Goal: Information Seeking & Learning: Find specific fact

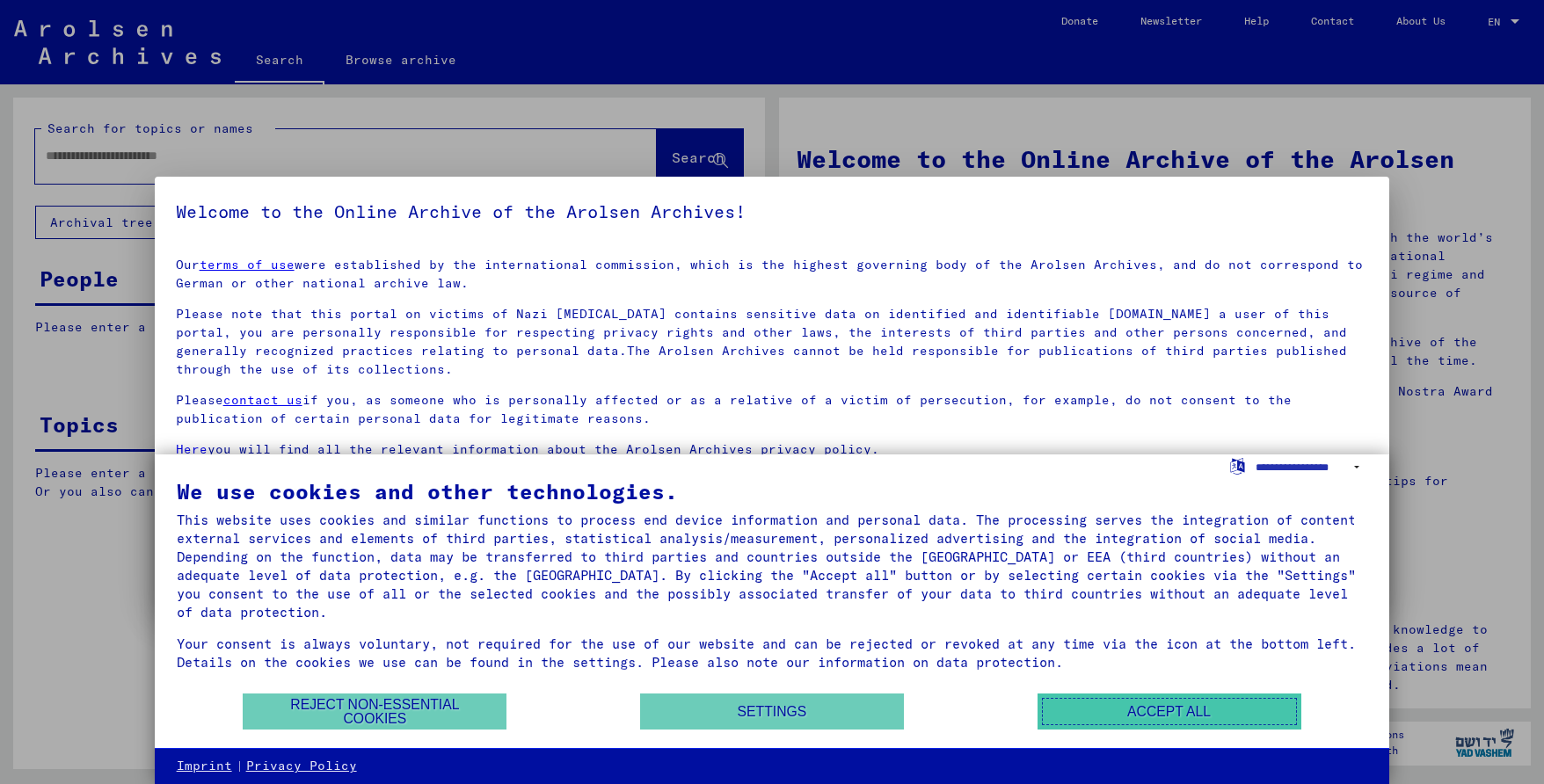
click at [1097, 704] on button "Accept all" at bounding box center [1170, 711] width 263 height 36
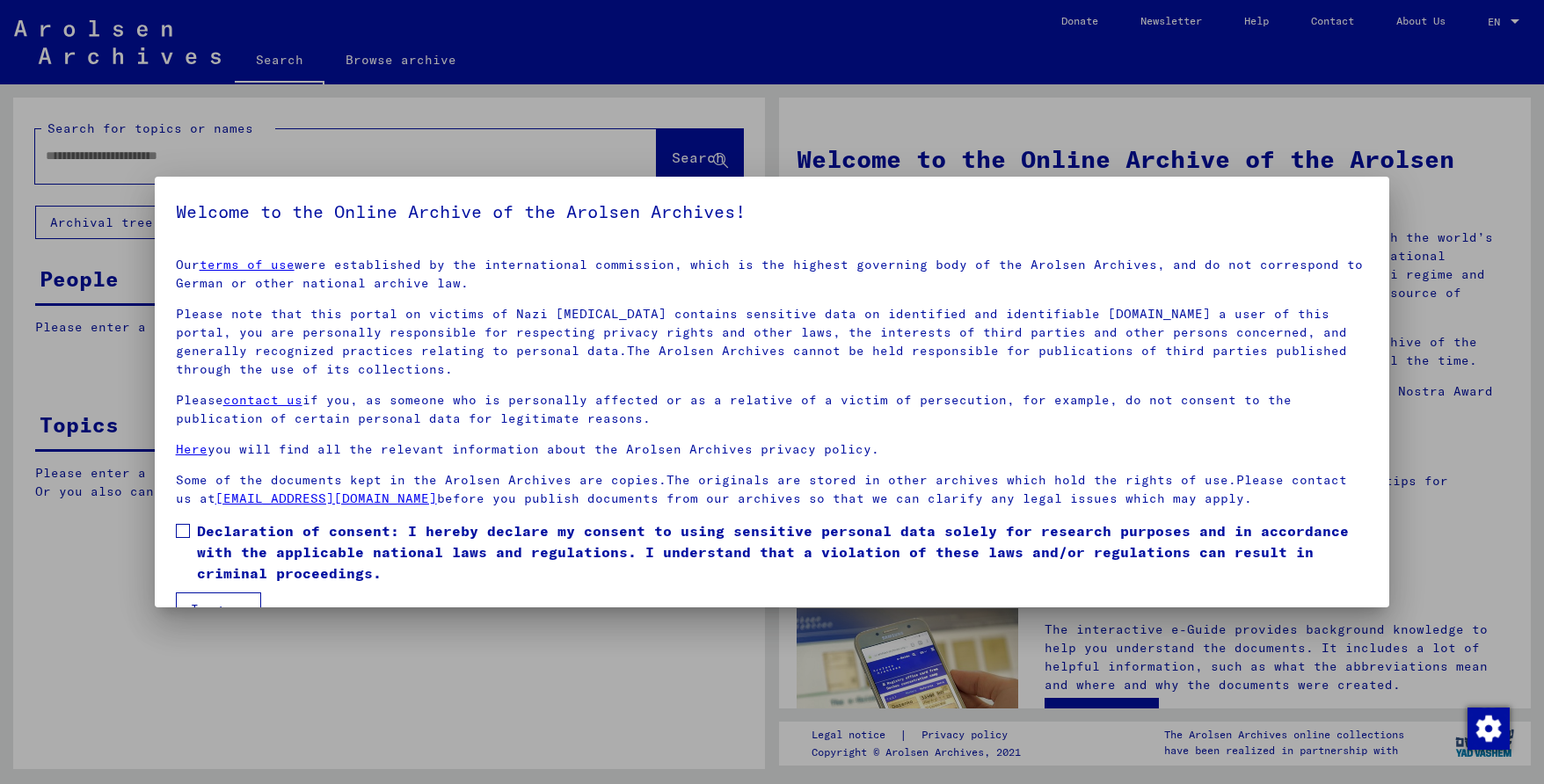
click at [177, 532] on span at bounding box center [183, 531] width 14 height 14
click at [212, 599] on button "I agree" at bounding box center [218, 609] width 86 height 33
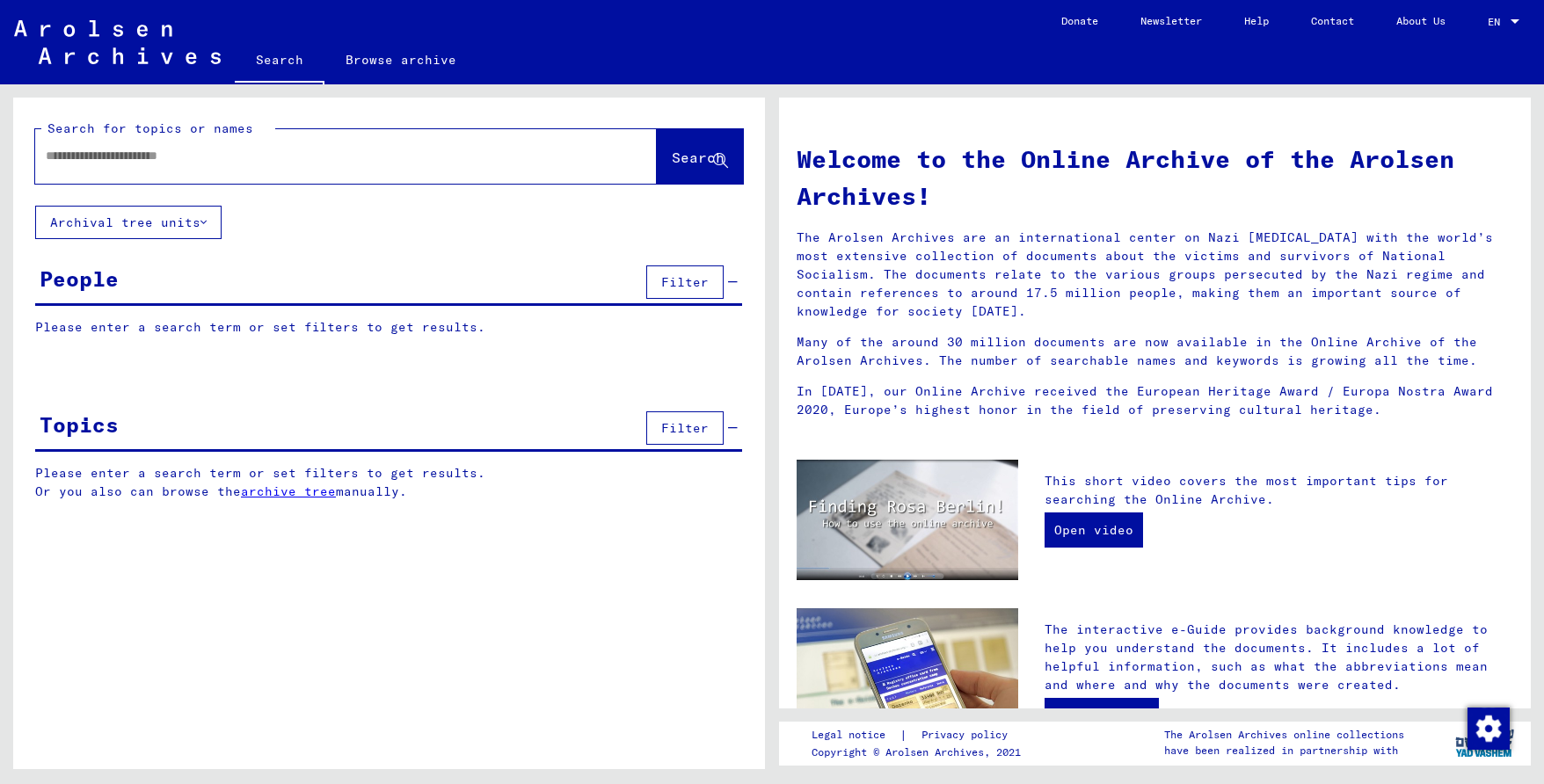
click at [145, 157] on input "text" at bounding box center [325, 155] width 558 height 19
drag, startPoint x: 171, startPoint y: 161, endPoint x: 195, endPoint y: 158, distance: 24.2
click at [195, 158] on input "**********" at bounding box center [325, 155] width 558 height 19
click at [679, 154] on span "Search" at bounding box center [698, 157] width 53 height 18
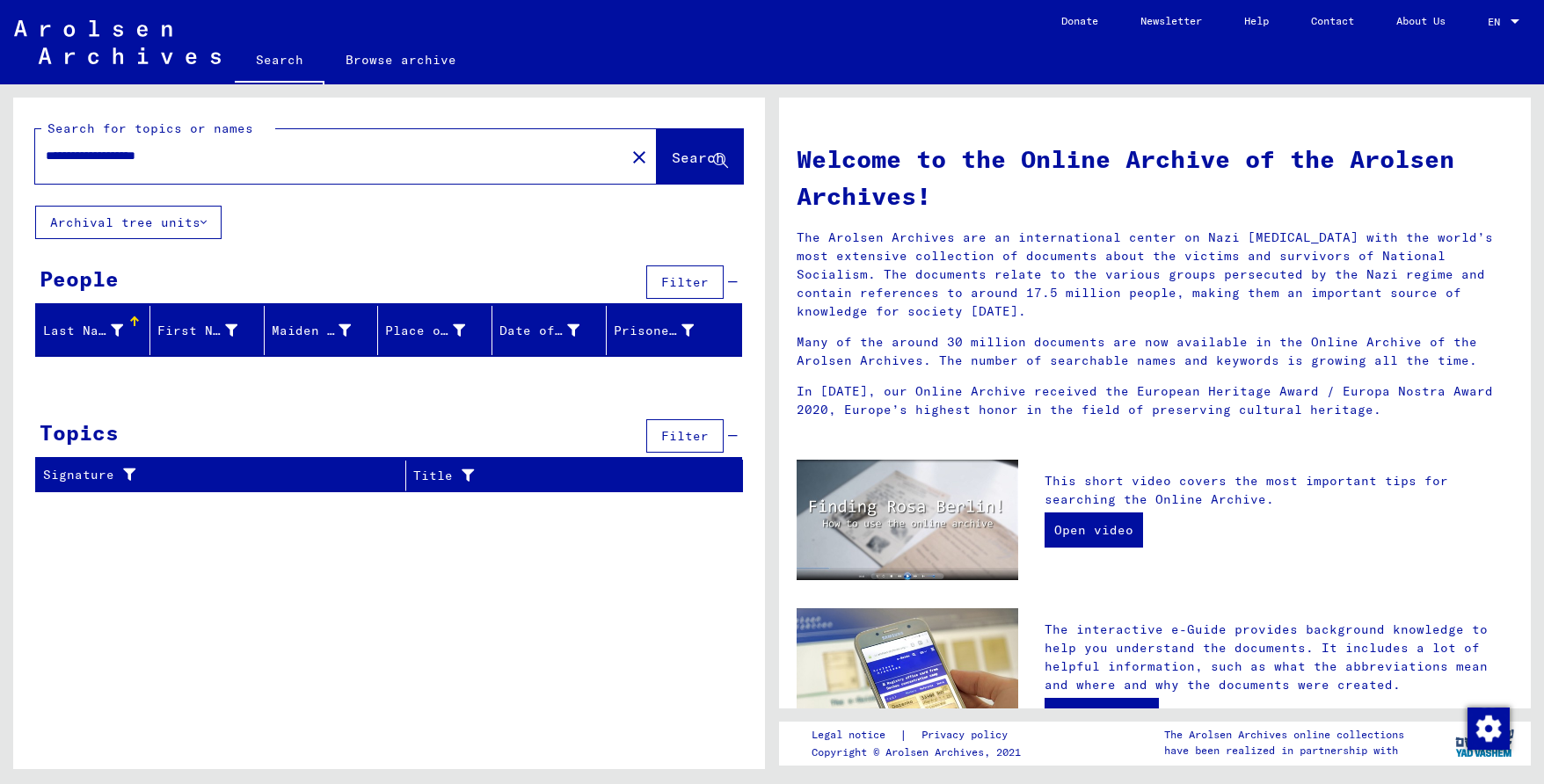
drag, startPoint x: 77, startPoint y: 158, endPoint x: 86, endPoint y: 158, distance: 9.0
click at [86, 158] on input "**********" at bounding box center [325, 155] width 558 height 19
type input "**********"
click at [708, 171] on button "Search" at bounding box center [700, 156] width 86 height 54
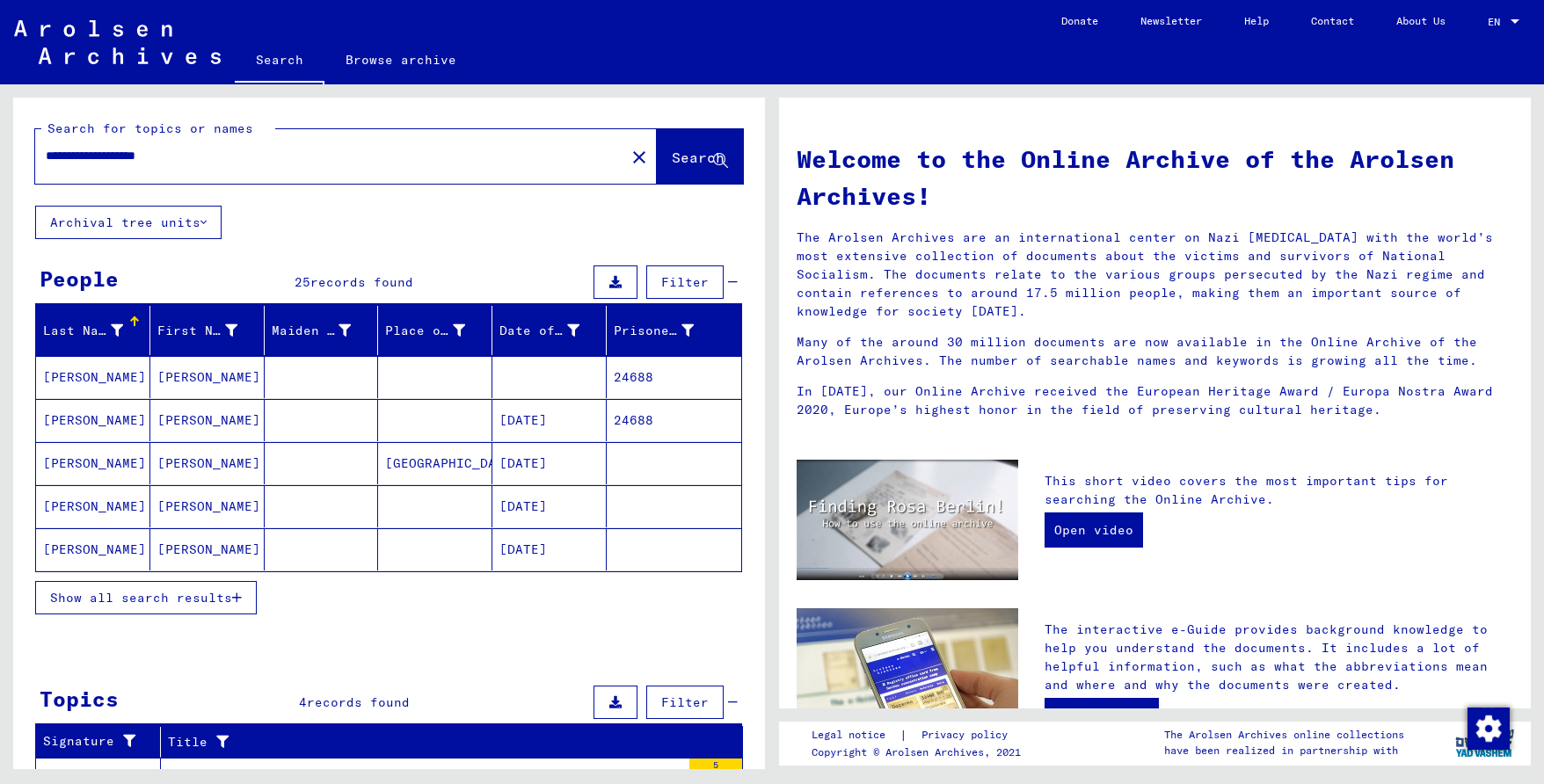
click at [133, 593] on span "Show all search results" at bounding box center [141, 597] width 182 height 16
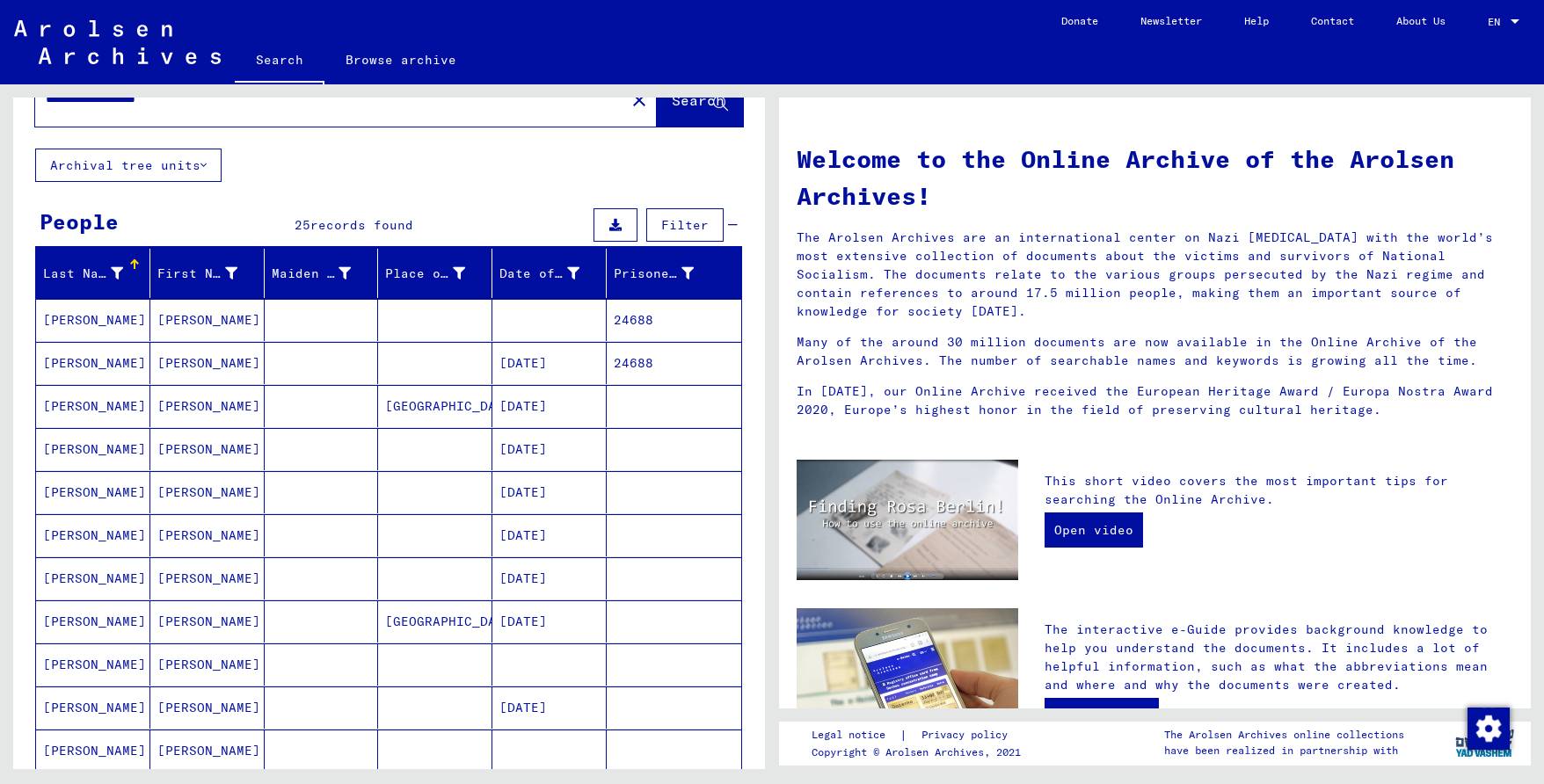
scroll to position [87, 0]
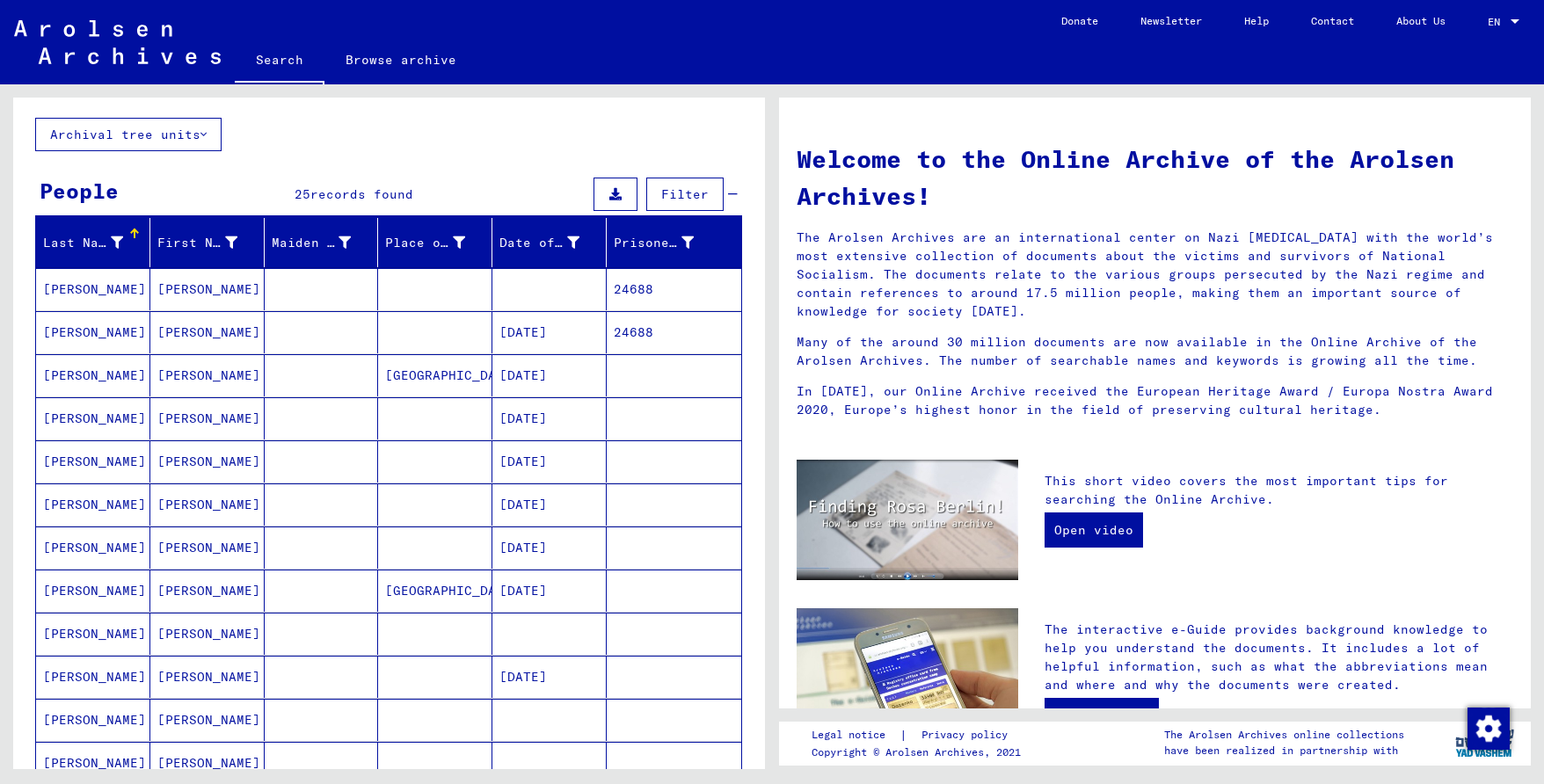
click at [354, 628] on mat-cell at bounding box center [321, 634] width 114 height 42
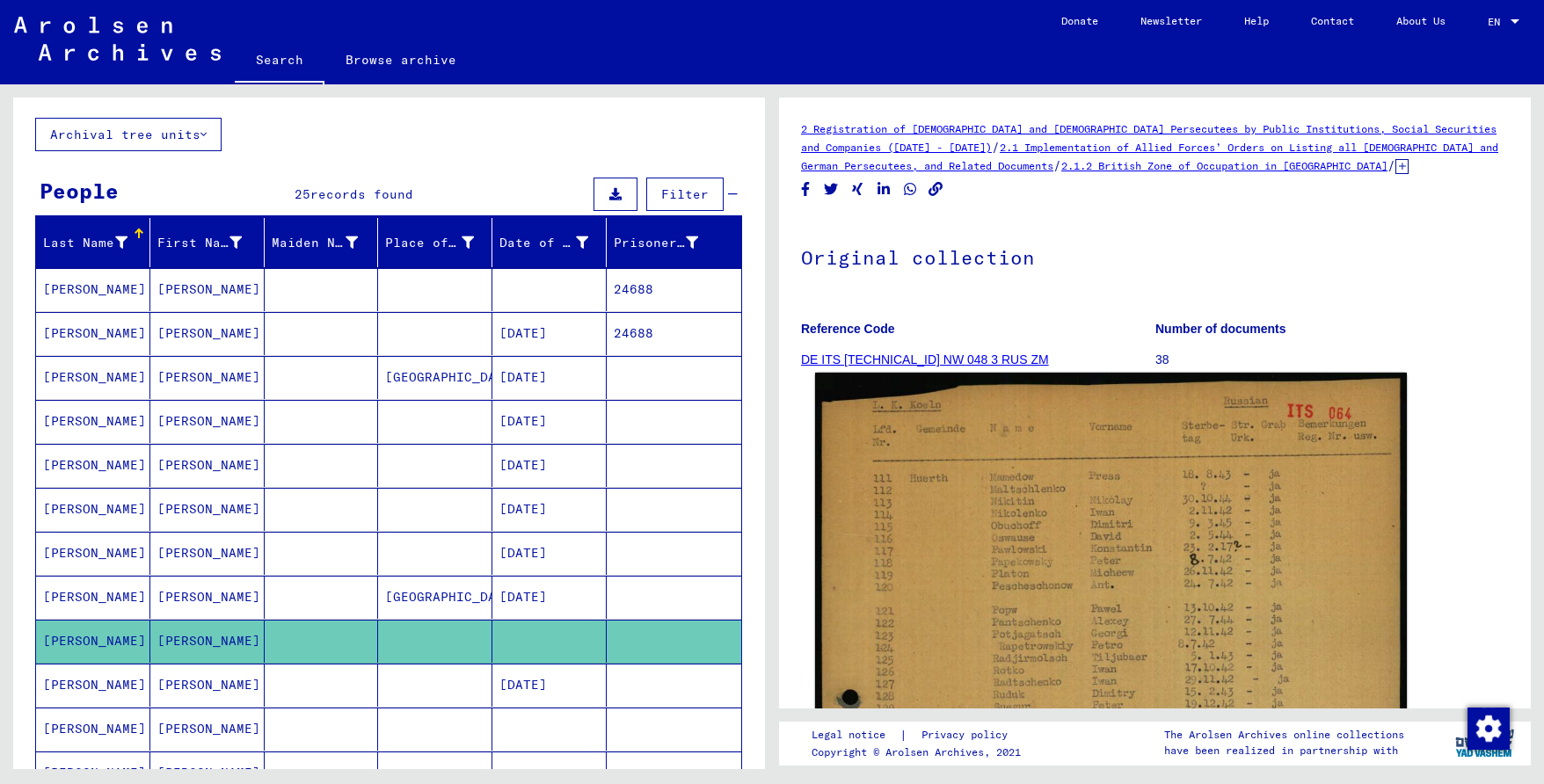
scroll to position [87, 0]
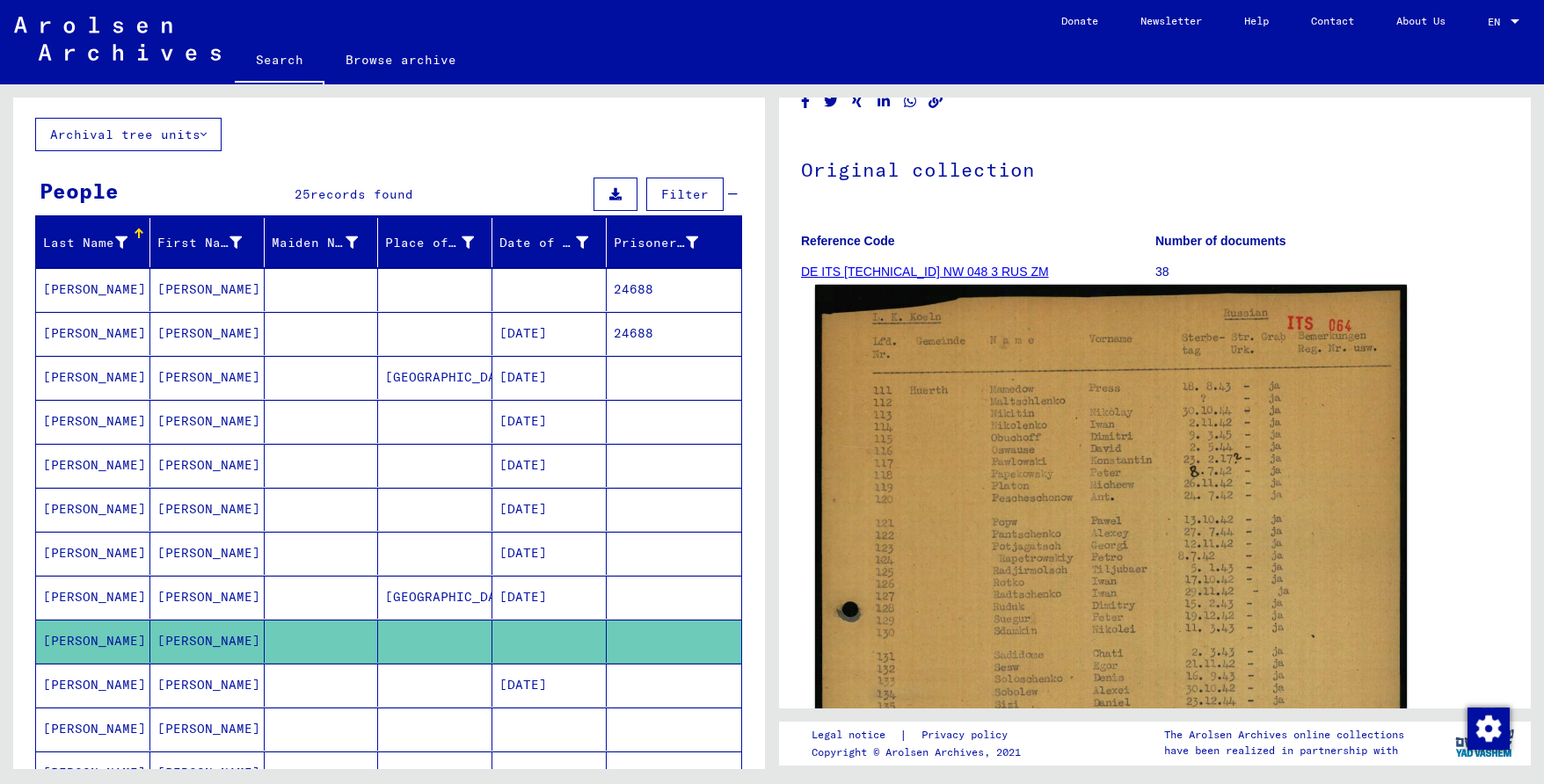
click at [1113, 511] on img at bounding box center [1111, 722] width 592 height 875
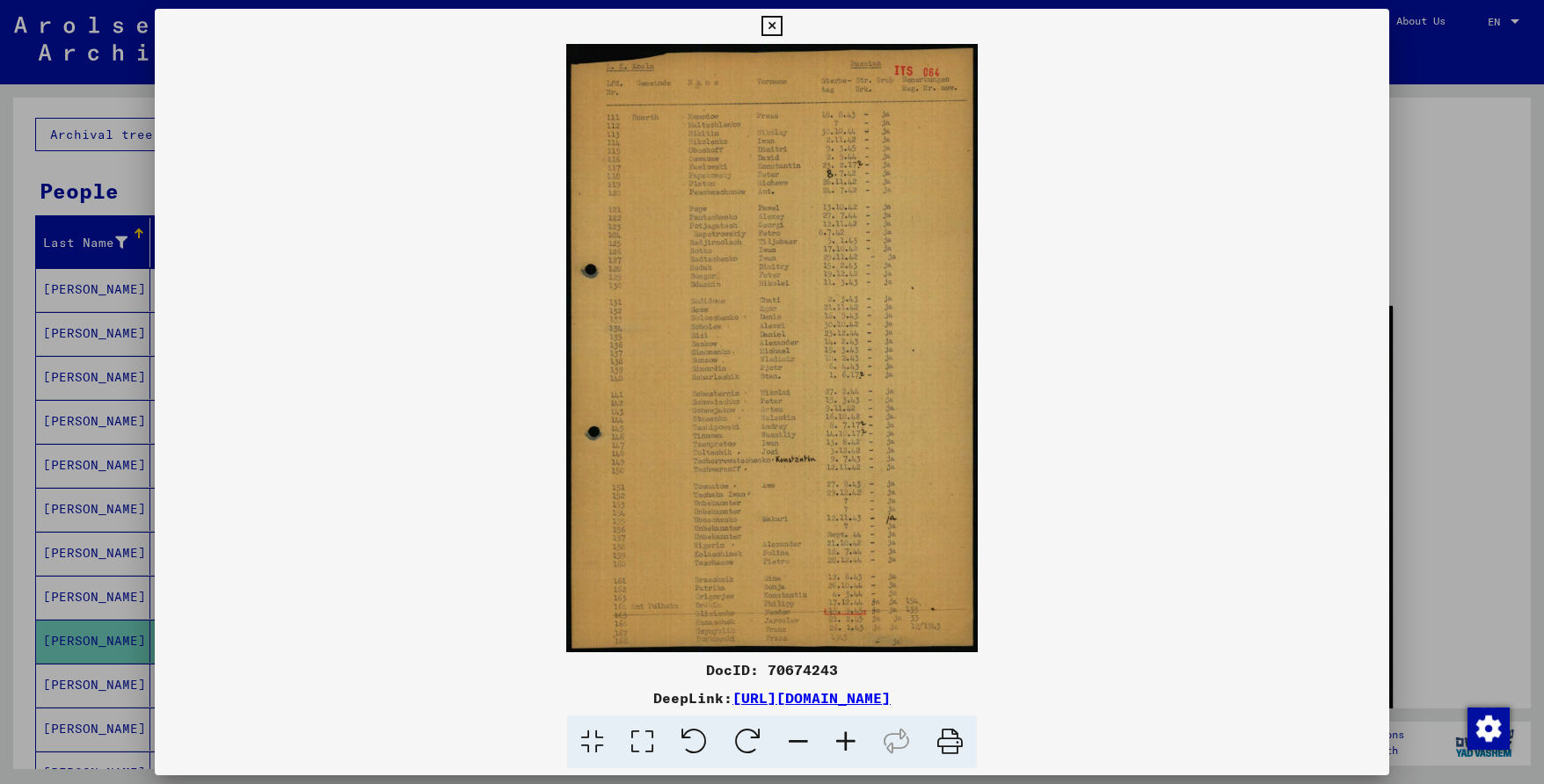
click at [836, 737] on icon at bounding box center [845, 742] width 47 height 54
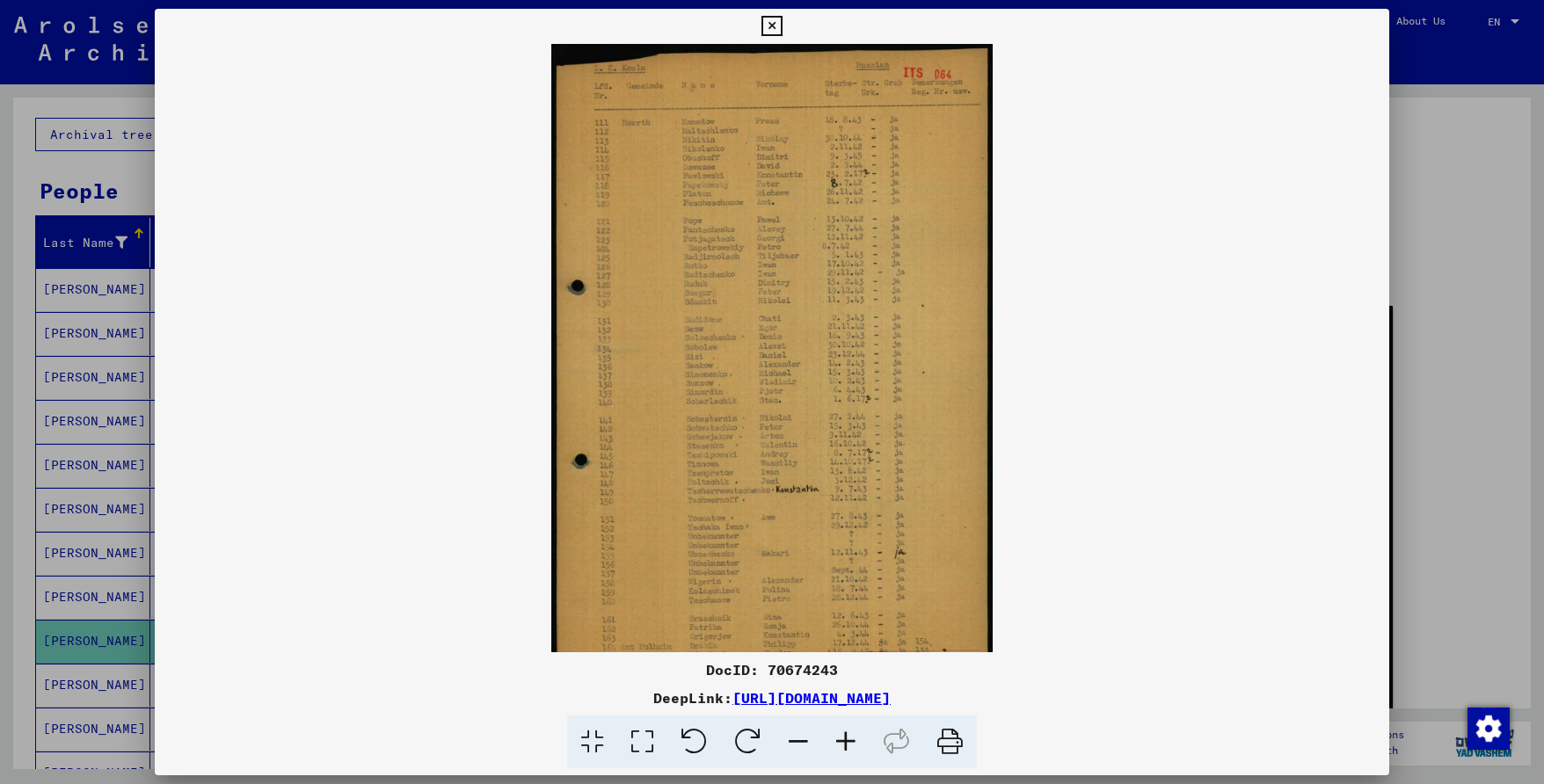
click at [836, 737] on icon at bounding box center [845, 742] width 47 height 54
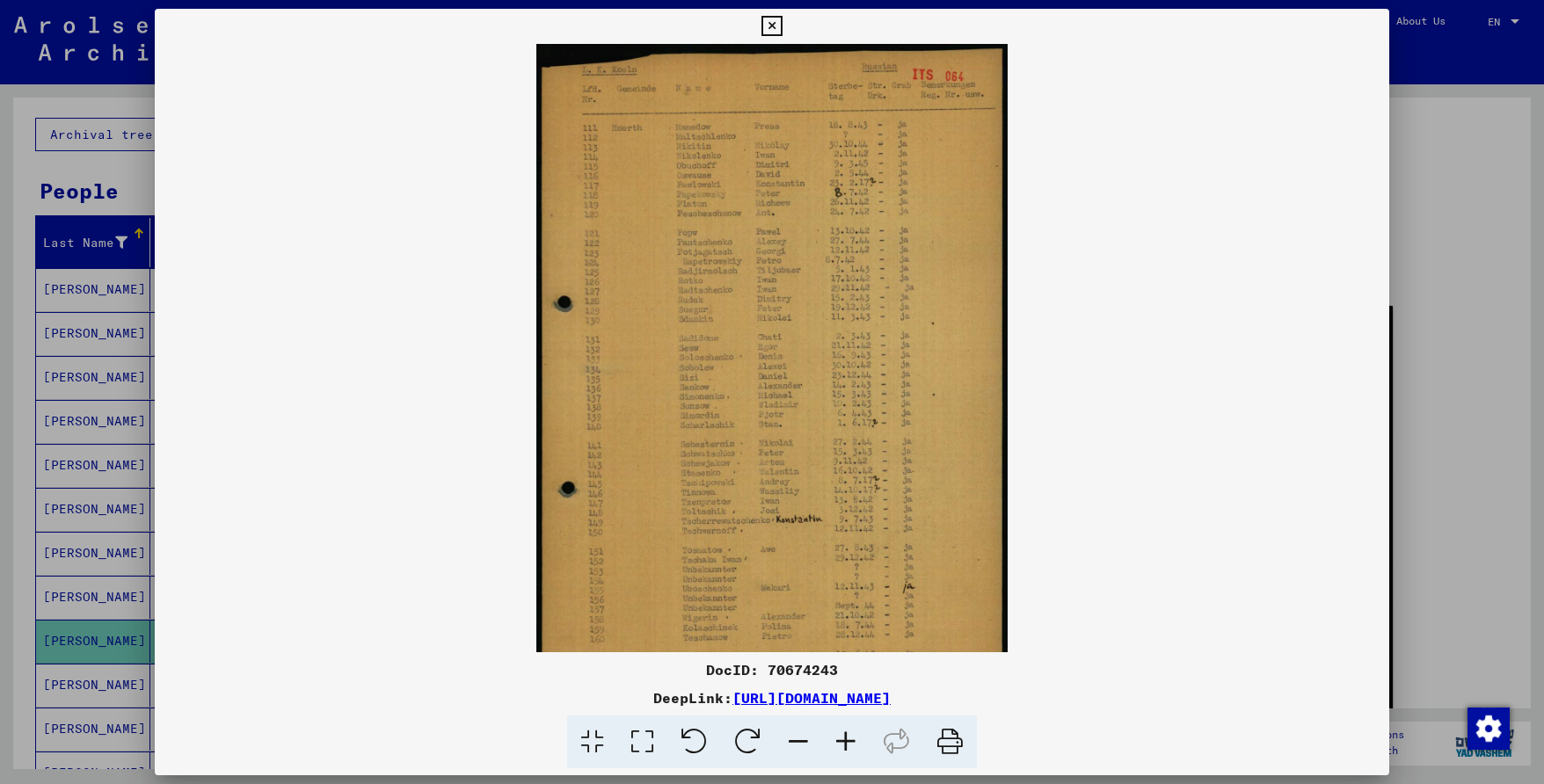
click at [836, 737] on icon at bounding box center [845, 742] width 47 height 54
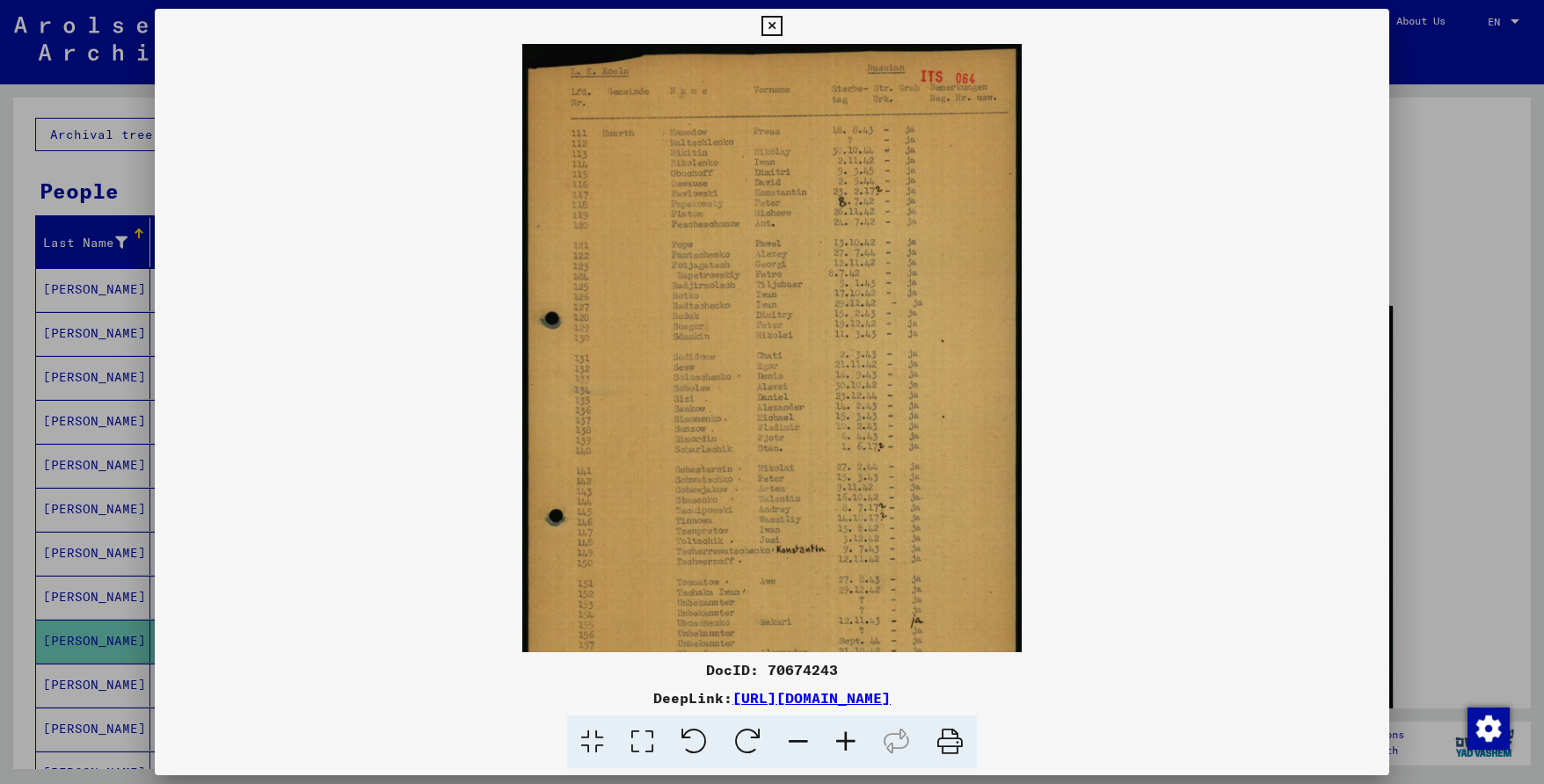
click at [836, 737] on icon at bounding box center [845, 742] width 47 height 54
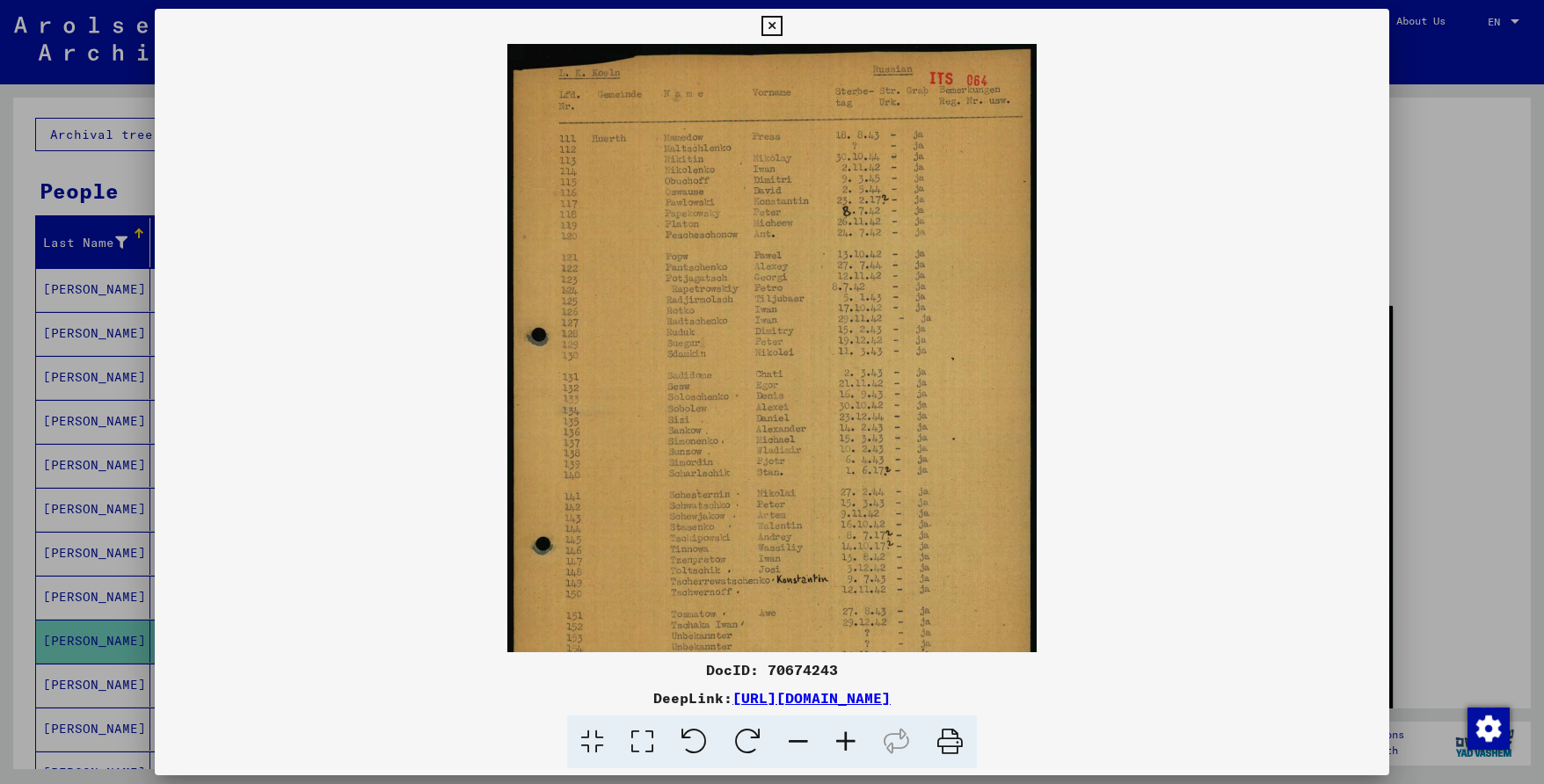
click at [837, 737] on icon at bounding box center [845, 742] width 47 height 54
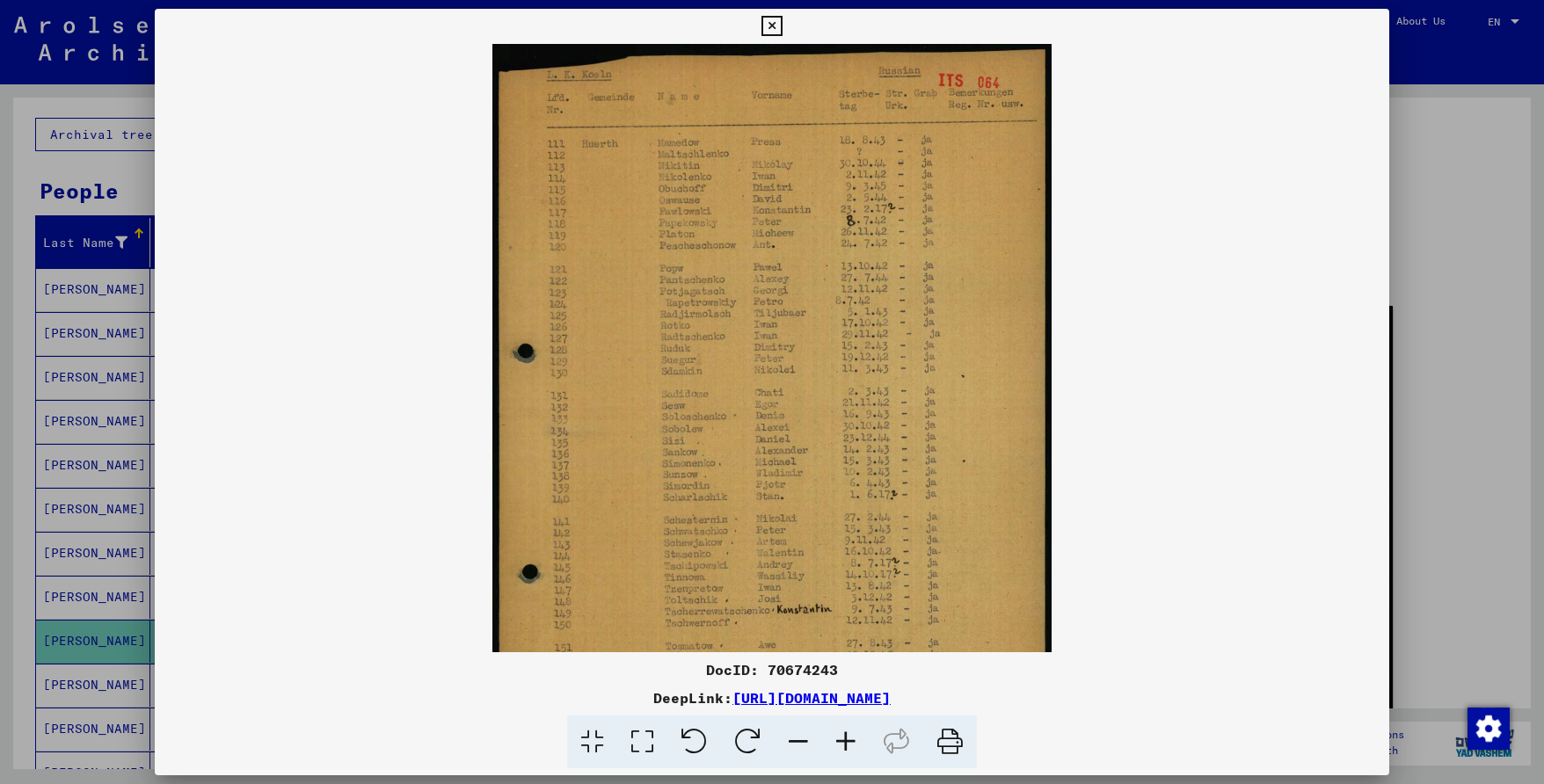
click at [837, 737] on icon at bounding box center [845, 742] width 47 height 54
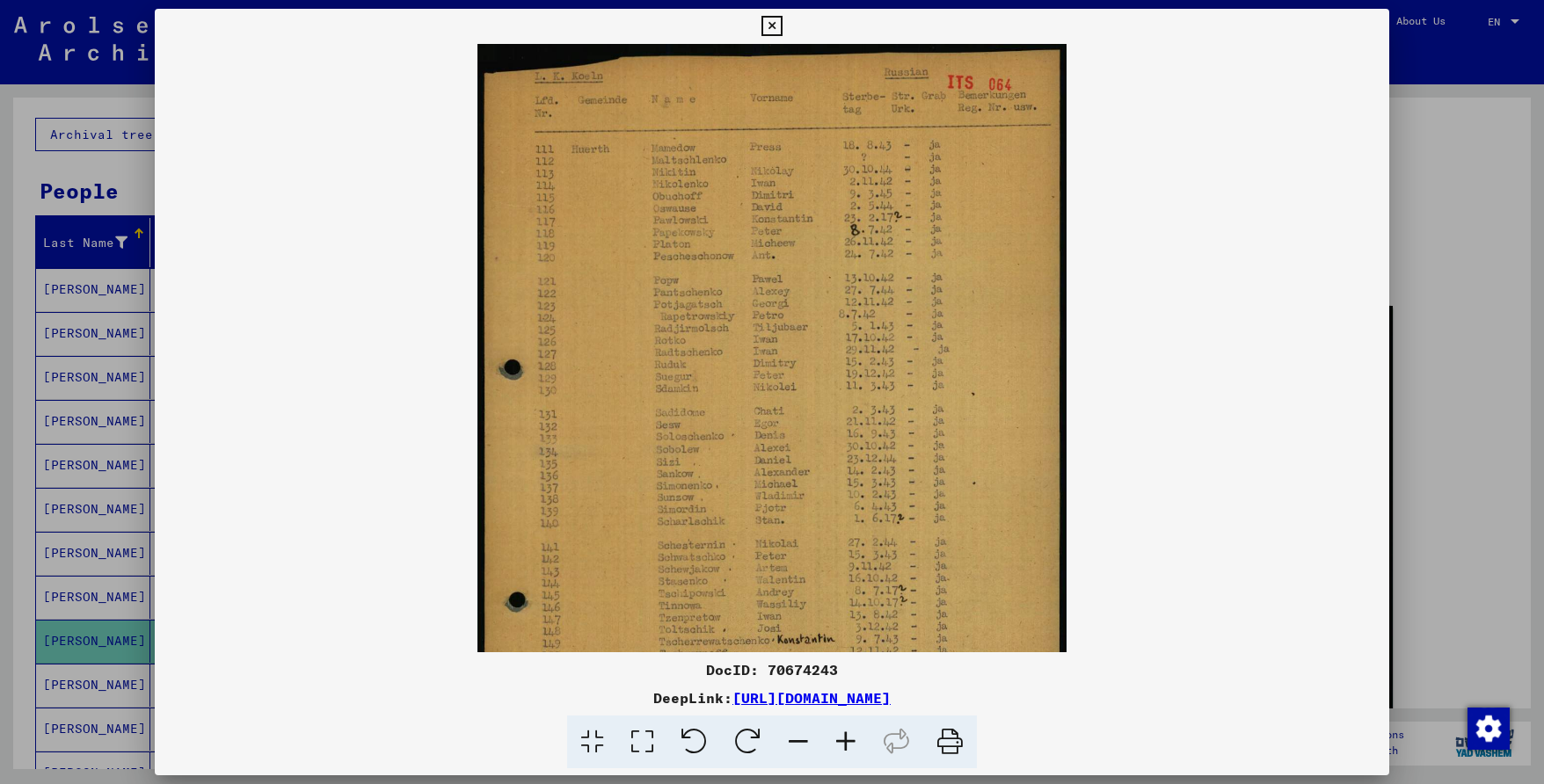
click at [837, 737] on icon at bounding box center [845, 742] width 47 height 54
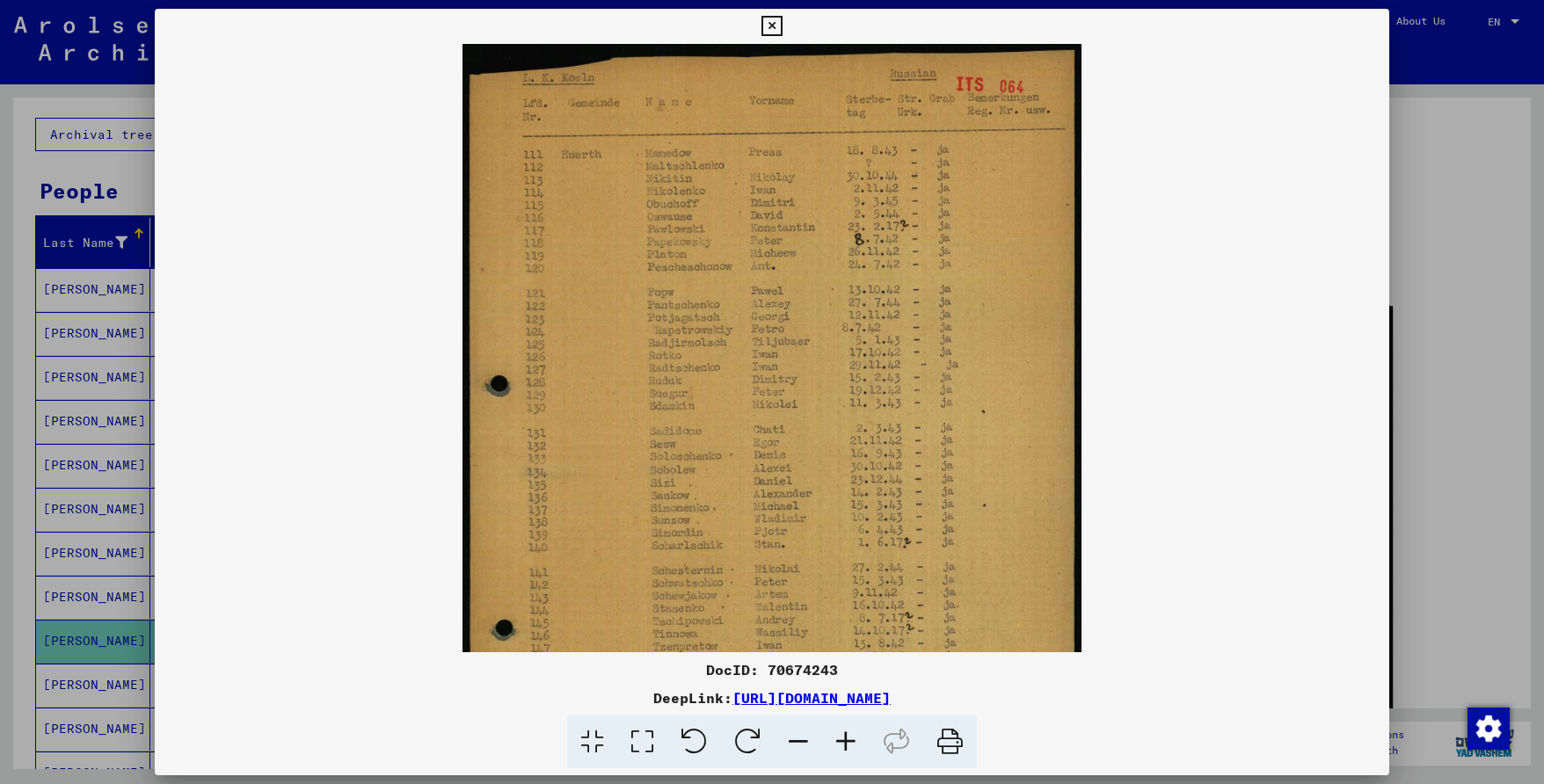
click at [837, 737] on icon at bounding box center [845, 742] width 47 height 54
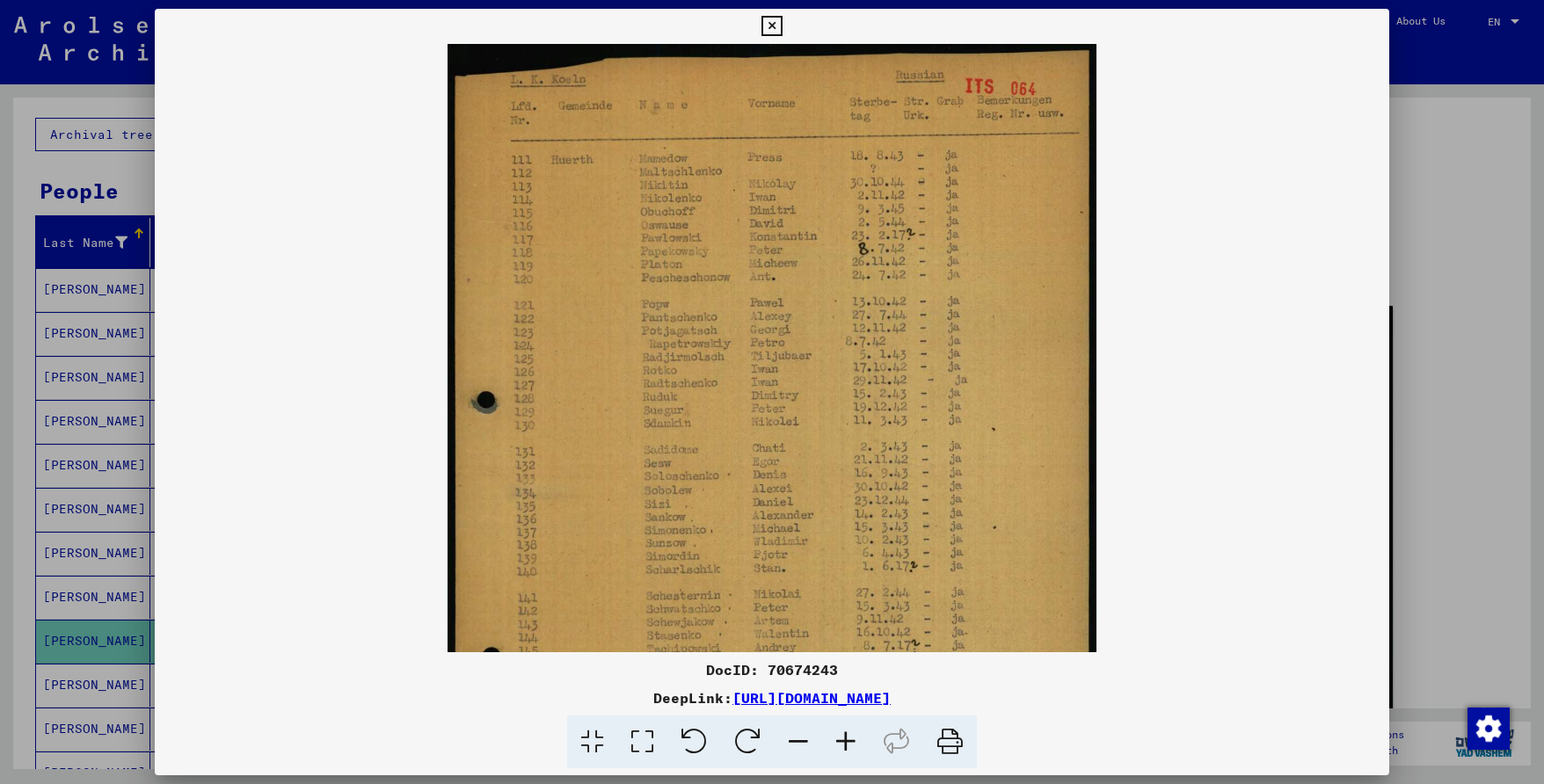
click at [837, 737] on icon at bounding box center [845, 742] width 47 height 54
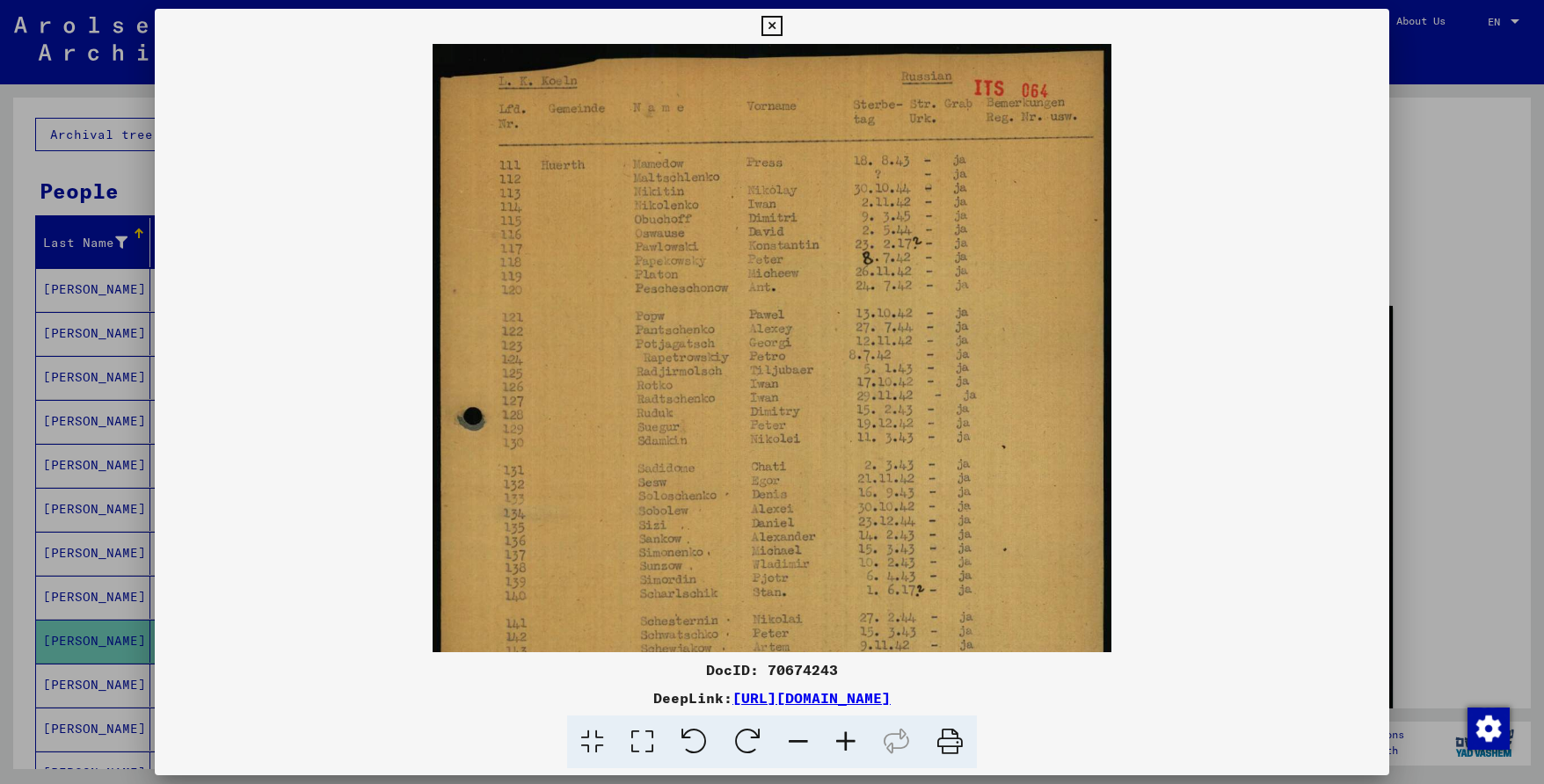
click at [837, 737] on icon at bounding box center [845, 742] width 47 height 54
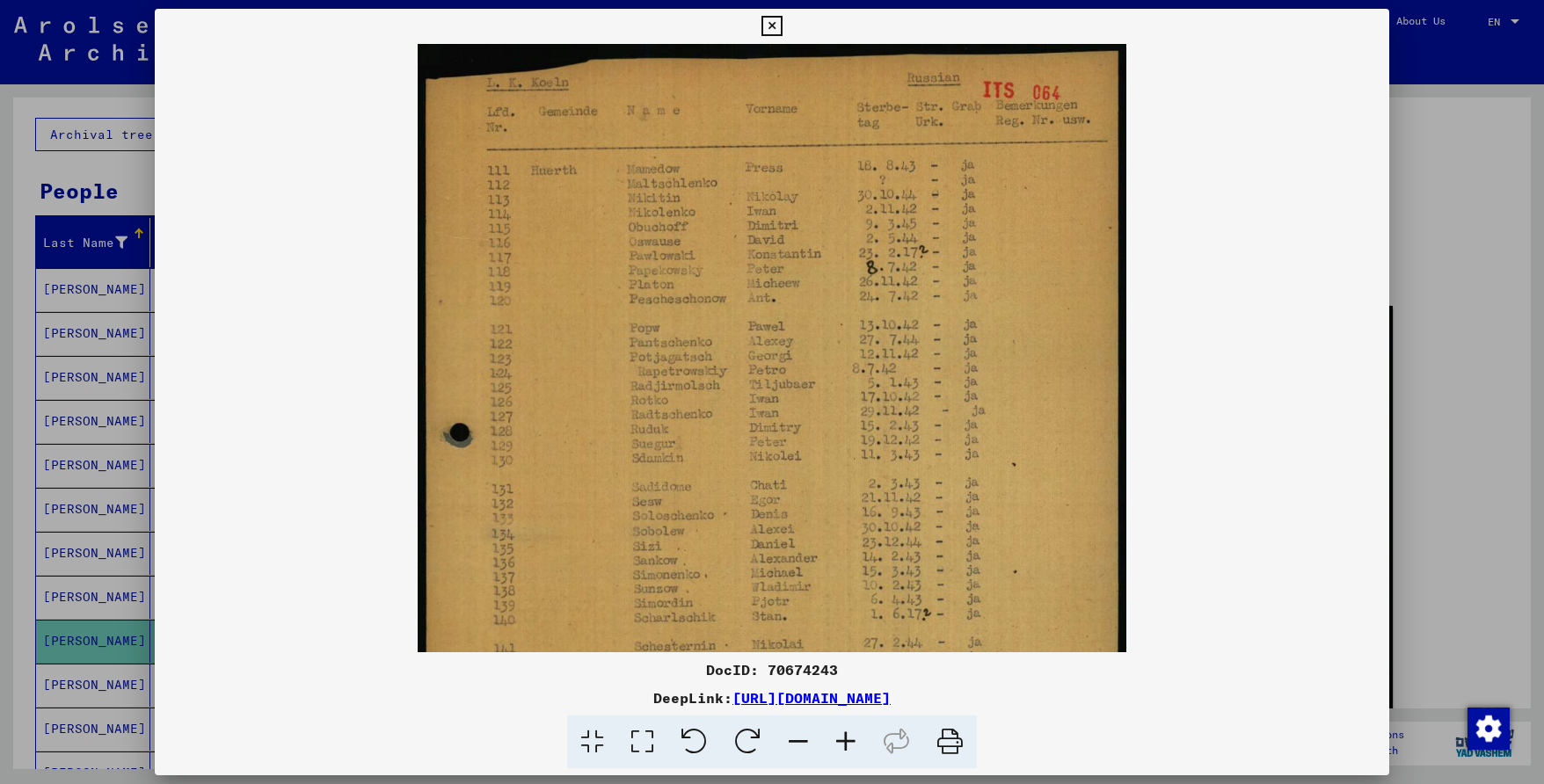
click at [837, 737] on icon at bounding box center [845, 742] width 47 height 54
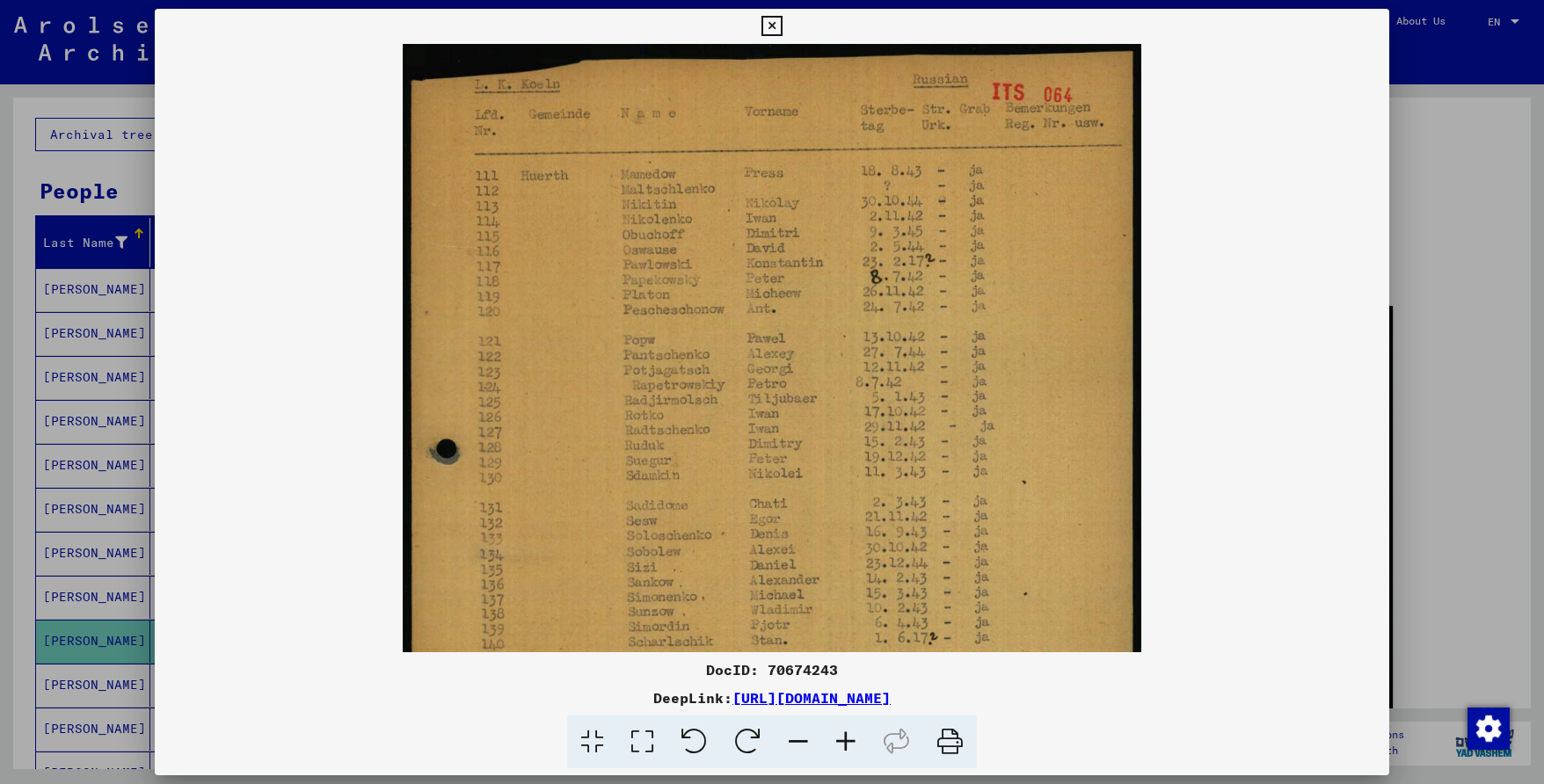
click at [837, 737] on icon at bounding box center [845, 742] width 47 height 54
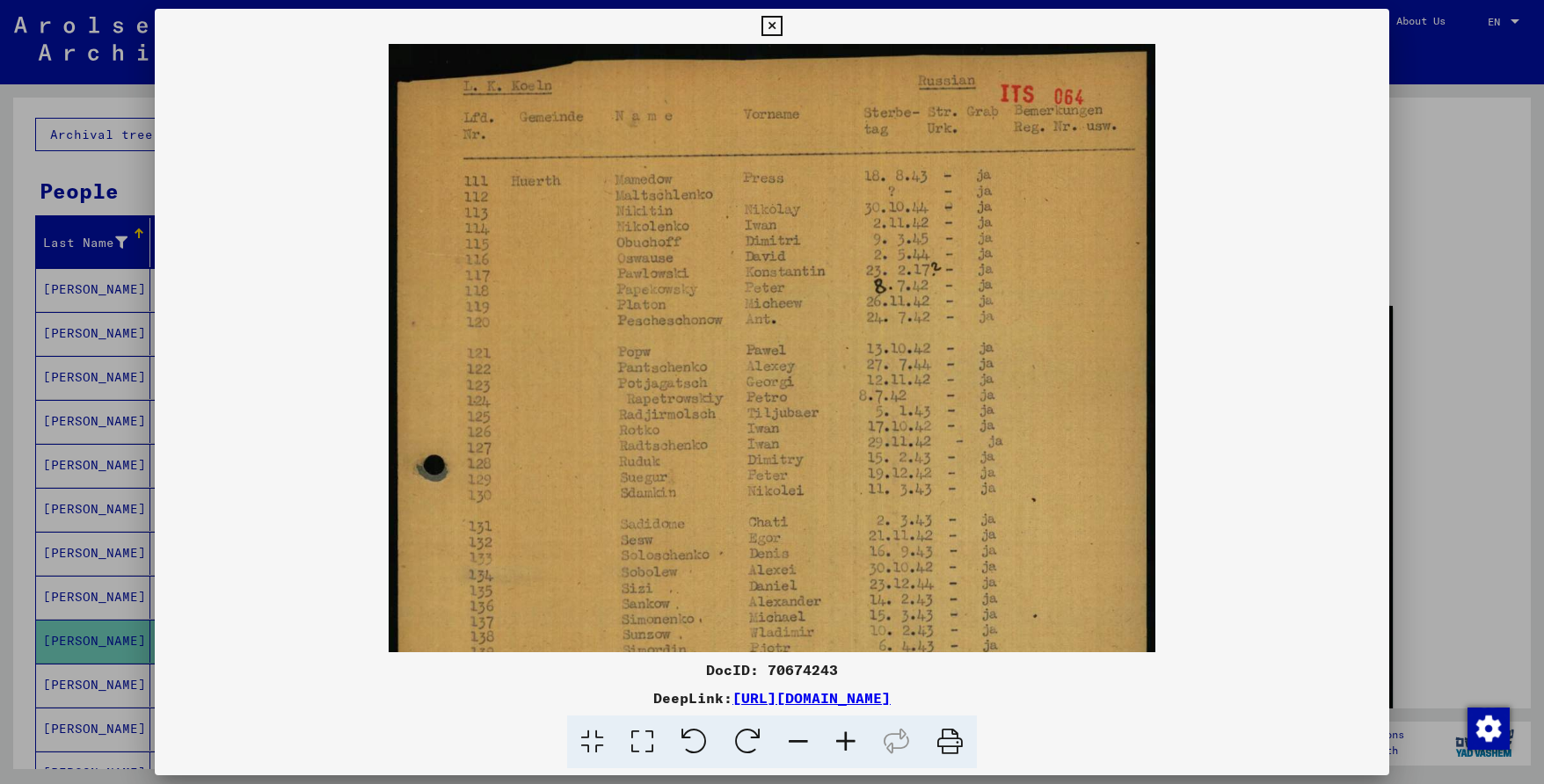
click at [837, 737] on icon at bounding box center [845, 742] width 47 height 54
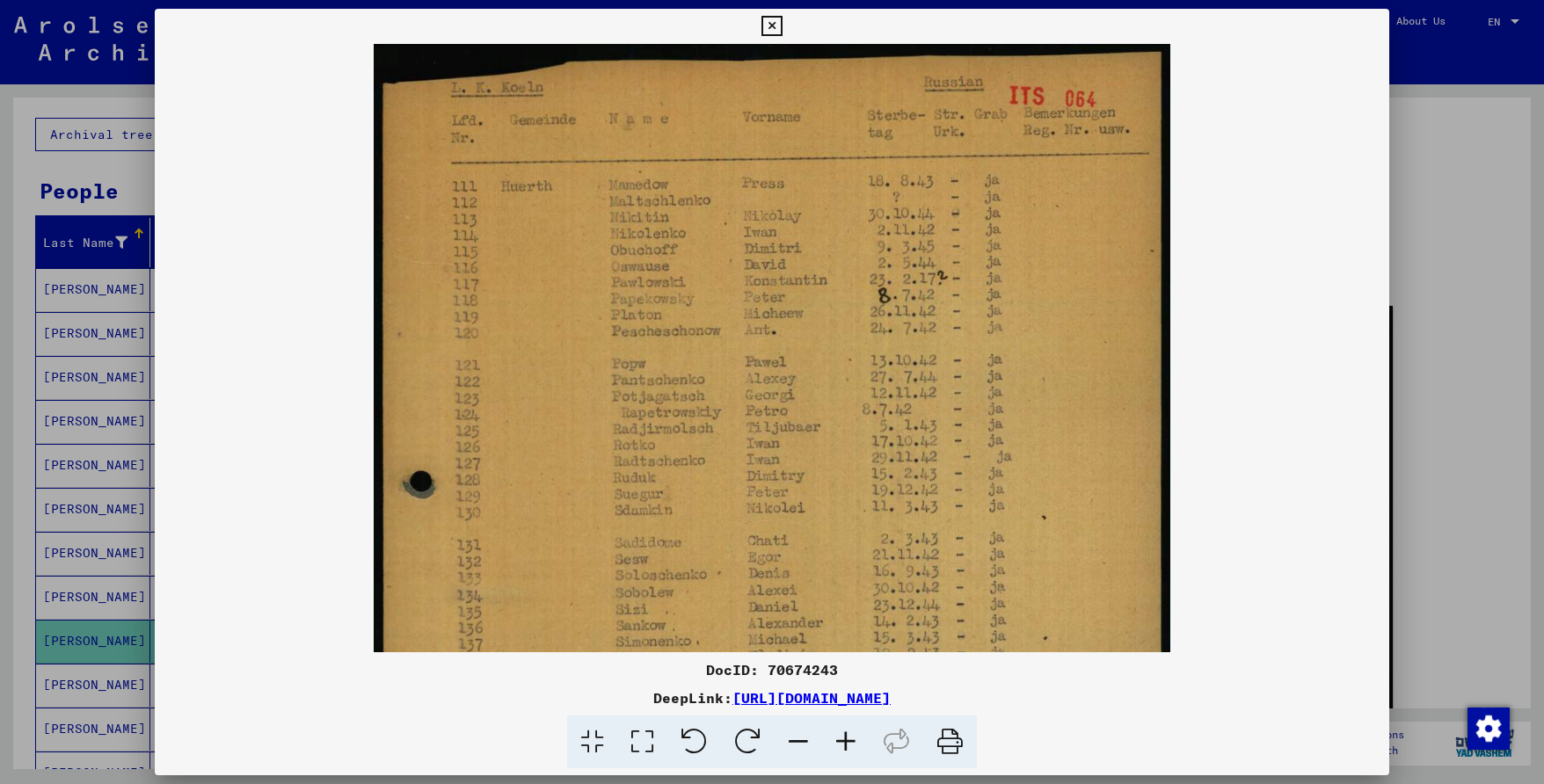
click at [837, 737] on icon at bounding box center [845, 742] width 47 height 54
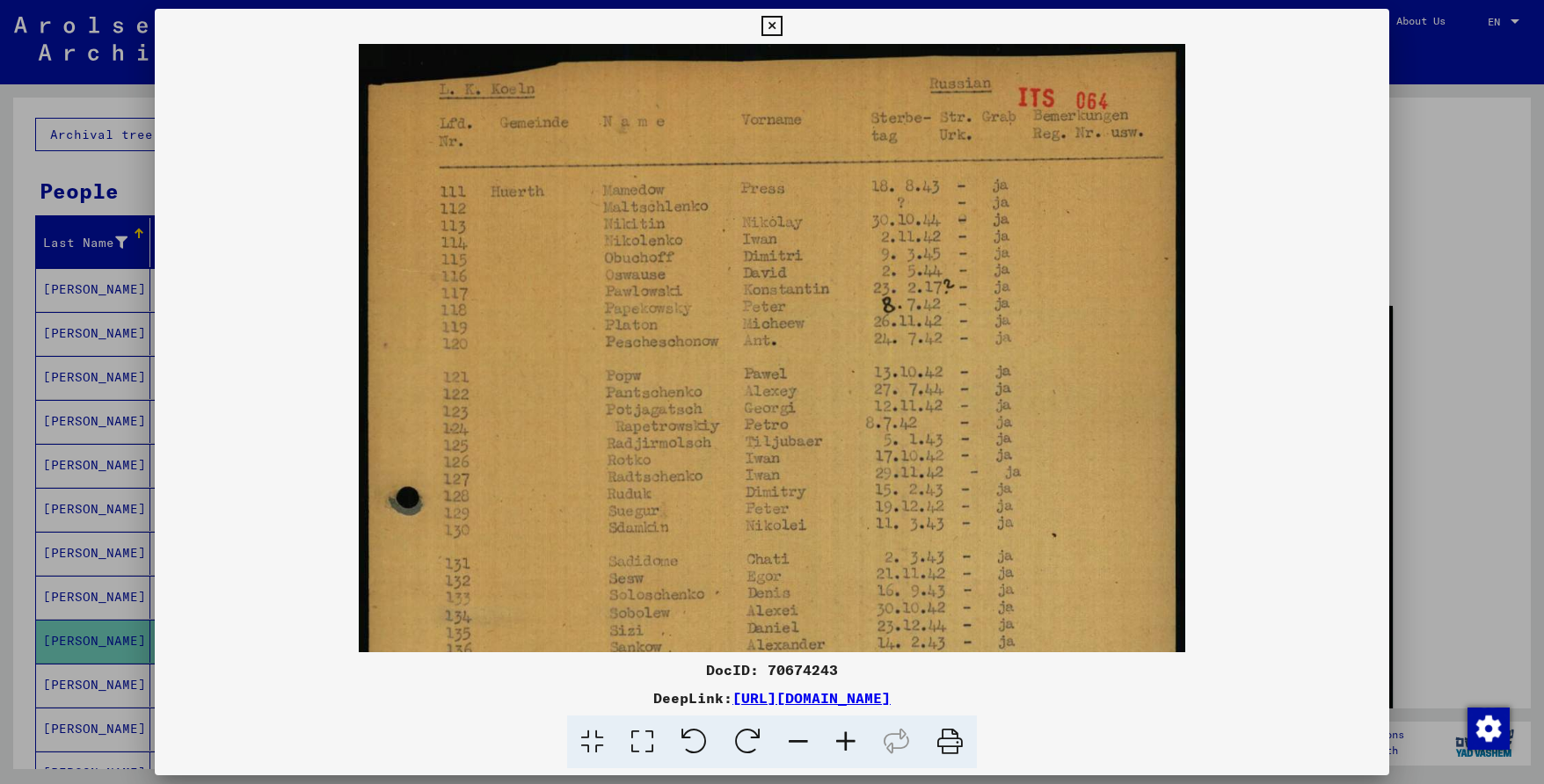
click at [837, 737] on icon at bounding box center [845, 742] width 47 height 54
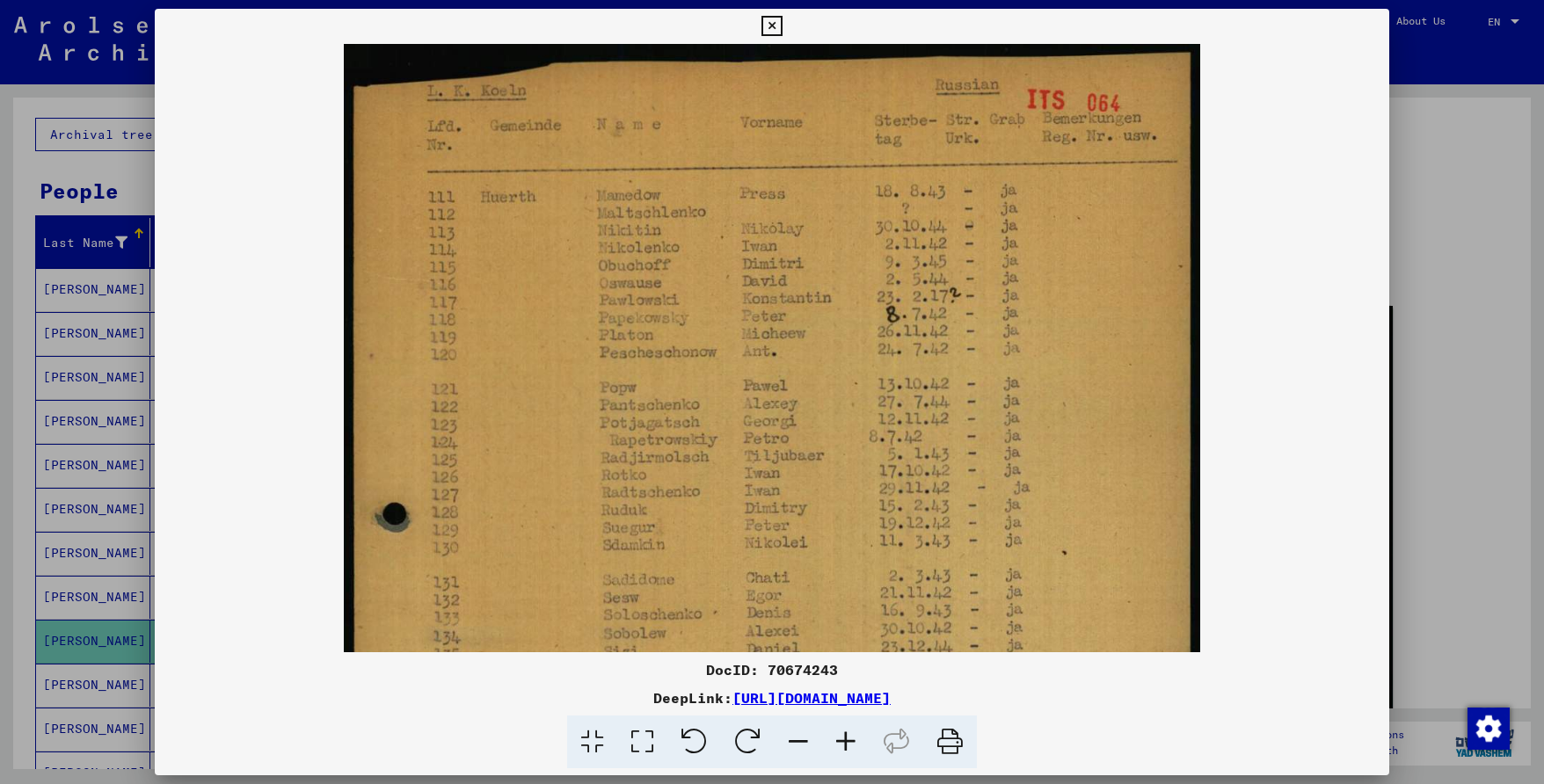
click at [800, 739] on icon at bounding box center [798, 742] width 47 height 54
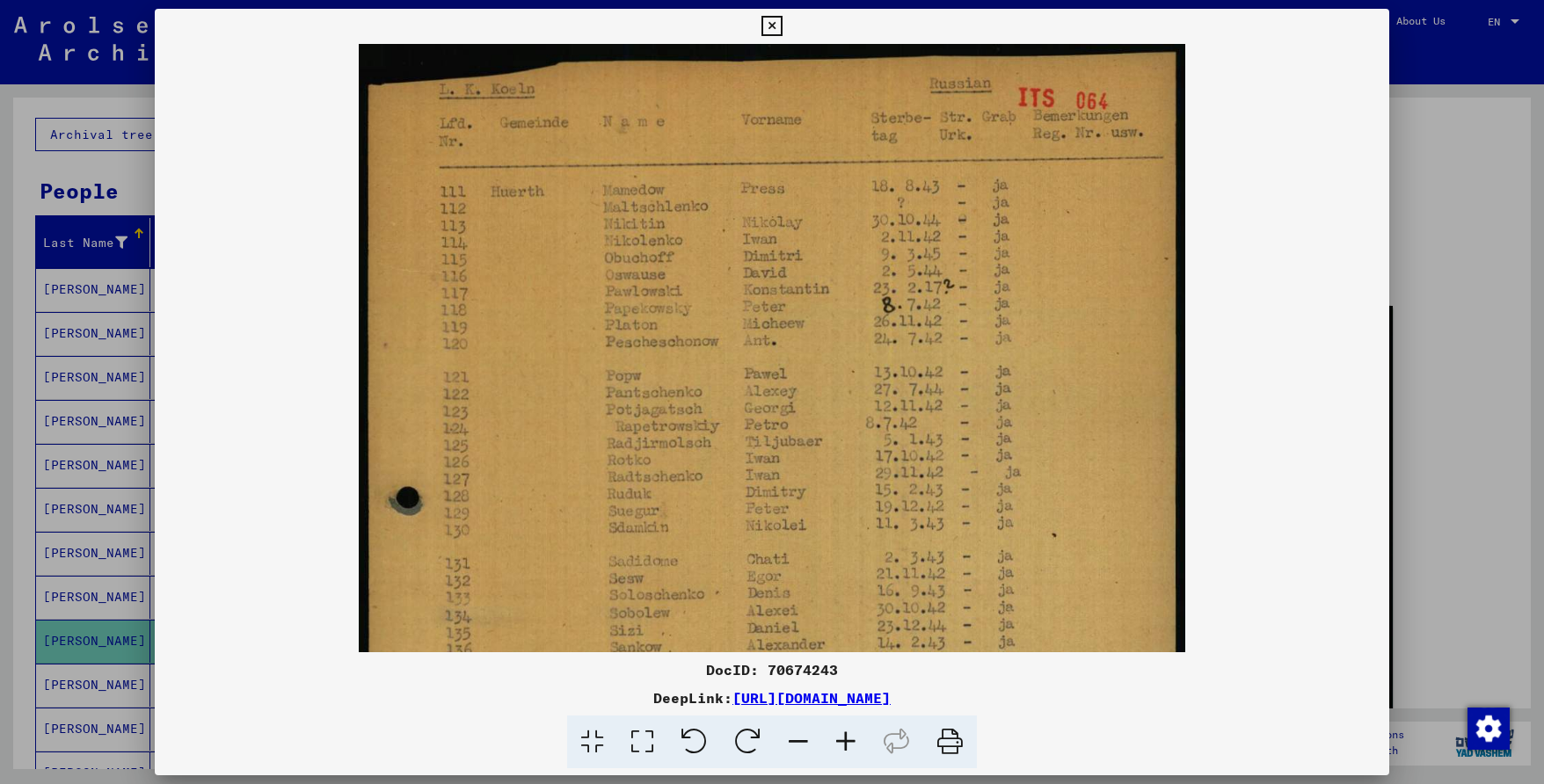
click at [800, 739] on icon at bounding box center [798, 742] width 47 height 54
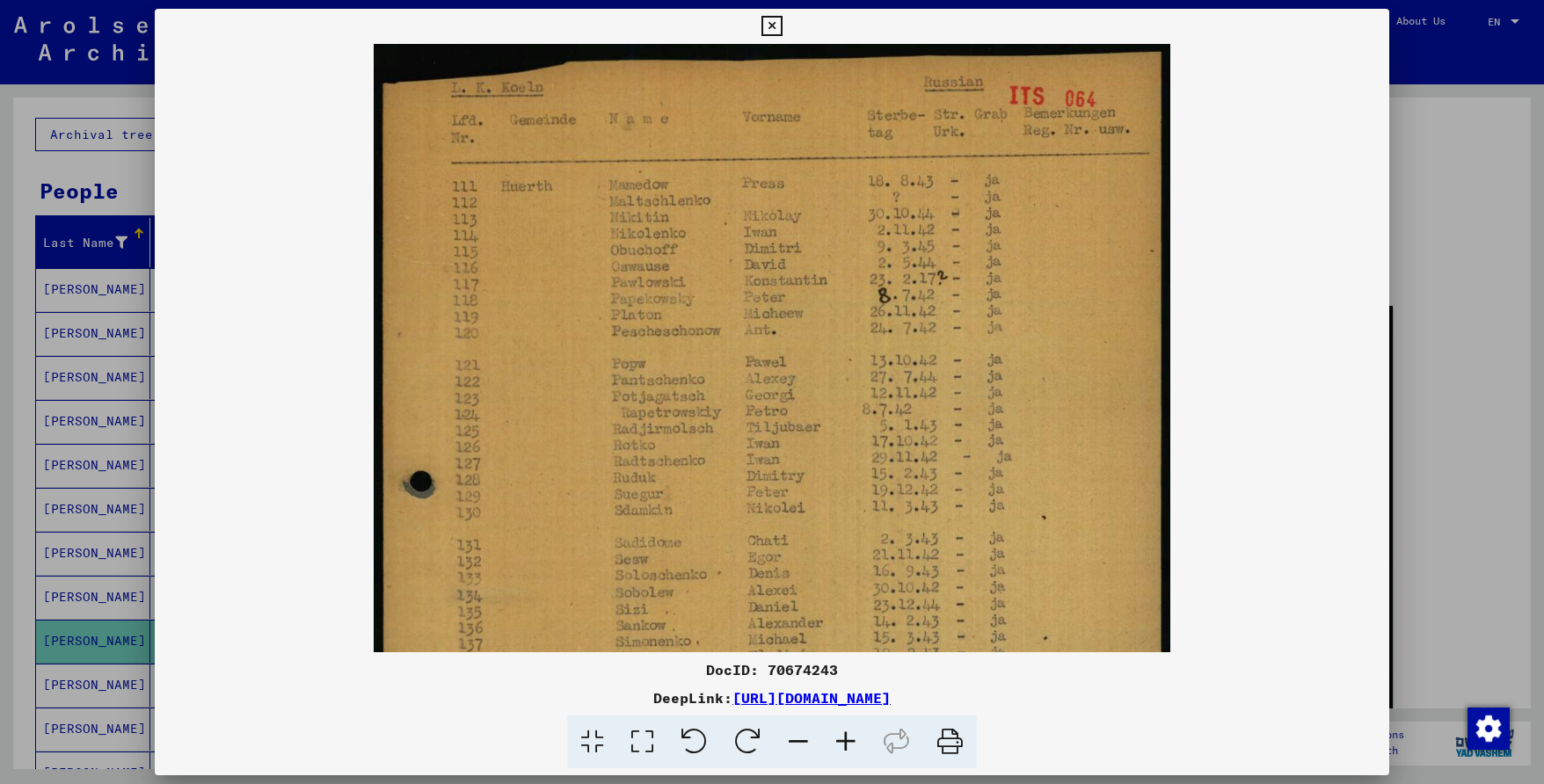
click at [800, 739] on icon at bounding box center [798, 742] width 47 height 54
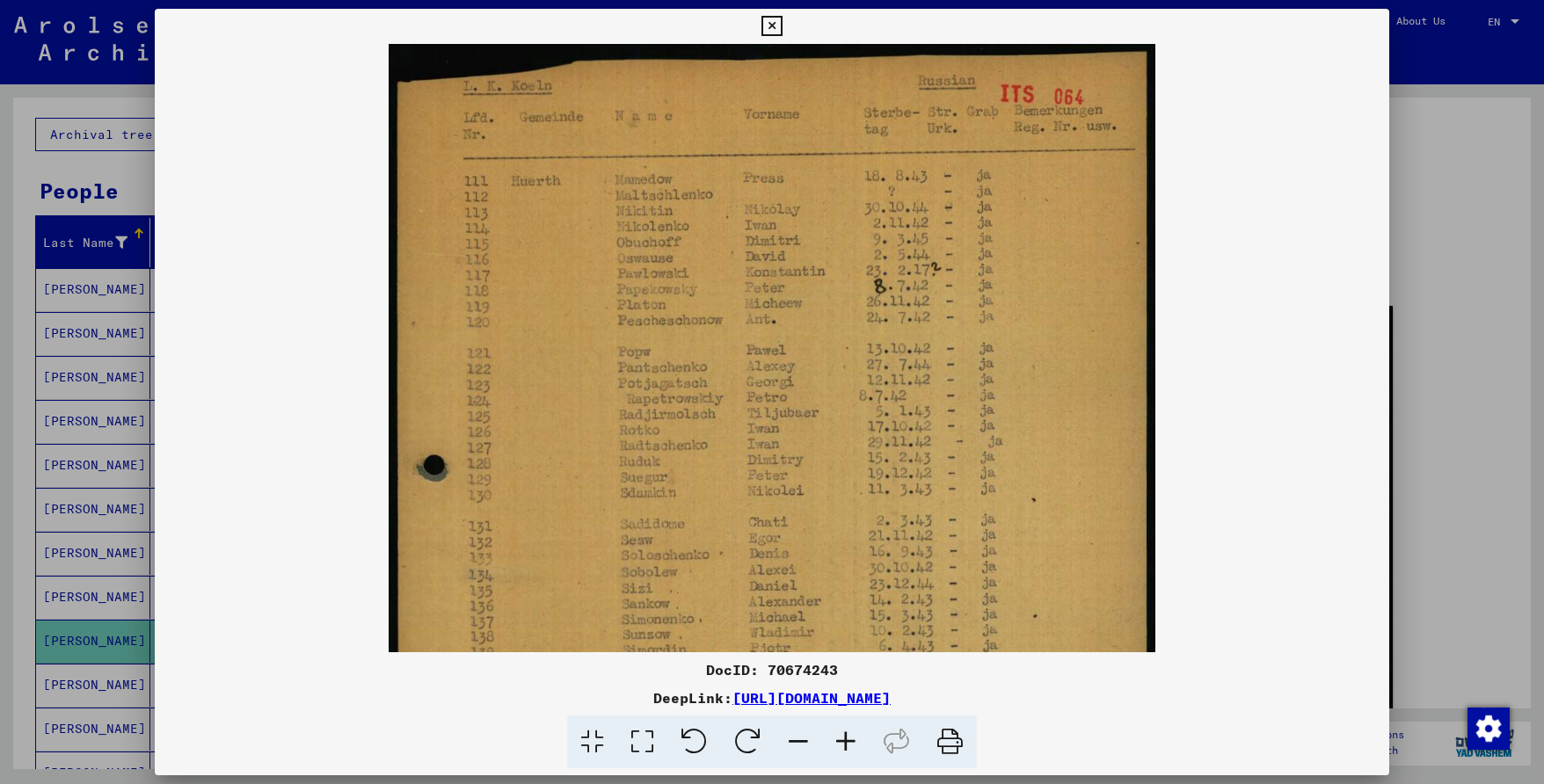
click at [800, 739] on icon at bounding box center [798, 742] width 47 height 54
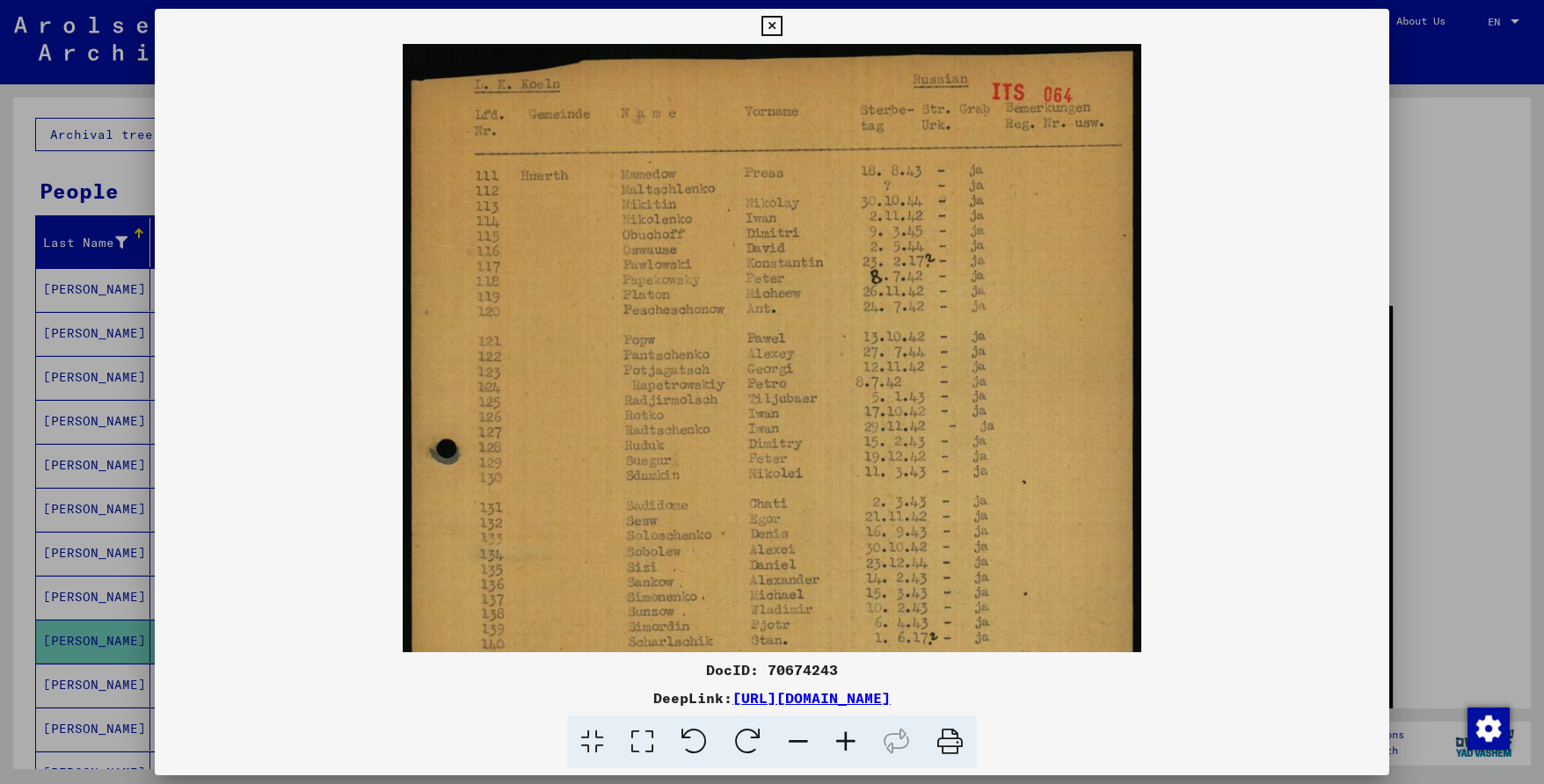
click at [800, 739] on icon at bounding box center [798, 742] width 47 height 54
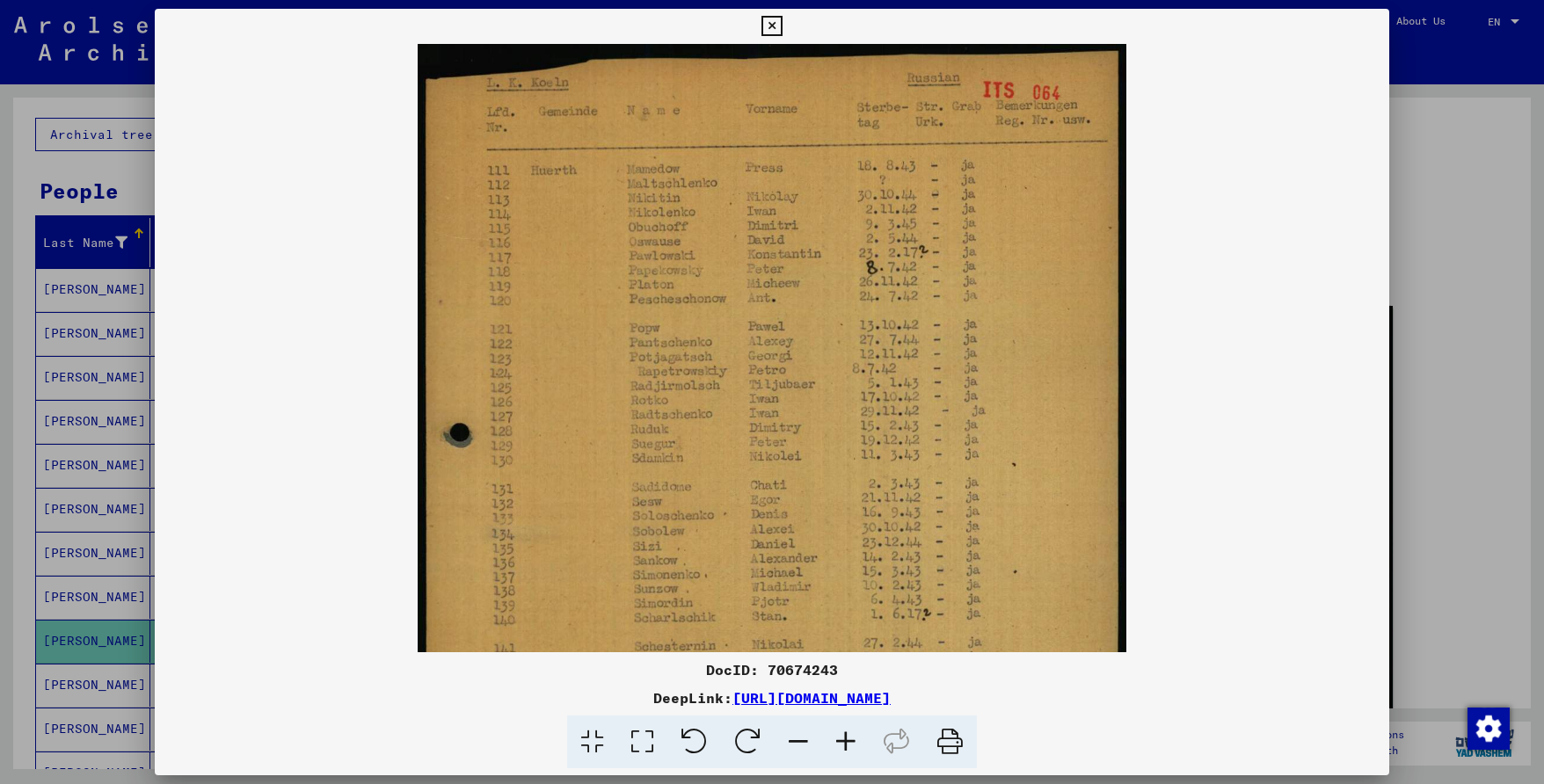
click at [800, 739] on icon at bounding box center [798, 742] width 47 height 54
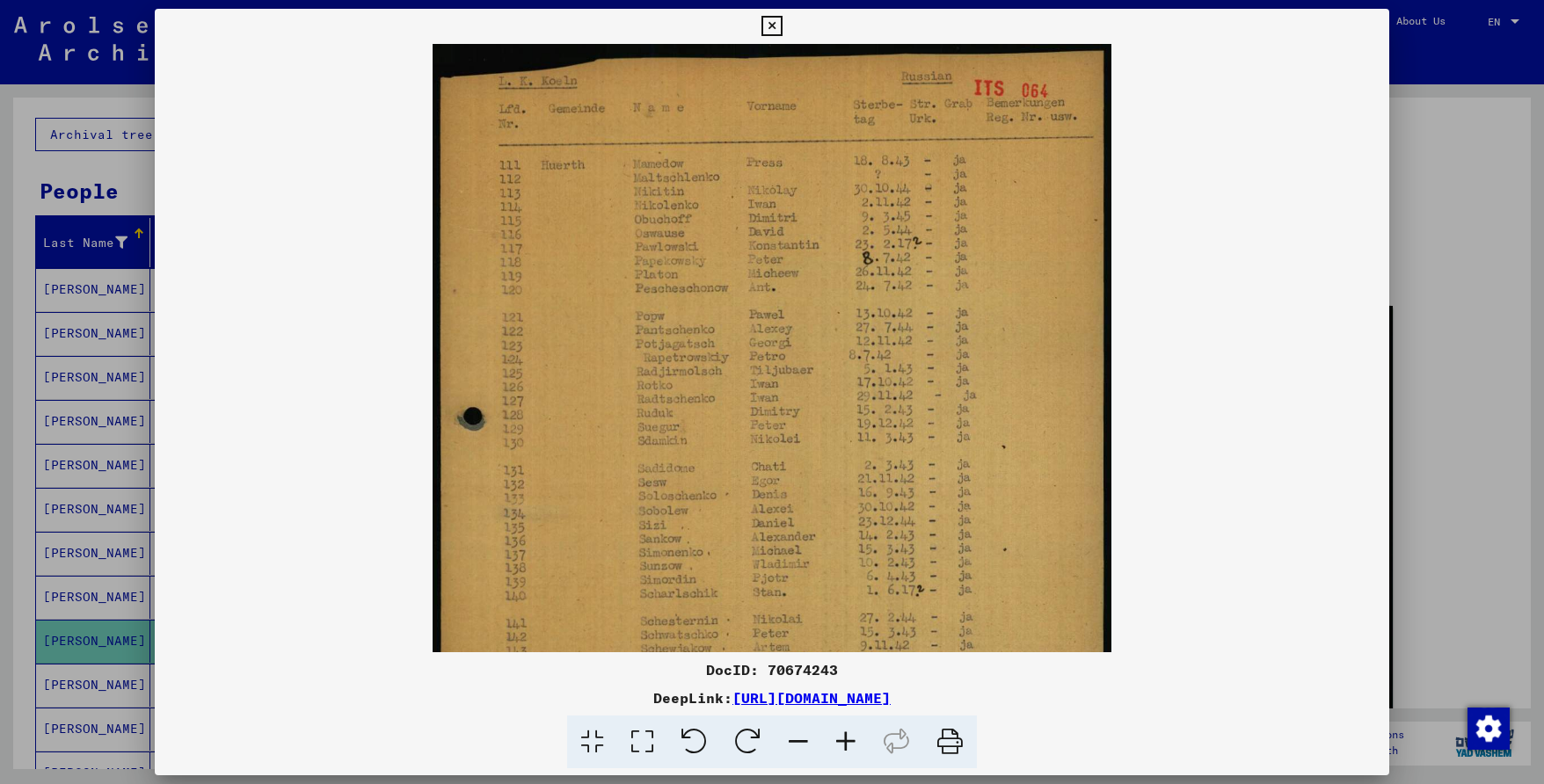
click at [800, 739] on icon at bounding box center [798, 742] width 47 height 54
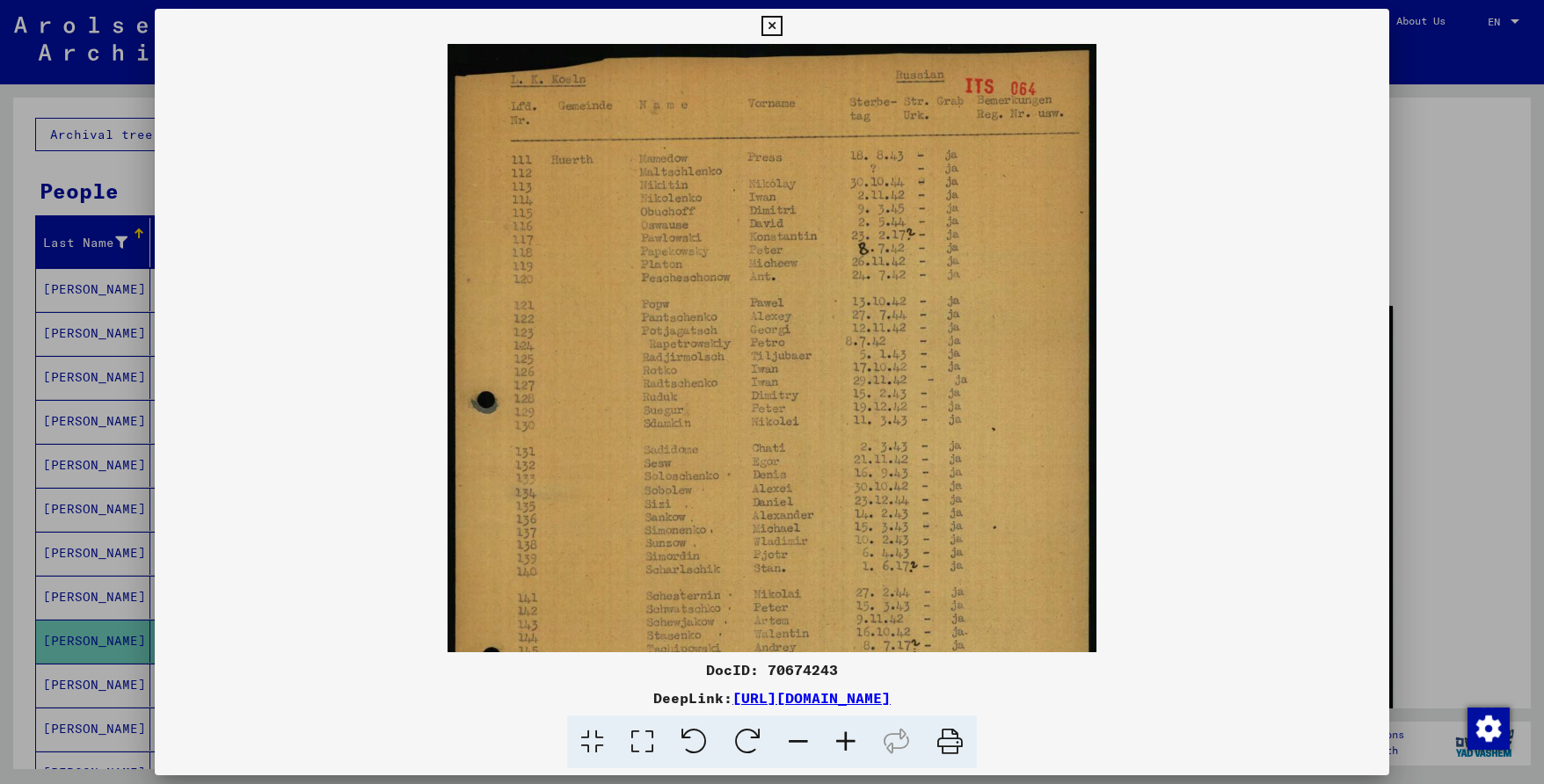
click at [801, 739] on icon at bounding box center [798, 742] width 47 height 54
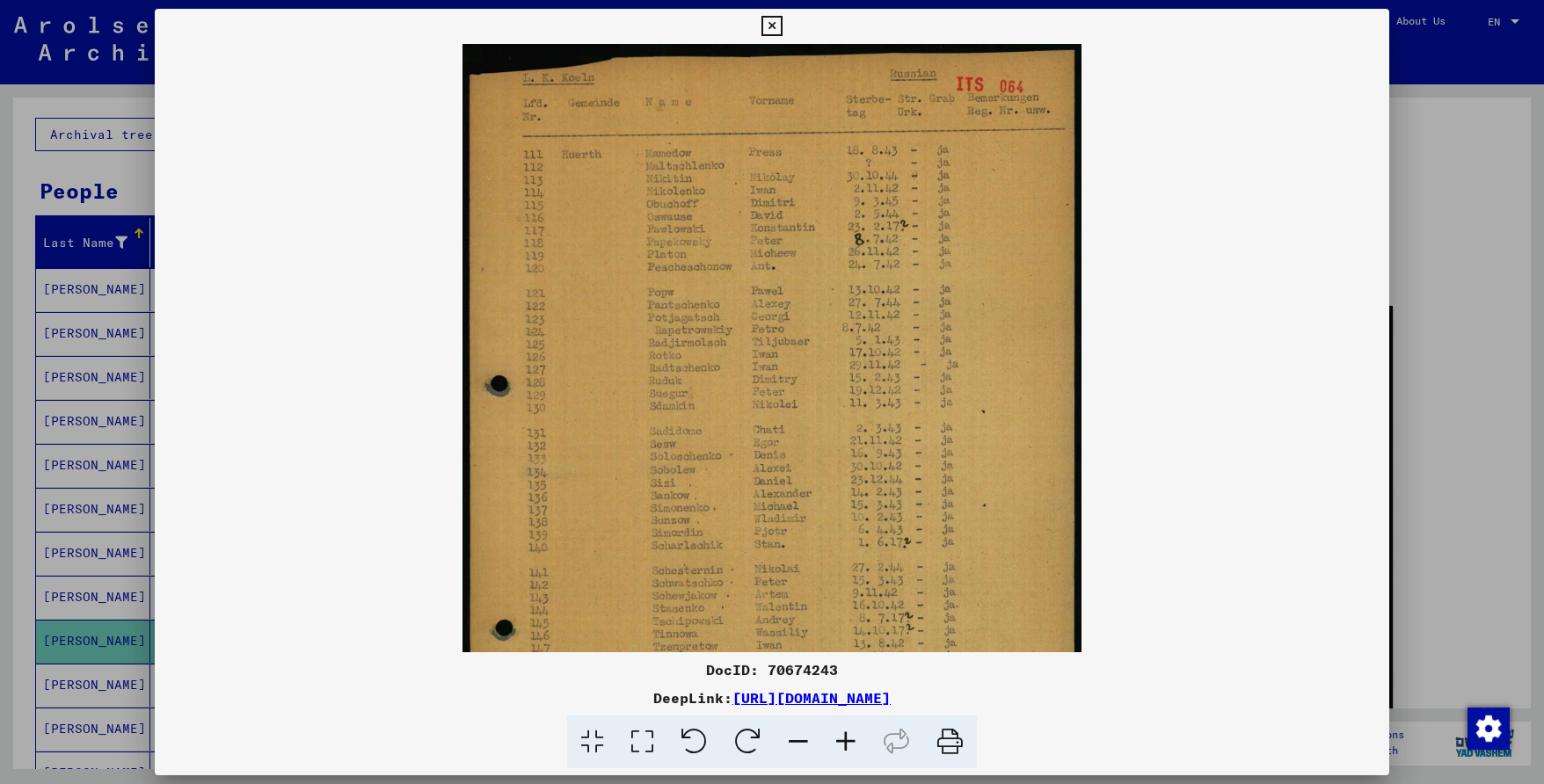
click at [801, 739] on icon at bounding box center [798, 742] width 47 height 54
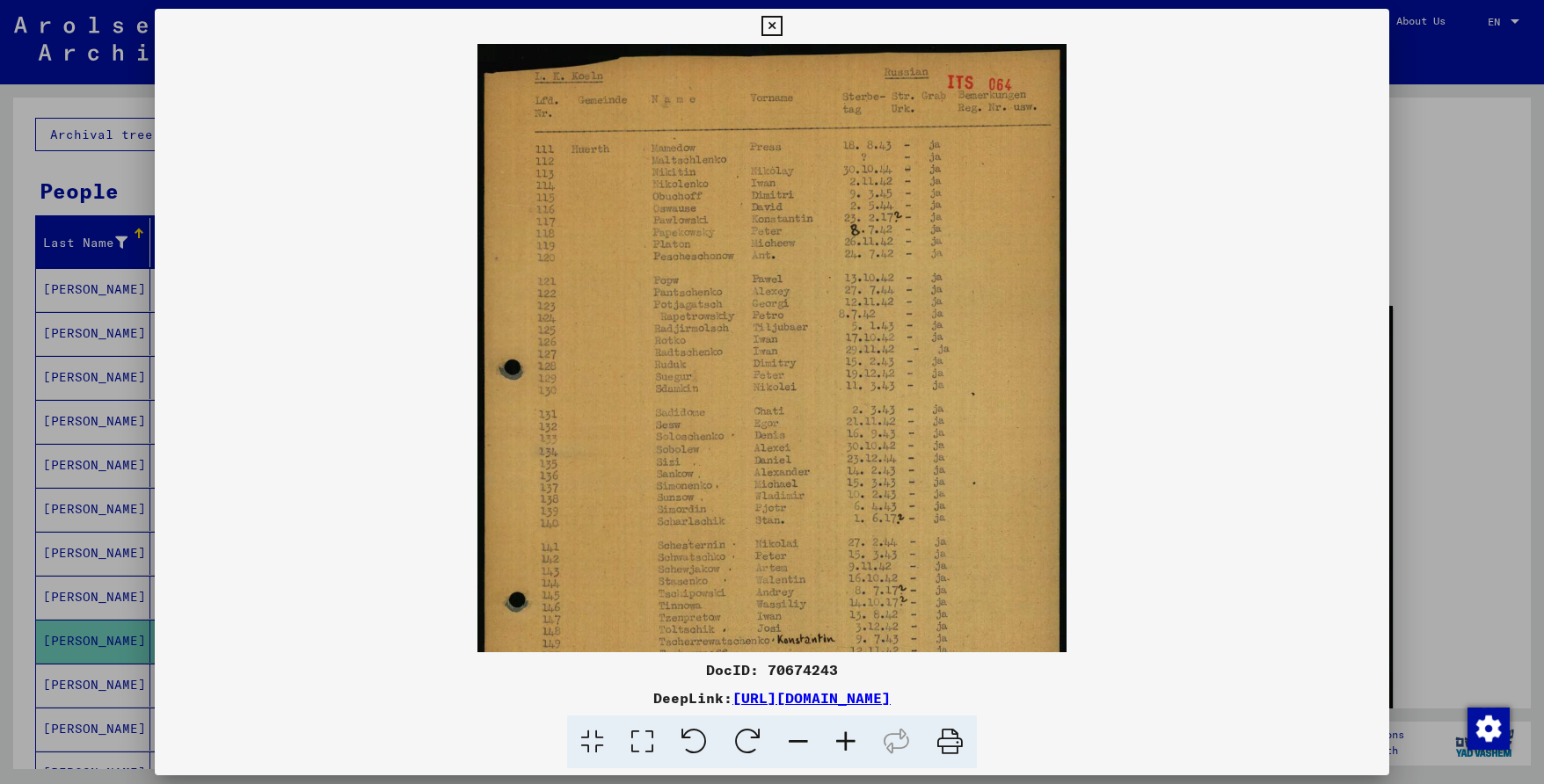
click at [801, 739] on icon at bounding box center [798, 742] width 47 height 54
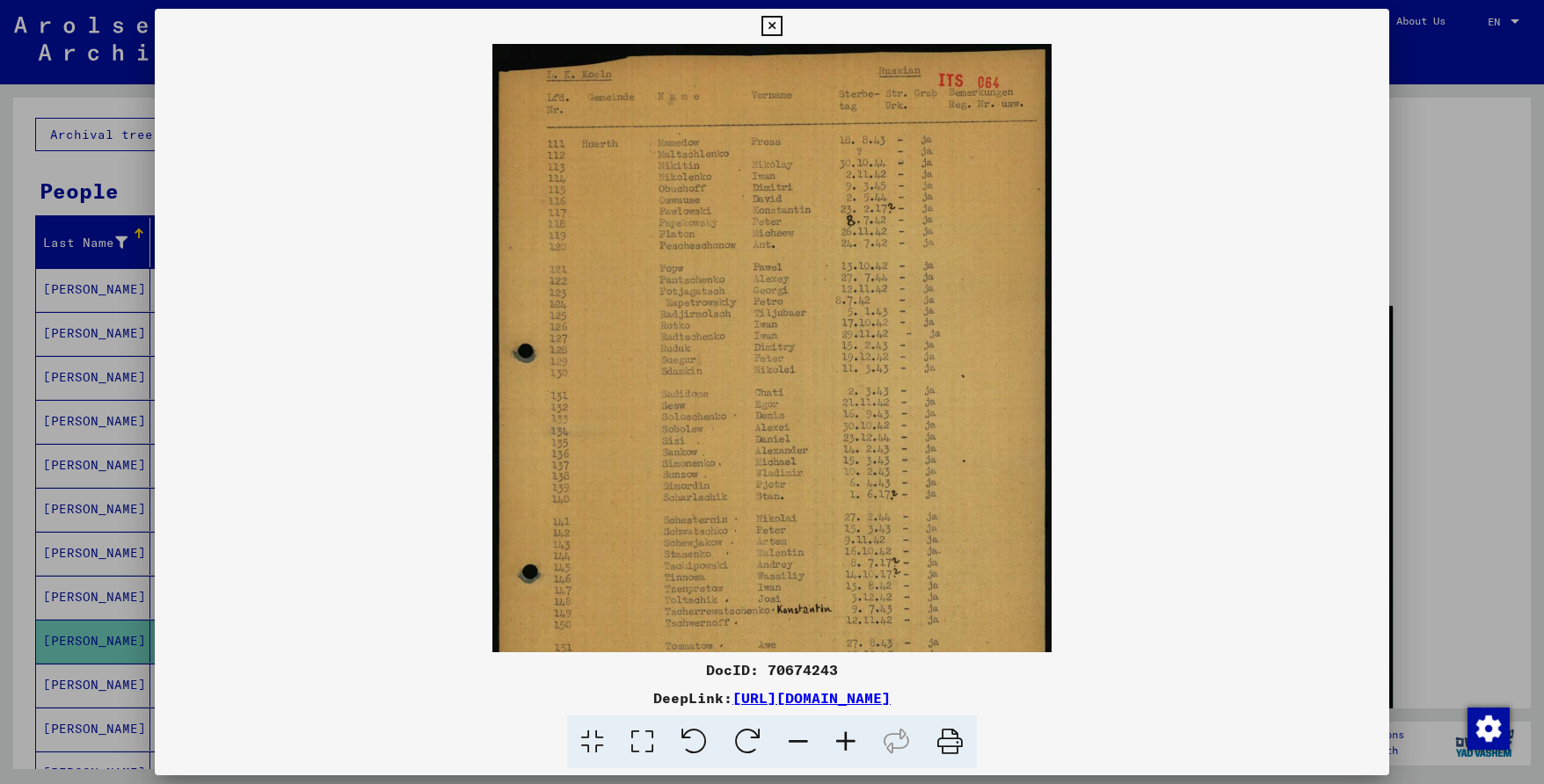
click at [802, 739] on icon at bounding box center [798, 742] width 47 height 54
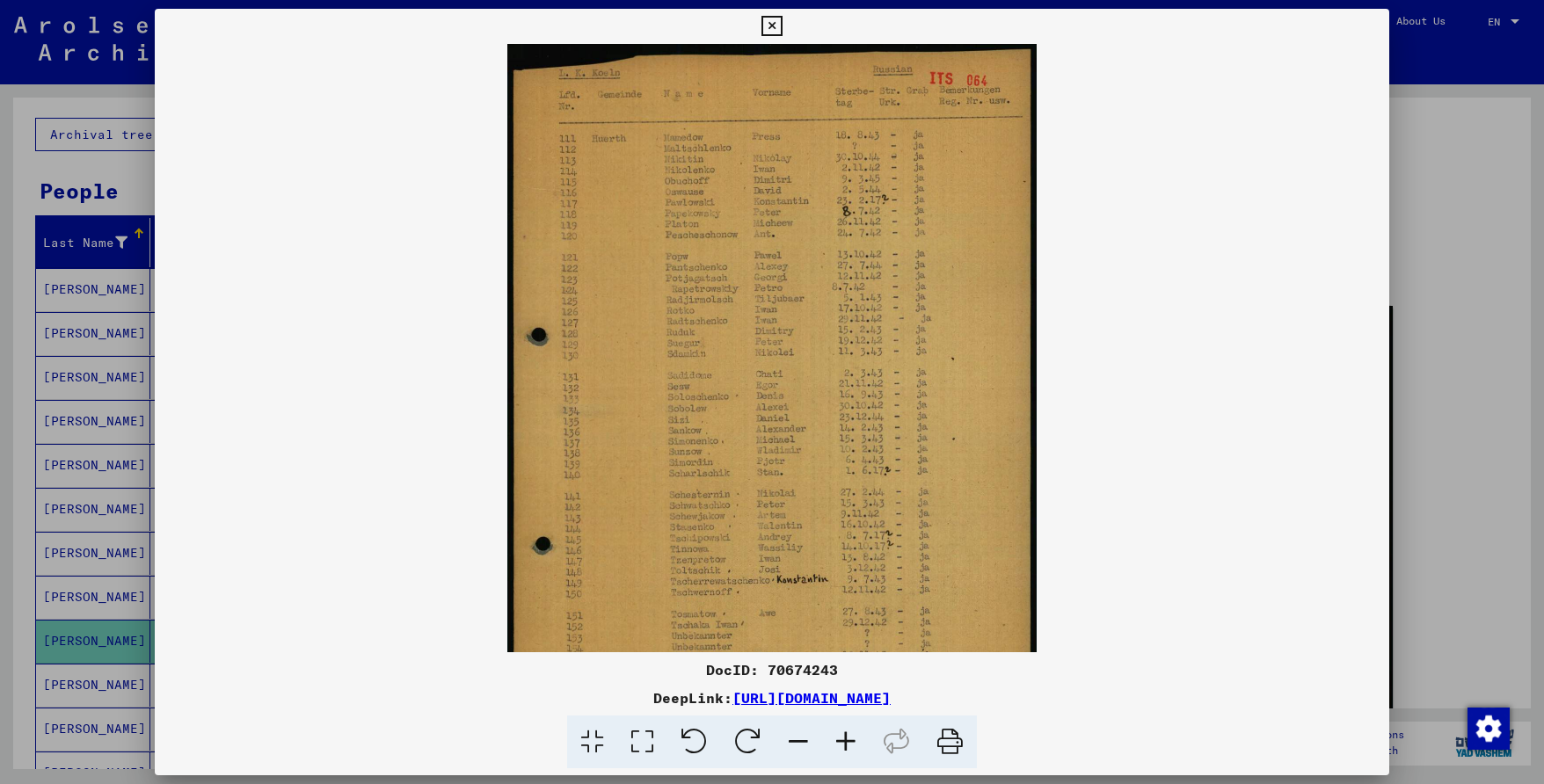
click at [802, 739] on icon at bounding box center [798, 742] width 47 height 54
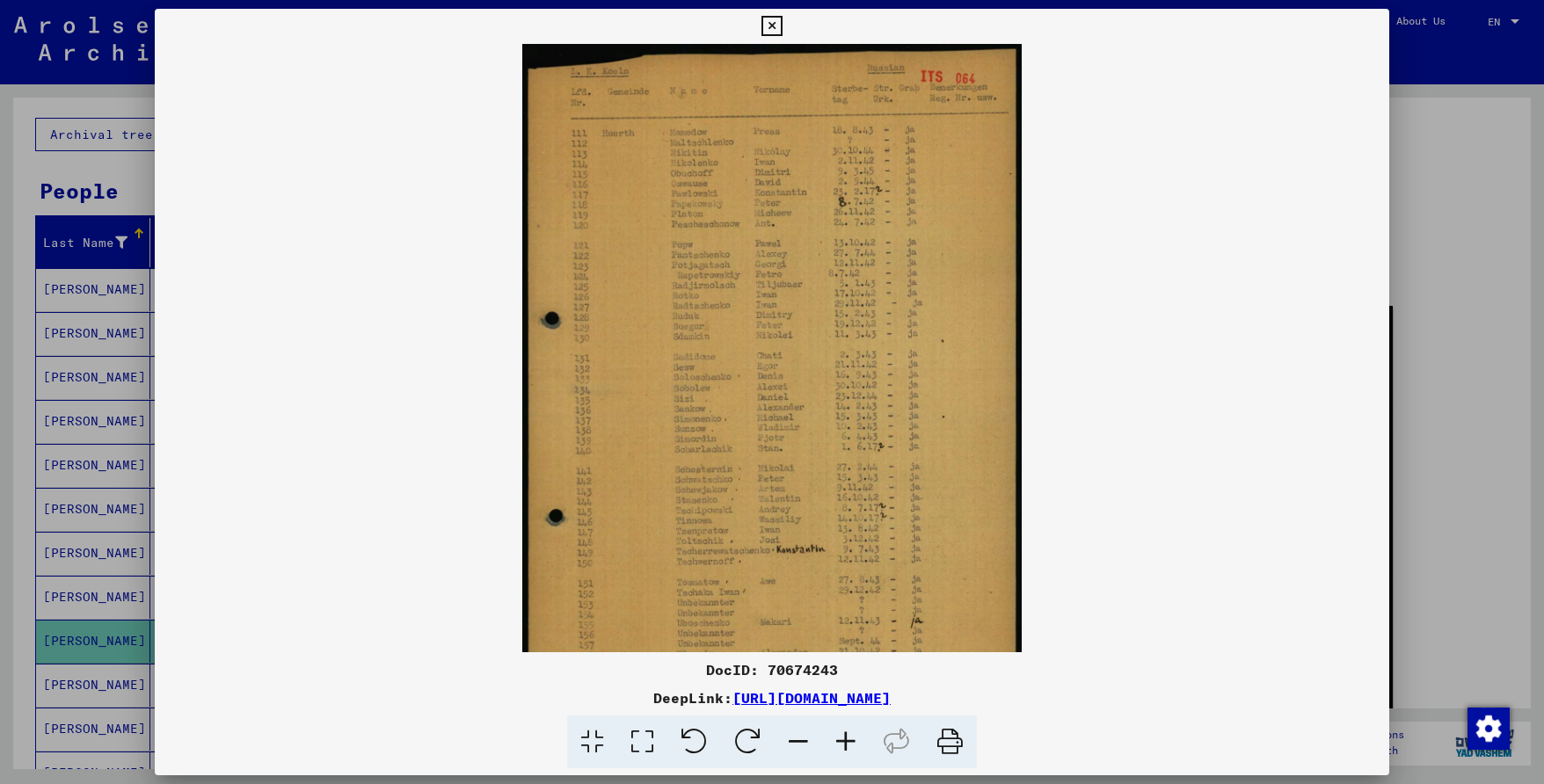
click at [802, 739] on icon at bounding box center [798, 742] width 47 height 54
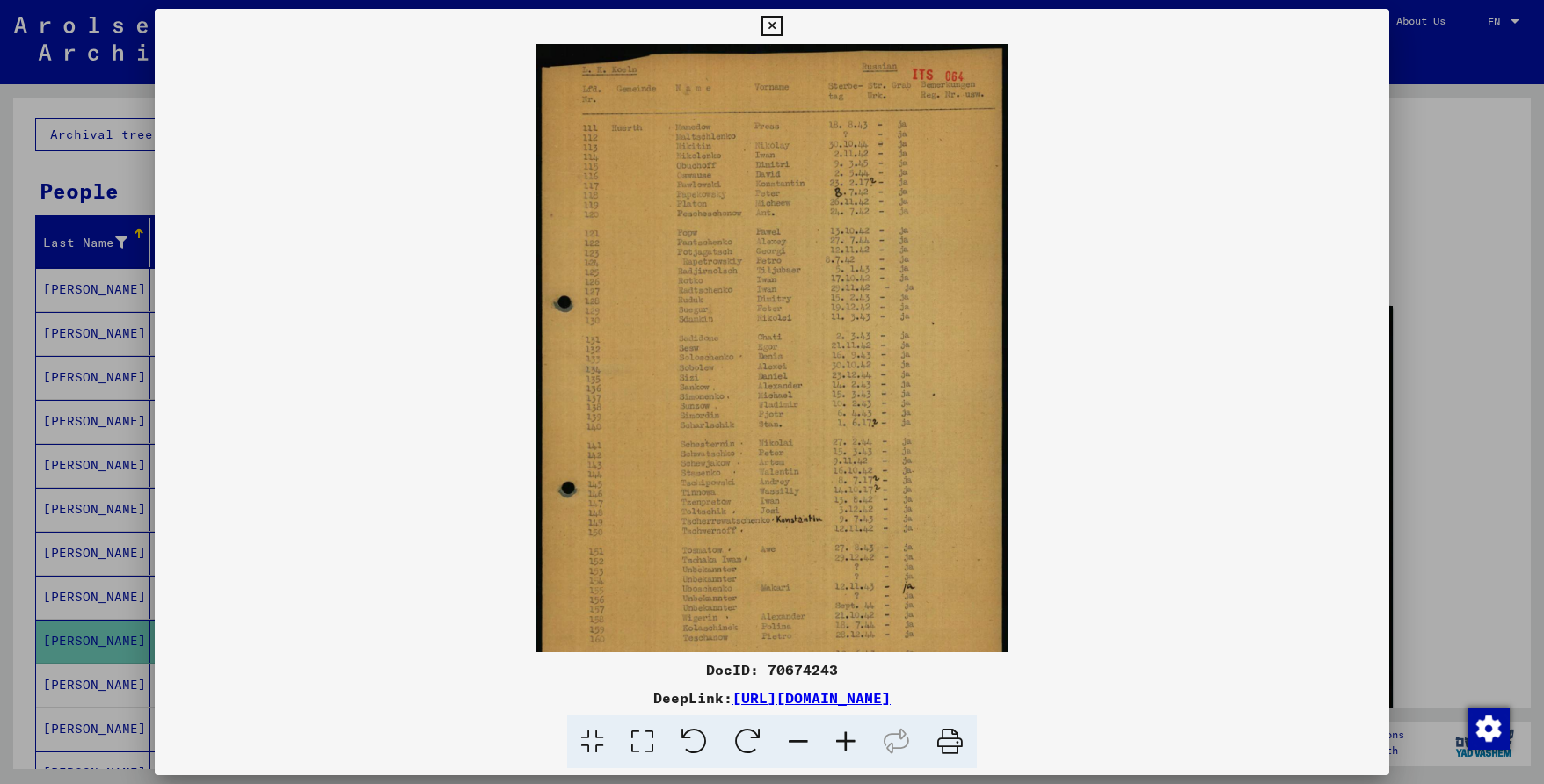
click at [802, 739] on icon at bounding box center [798, 742] width 47 height 54
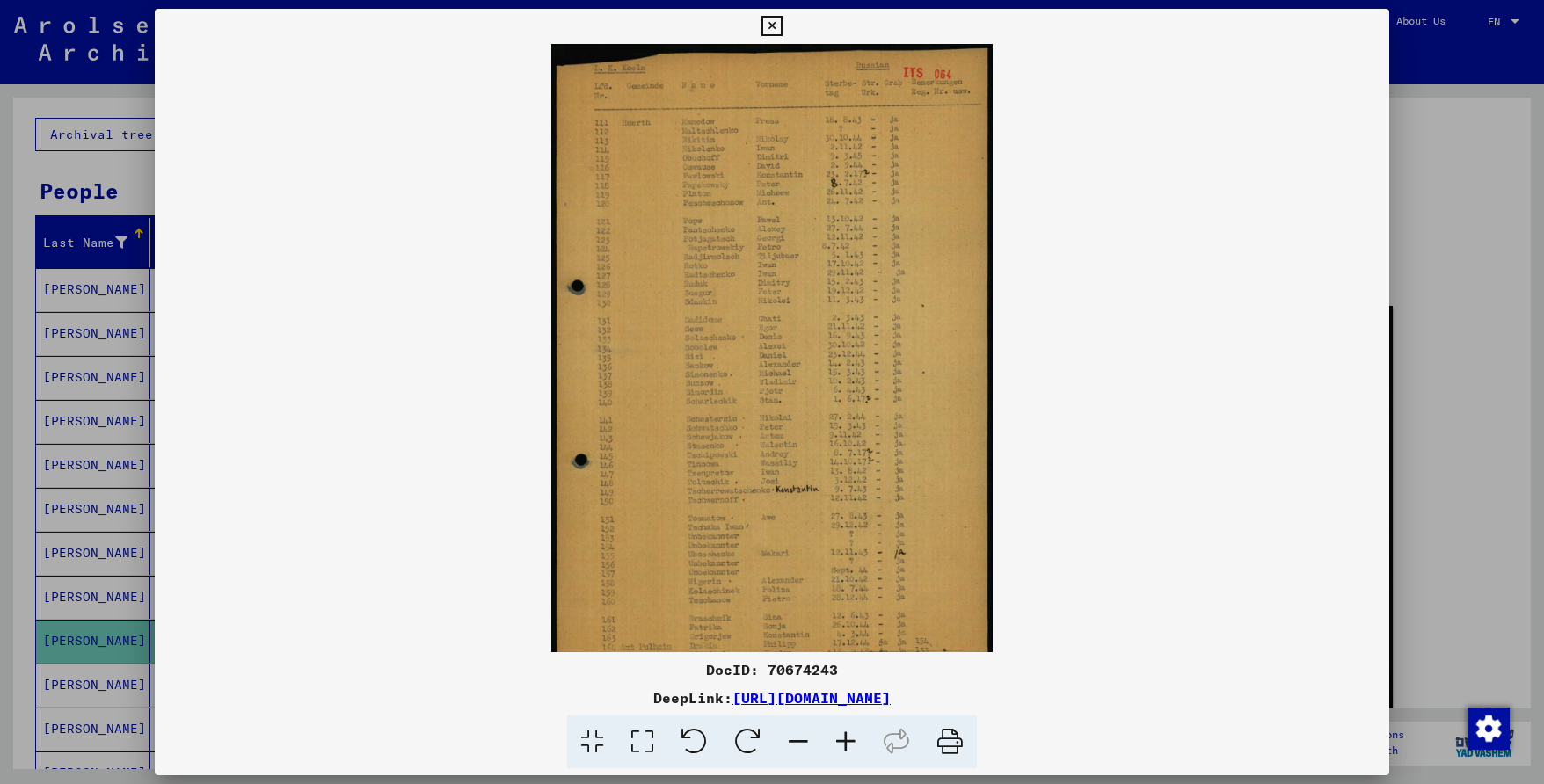
click at [802, 739] on icon at bounding box center [798, 742] width 47 height 54
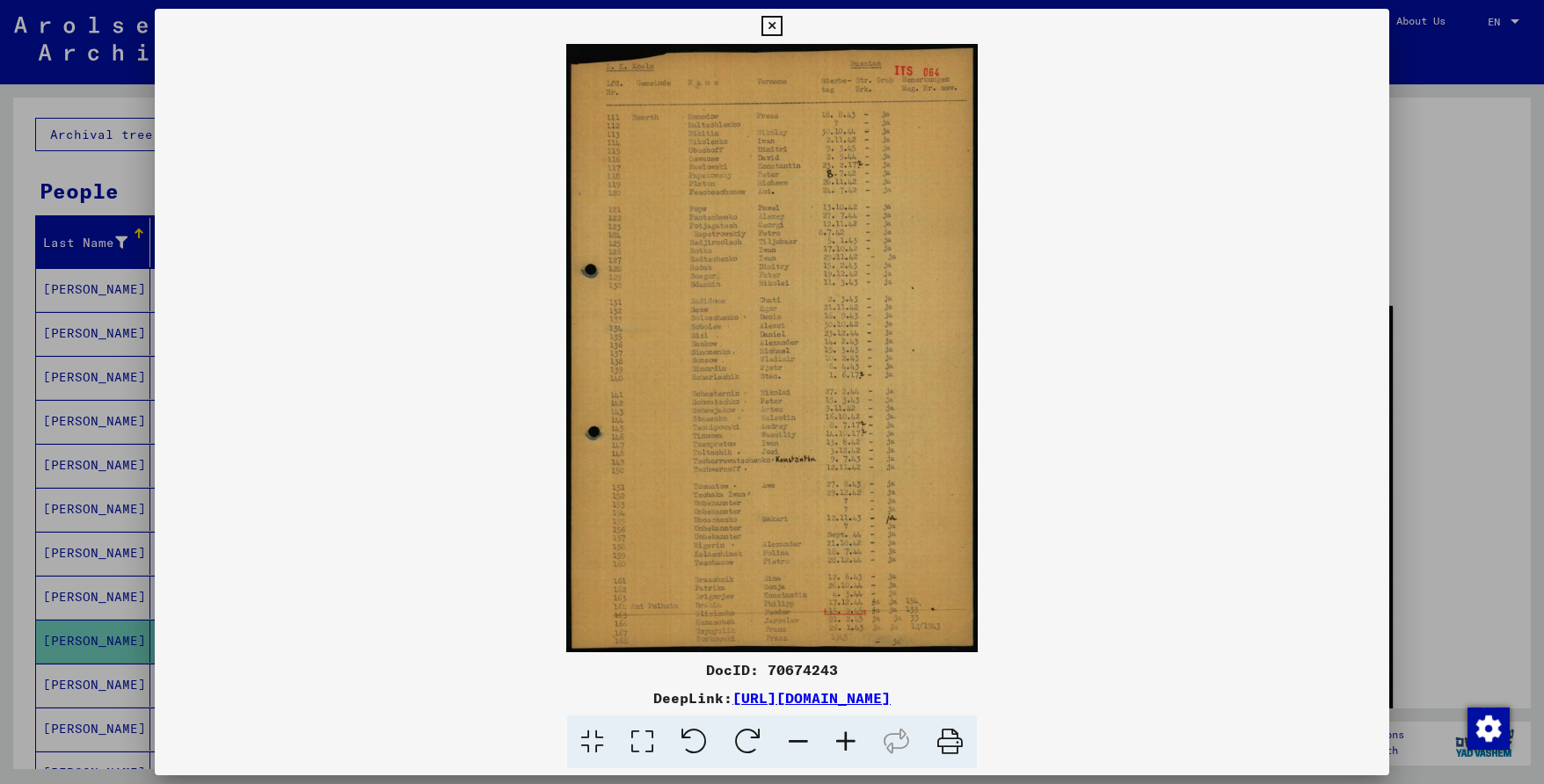
click at [857, 743] on icon at bounding box center [845, 742] width 47 height 54
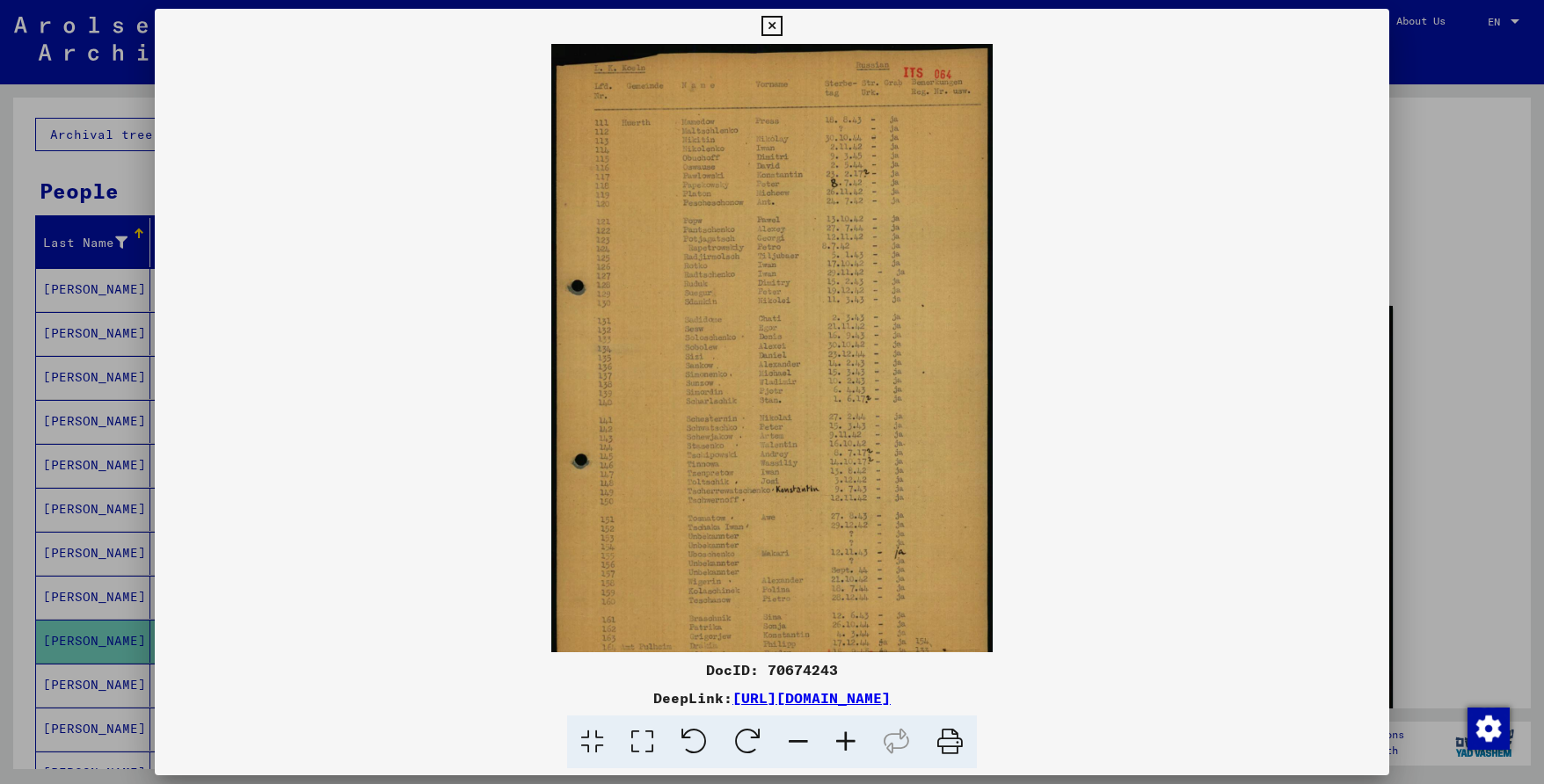
click at [855, 743] on icon at bounding box center [845, 742] width 47 height 54
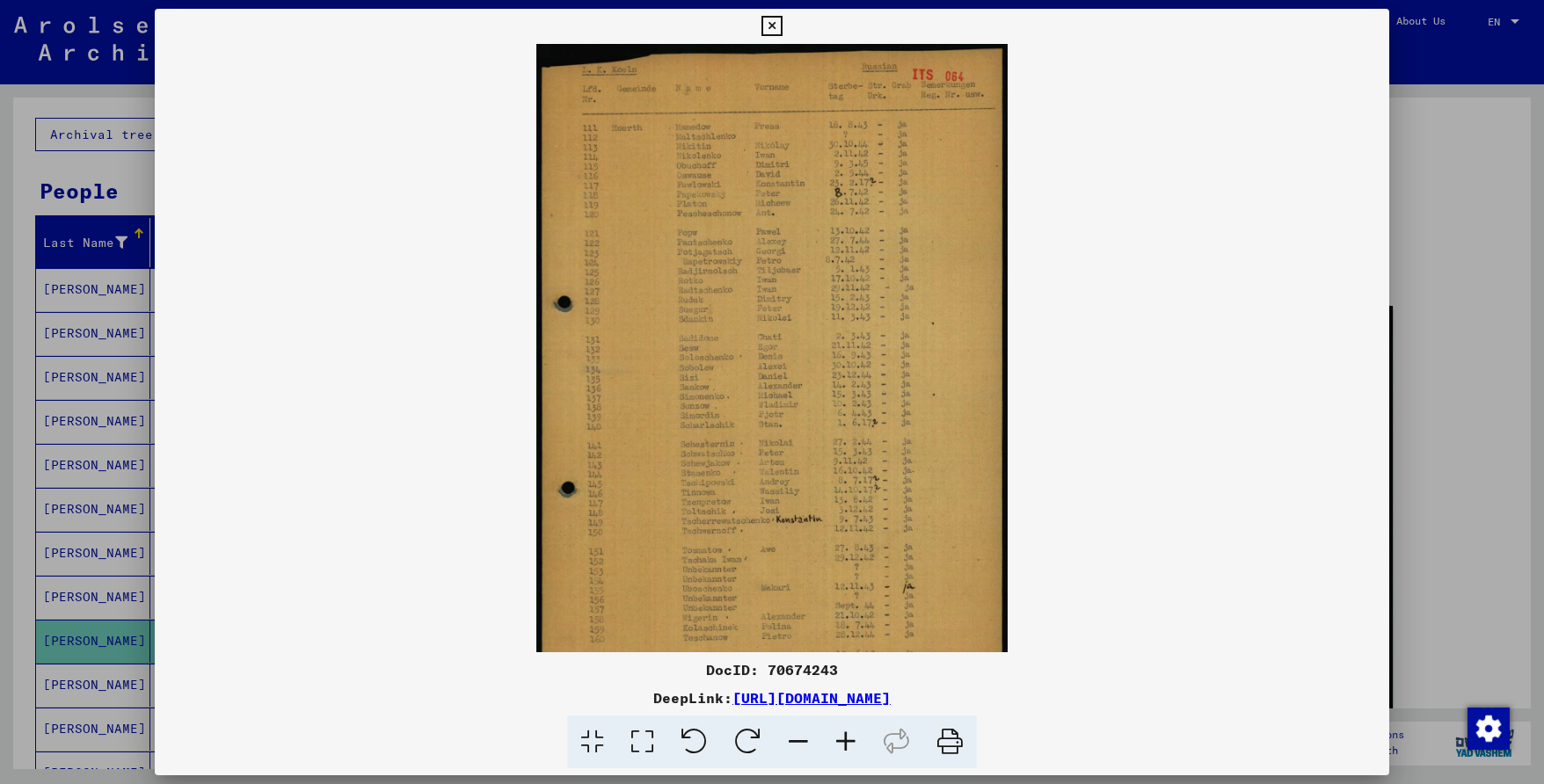
click at [854, 743] on icon at bounding box center [845, 742] width 47 height 54
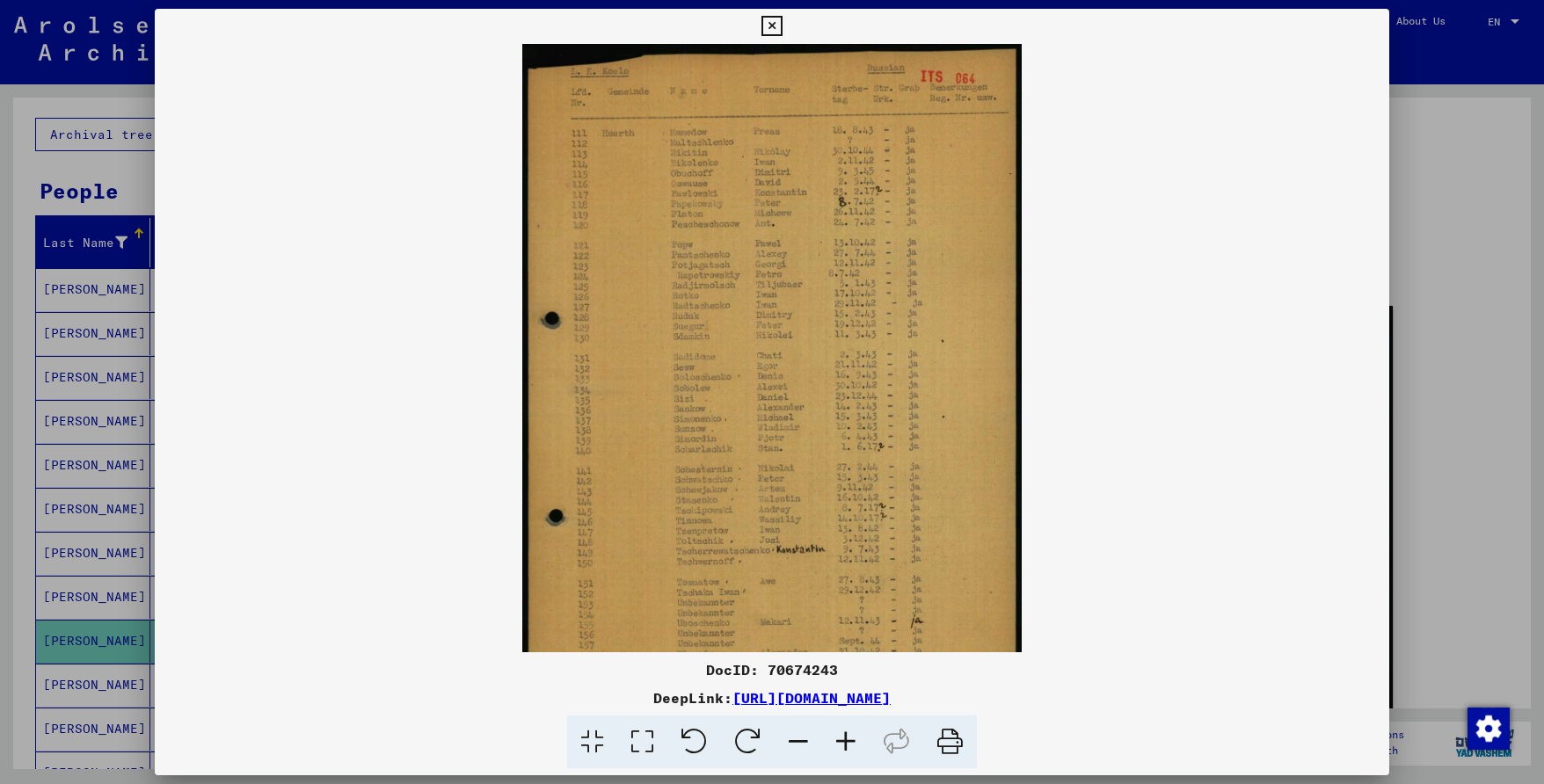
click at [854, 743] on icon at bounding box center [845, 742] width 47 height 54
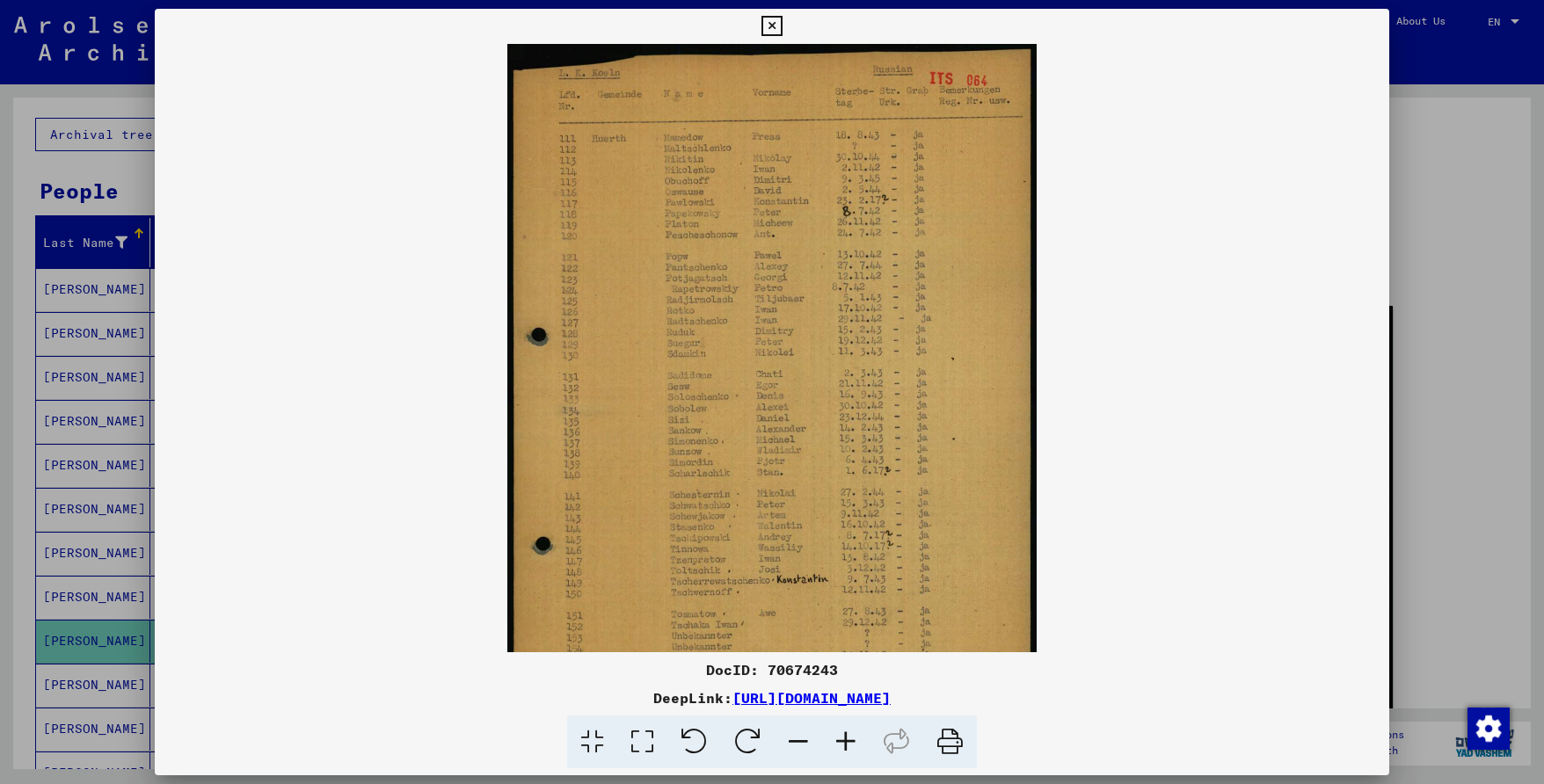
click at [854, 743] on icon at bounding box center [845, 742] width 47 height 54
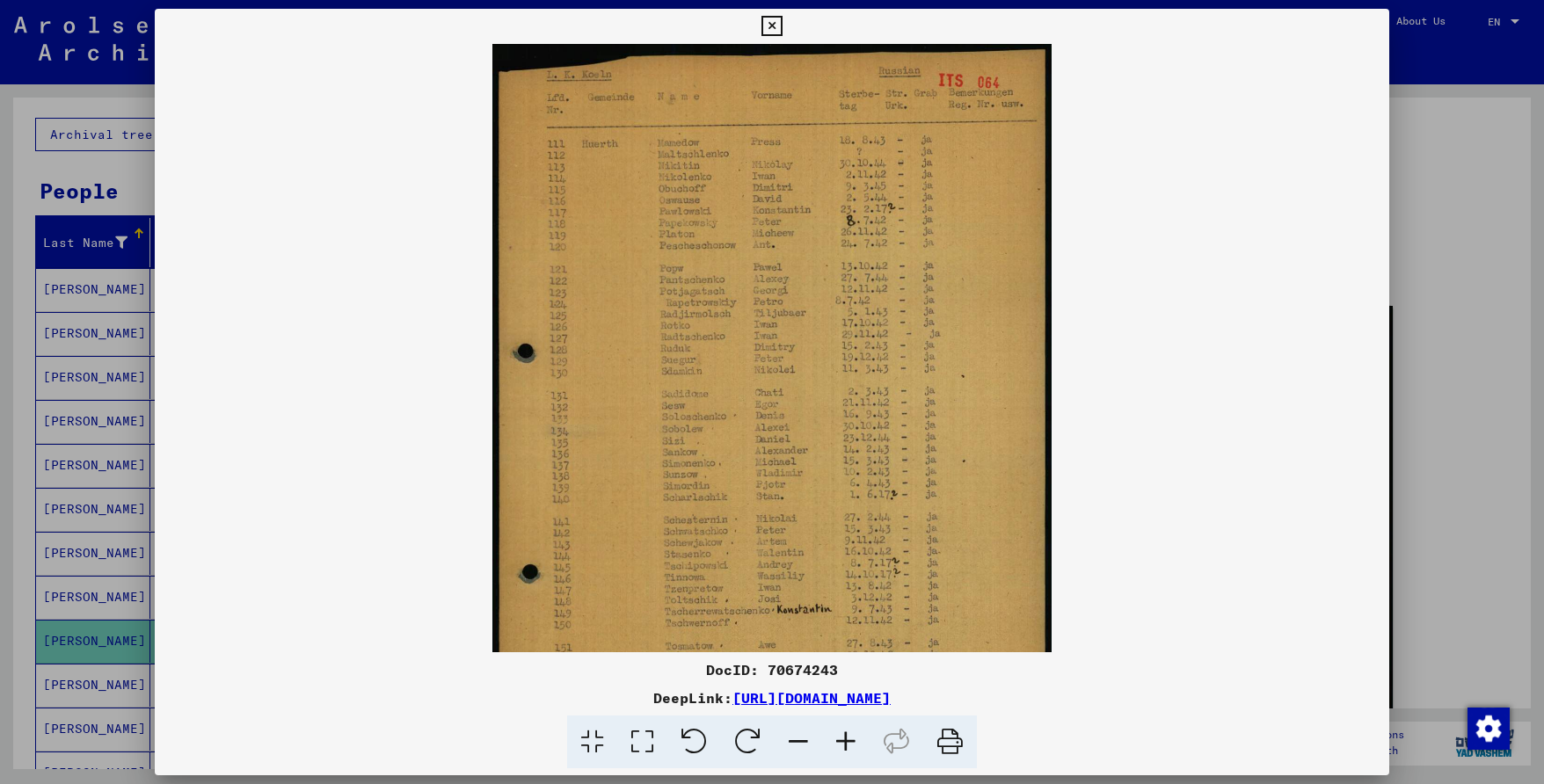
click at [854, 743] on icon at bounding box center [845, 742] width 47 height 54
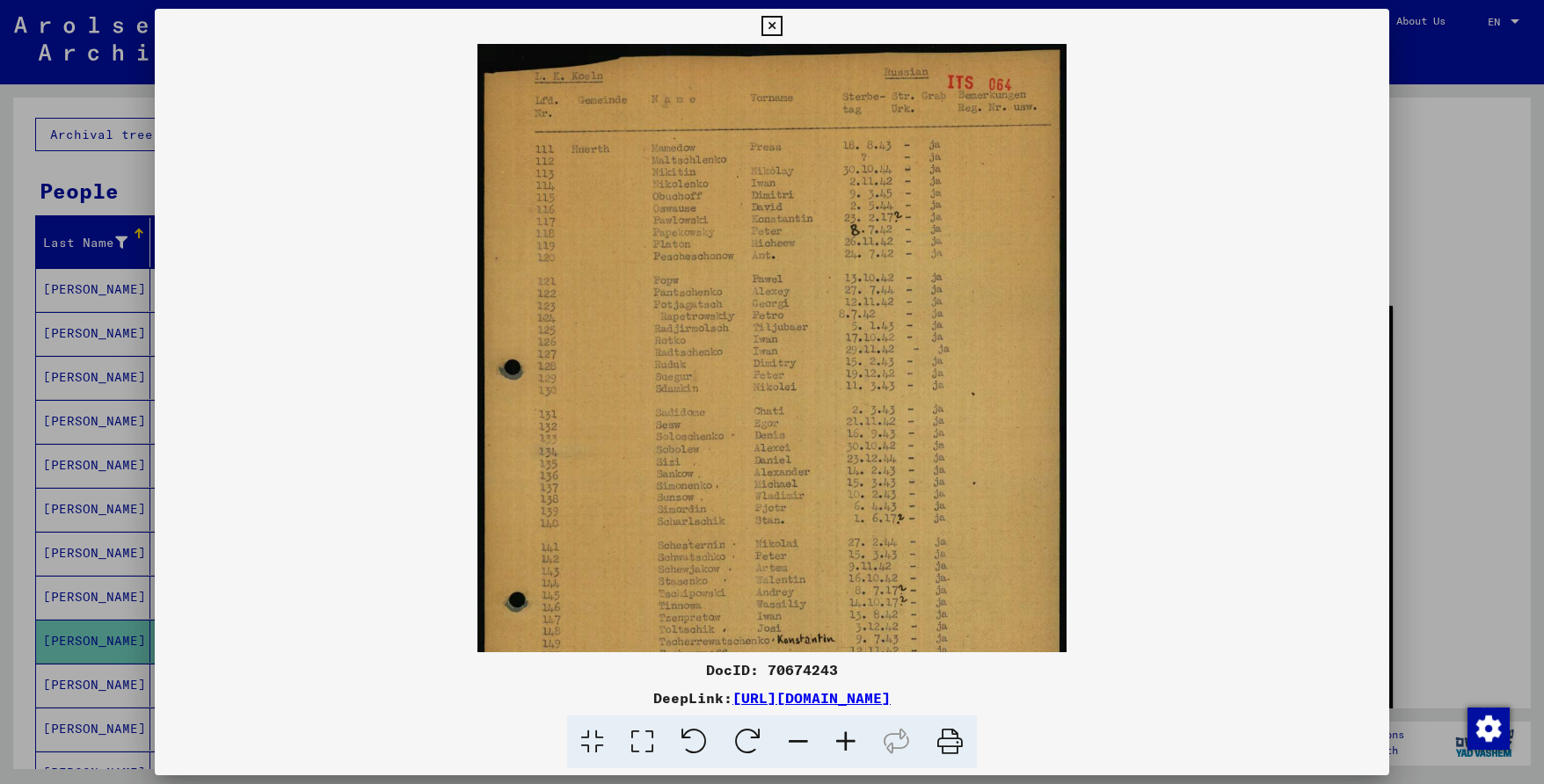
click at [854, 743] on icon at bounding box center [845, 742] width 47 height 54
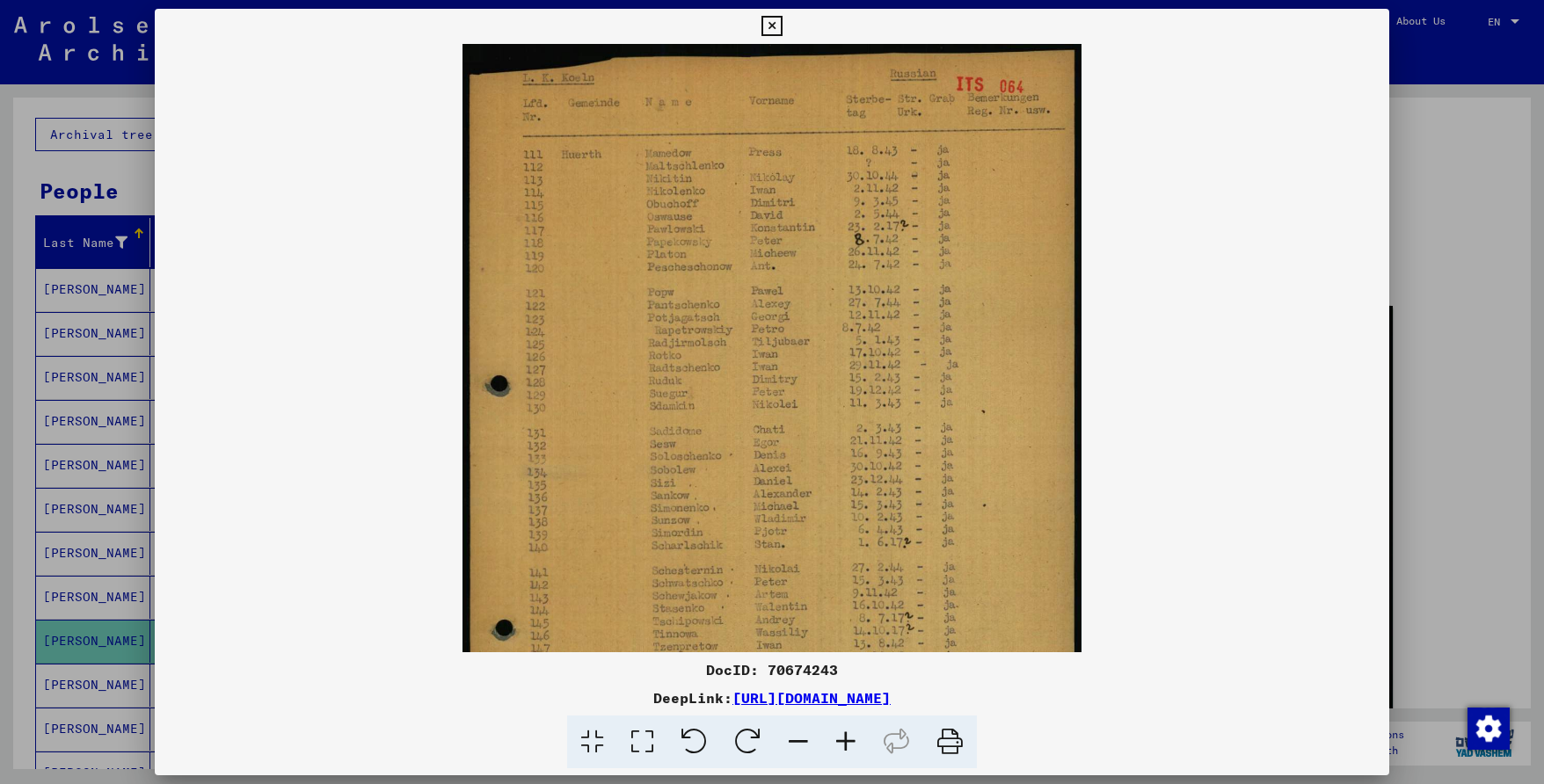
click at [854, 743] on icon at bounding box center [845, 742] width 47 height 54
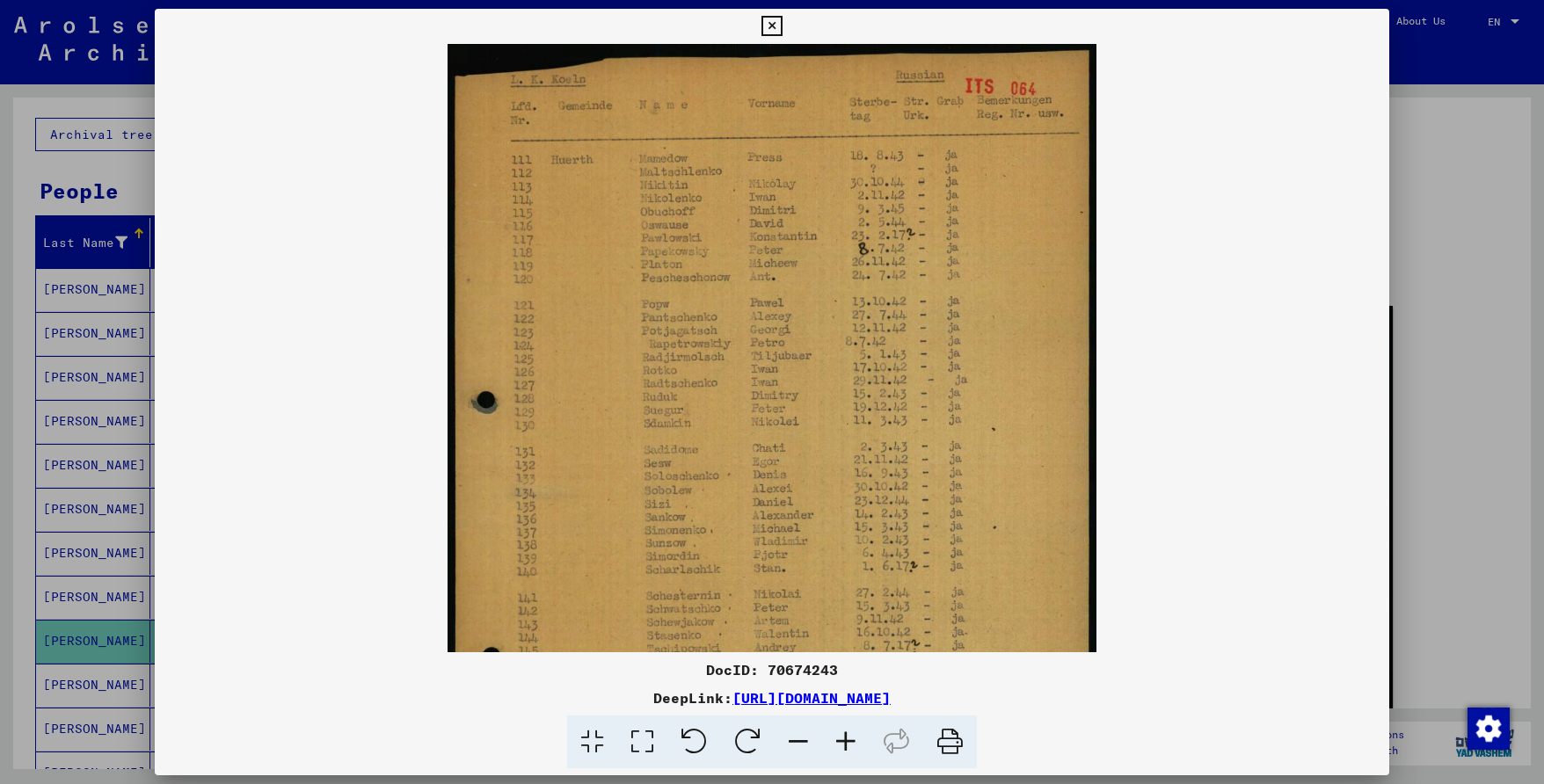
click at [854, 743] on icon at bounding box center [845, 742] width 47 height 54
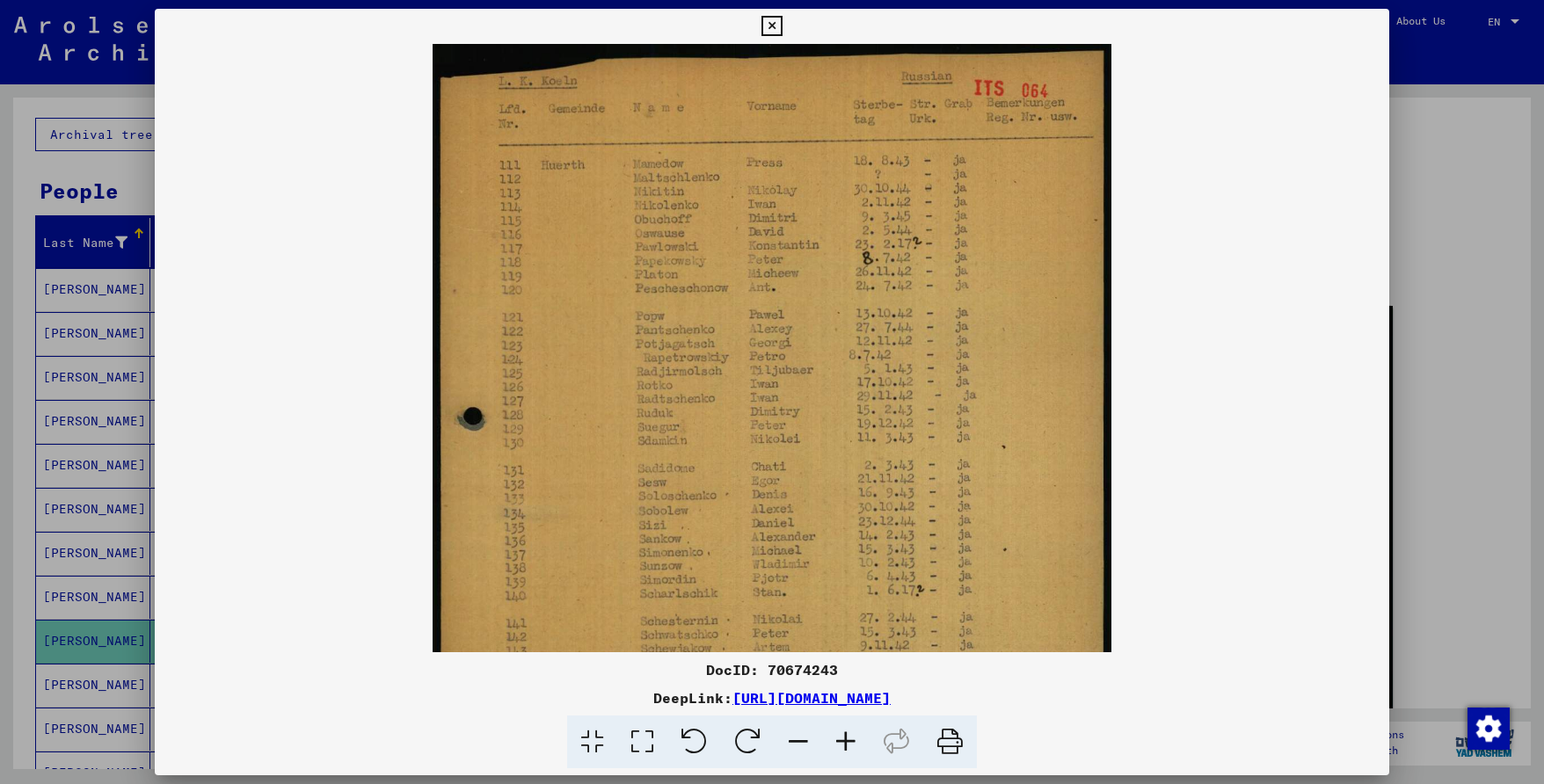
click at [1305, 266] on viewer-one-image at bounding box center [772, 348] width 1235 height 608
click at [1439, 581] on div at bounding box center [772, 392] width 1544 height 784
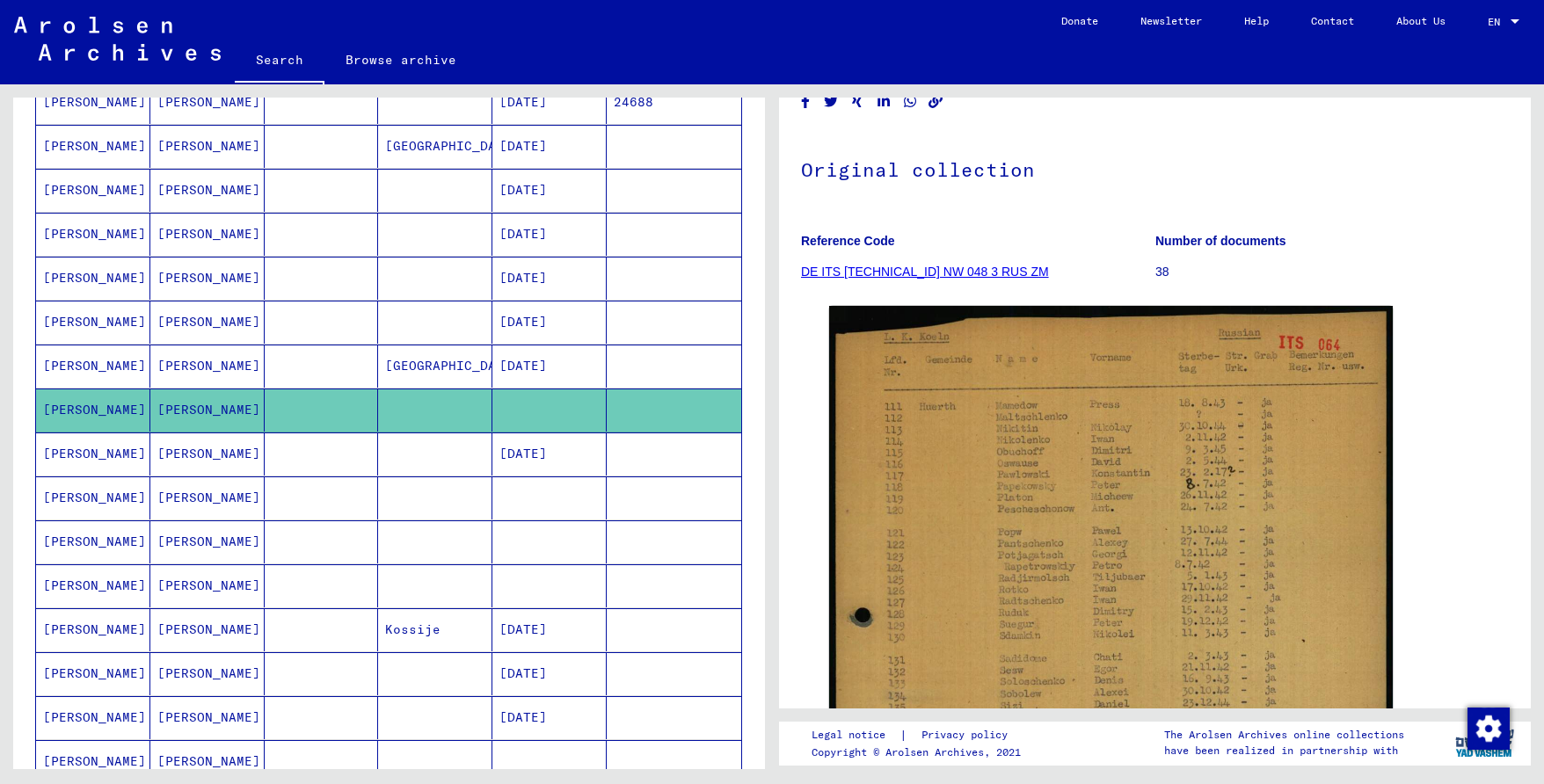
scroll to position [352, 0]
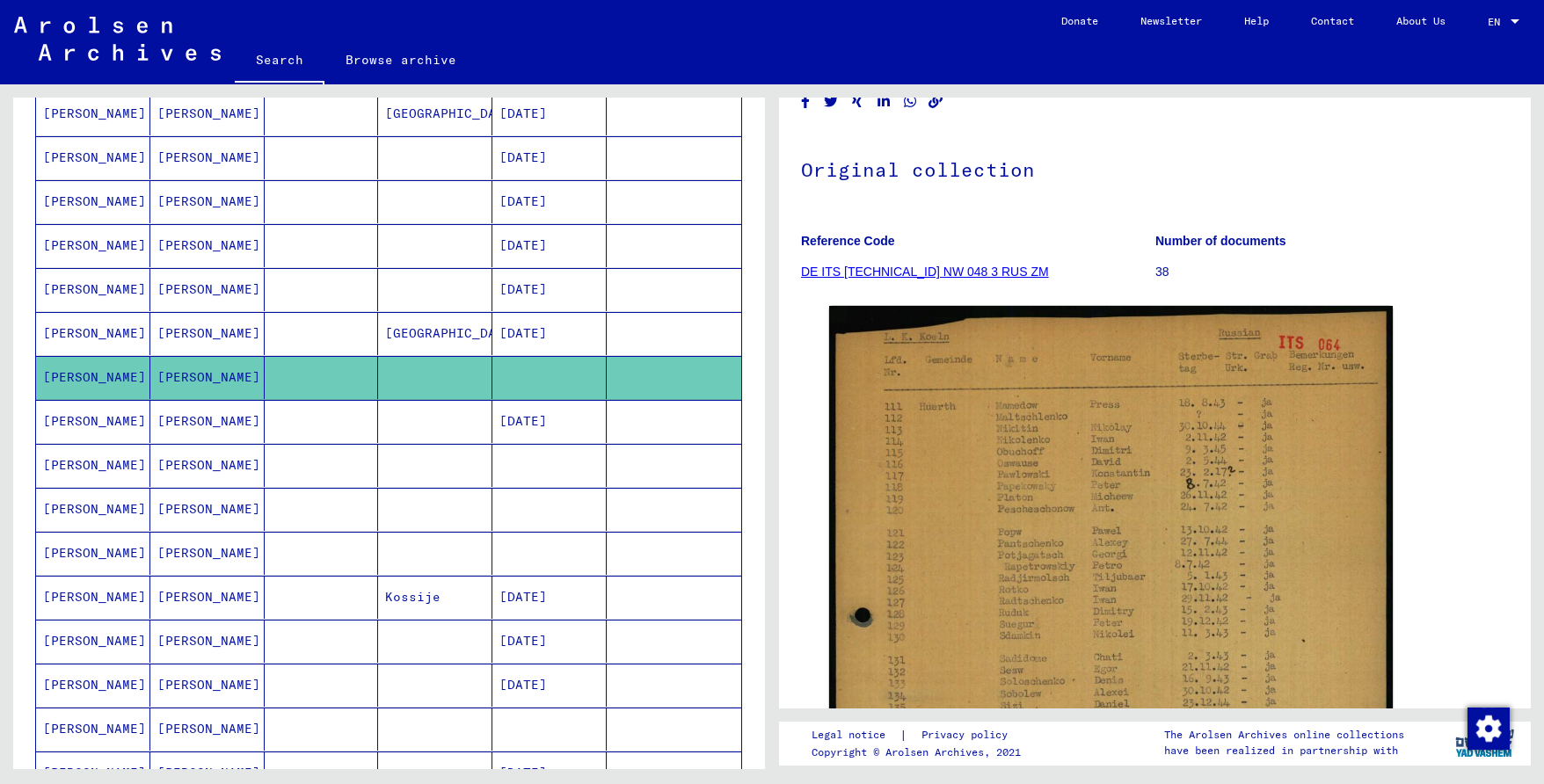
click at [537, 457] on mat-cell at bounding box center [549, 466] width 114 height 43
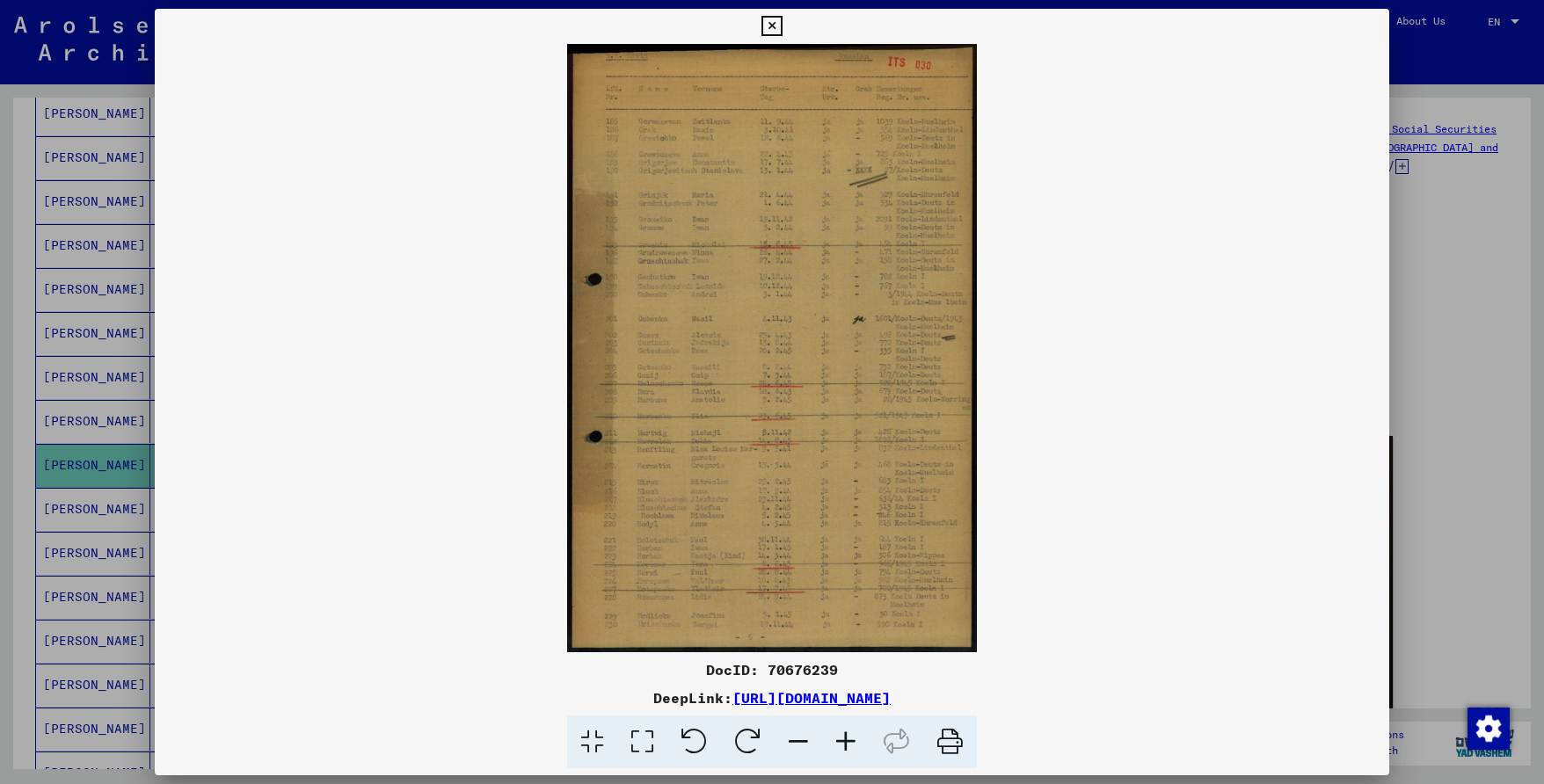
click at [1528, 473] on div at bounding box center [772, 392] width 1544 height 784
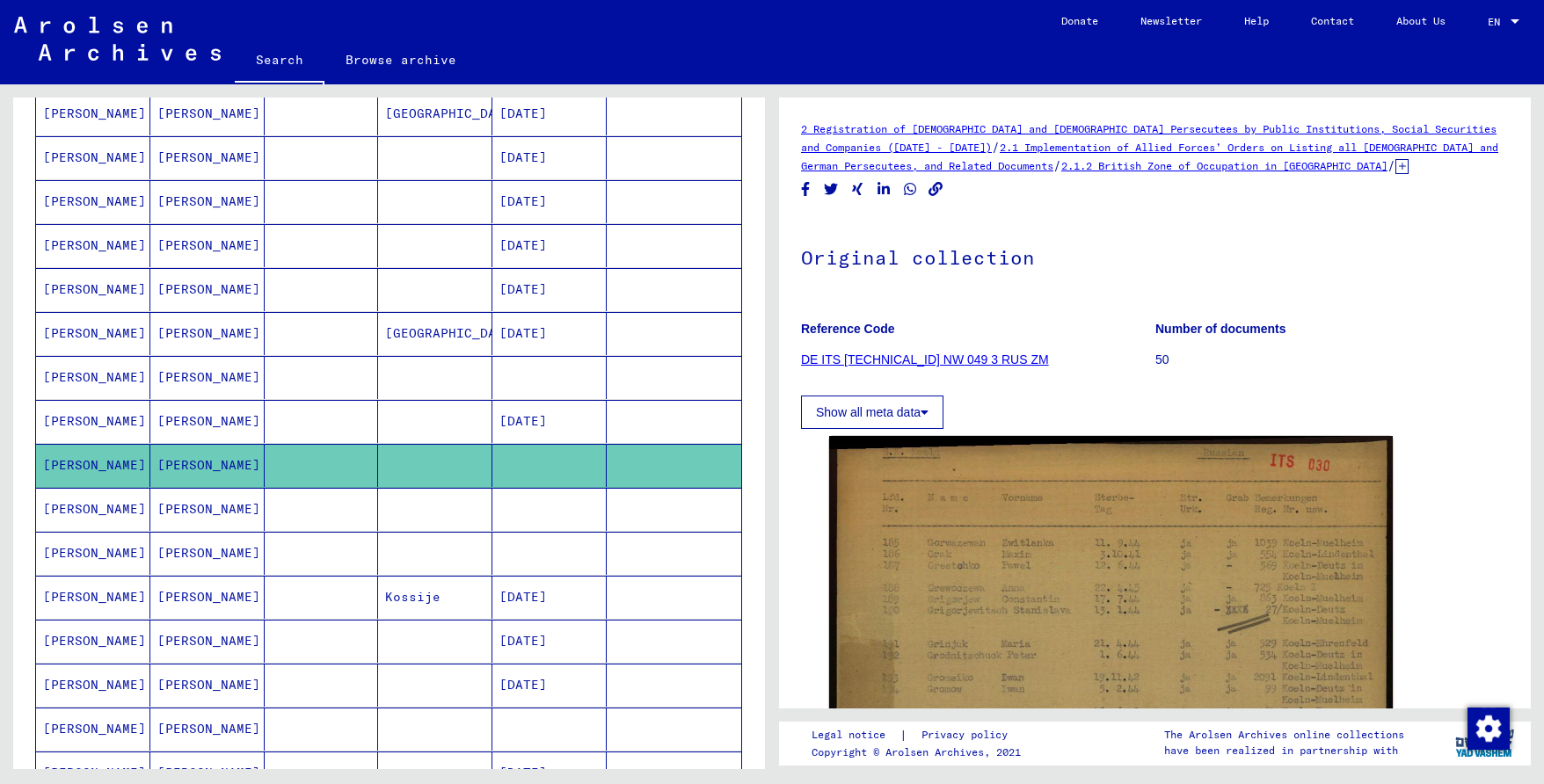
click at [471, 492] on mat-cell at bounding box center [435, 509] width 114 height 43
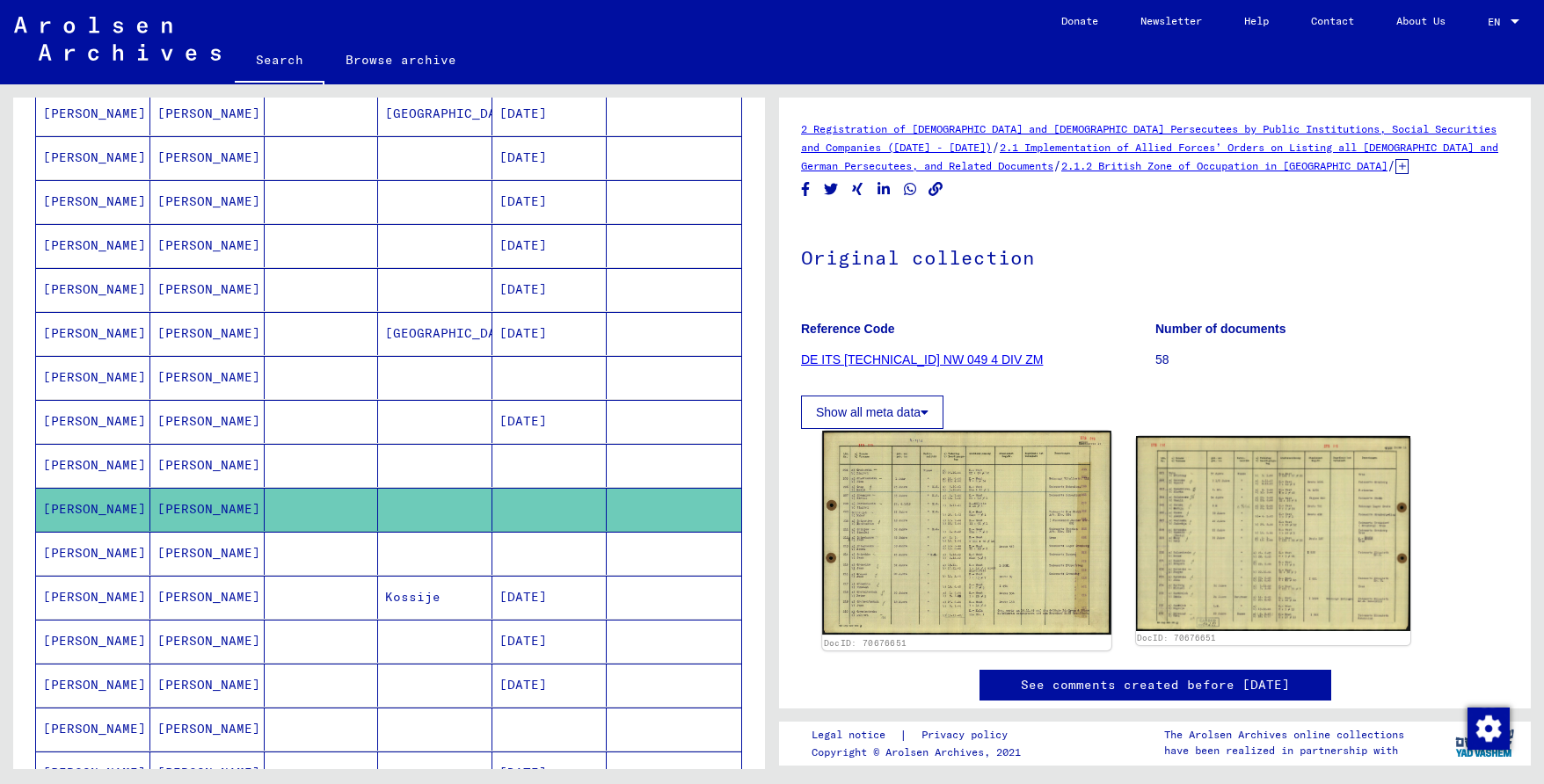
click at [960, 524] on img at bounding box center [965, 532] width 288 height 204
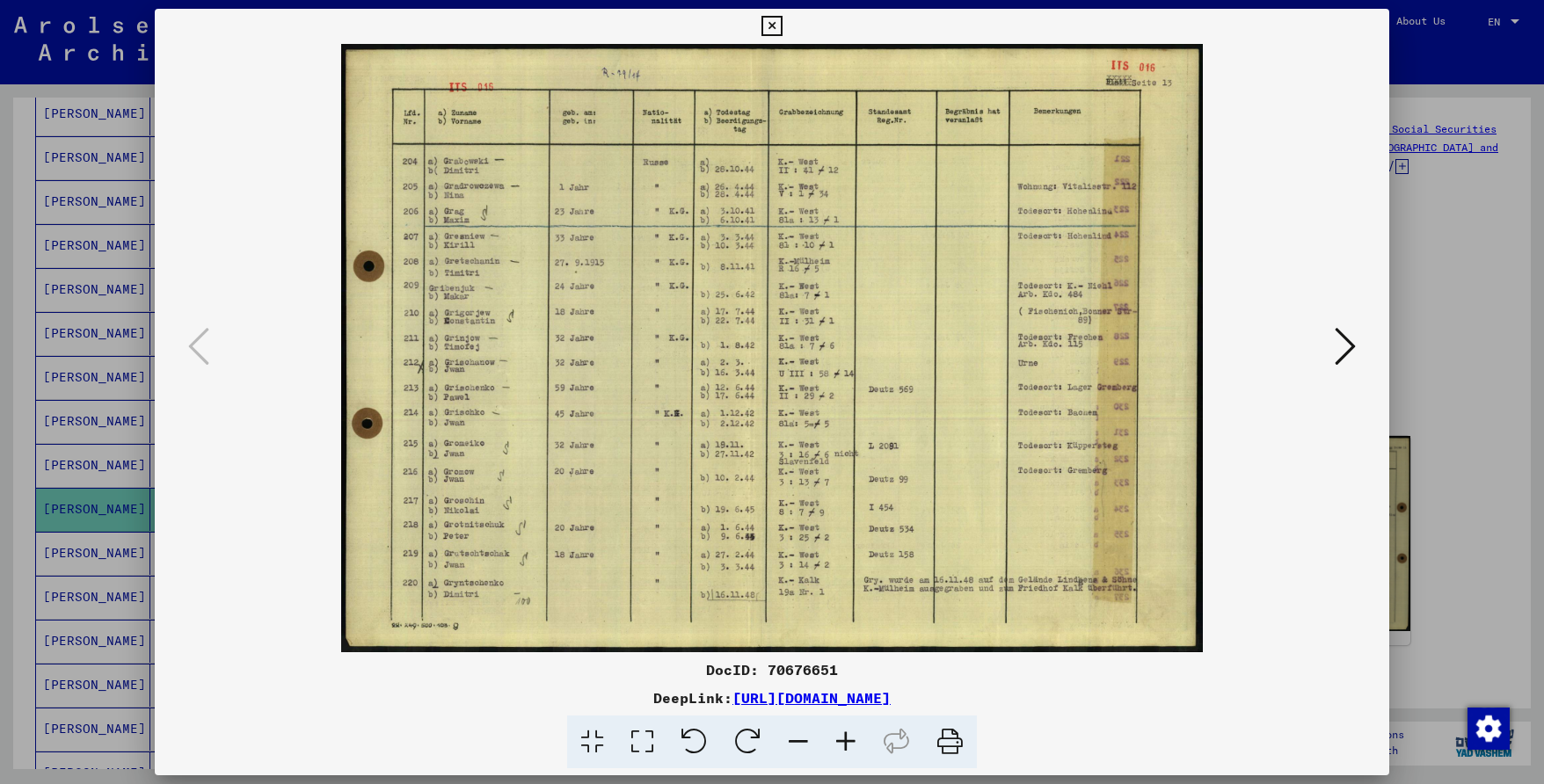
click at [1477, 385] on div at bounding box center [772, 392] width 1544 height 784
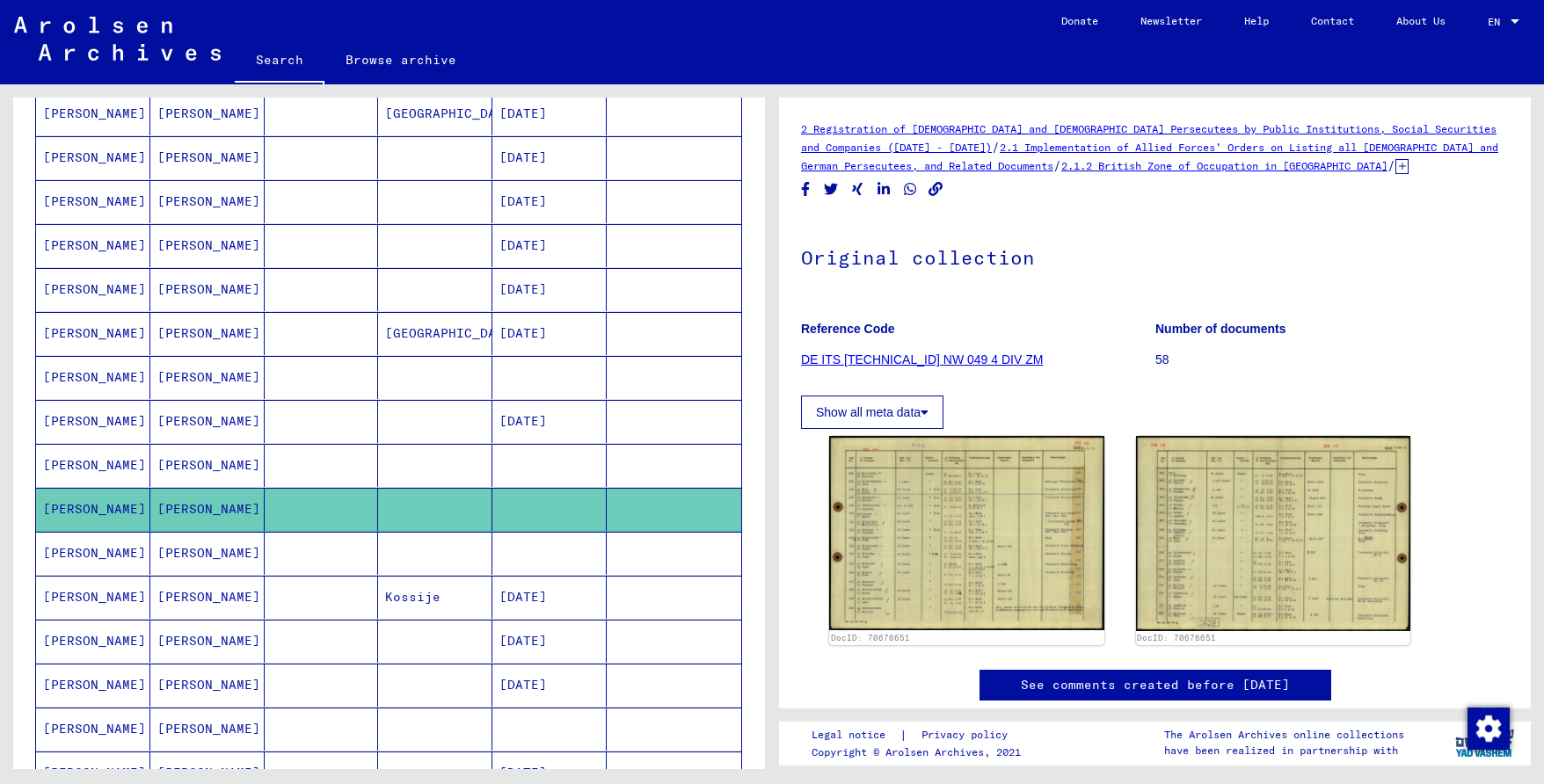
click at [591, 536] on mat-cell at bounding box center [549, 553] width 114 height 43
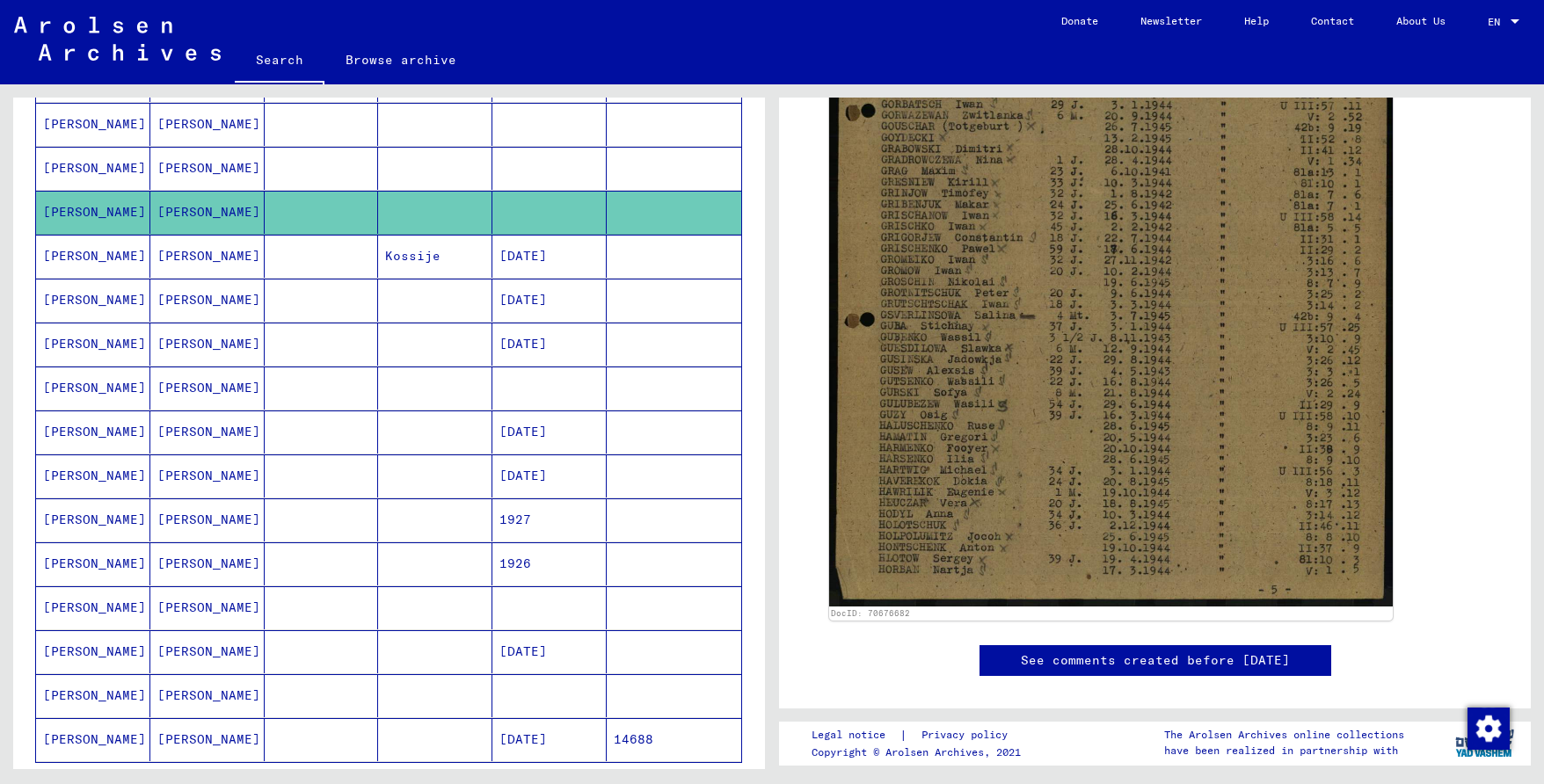
scroll to position [703, 0]
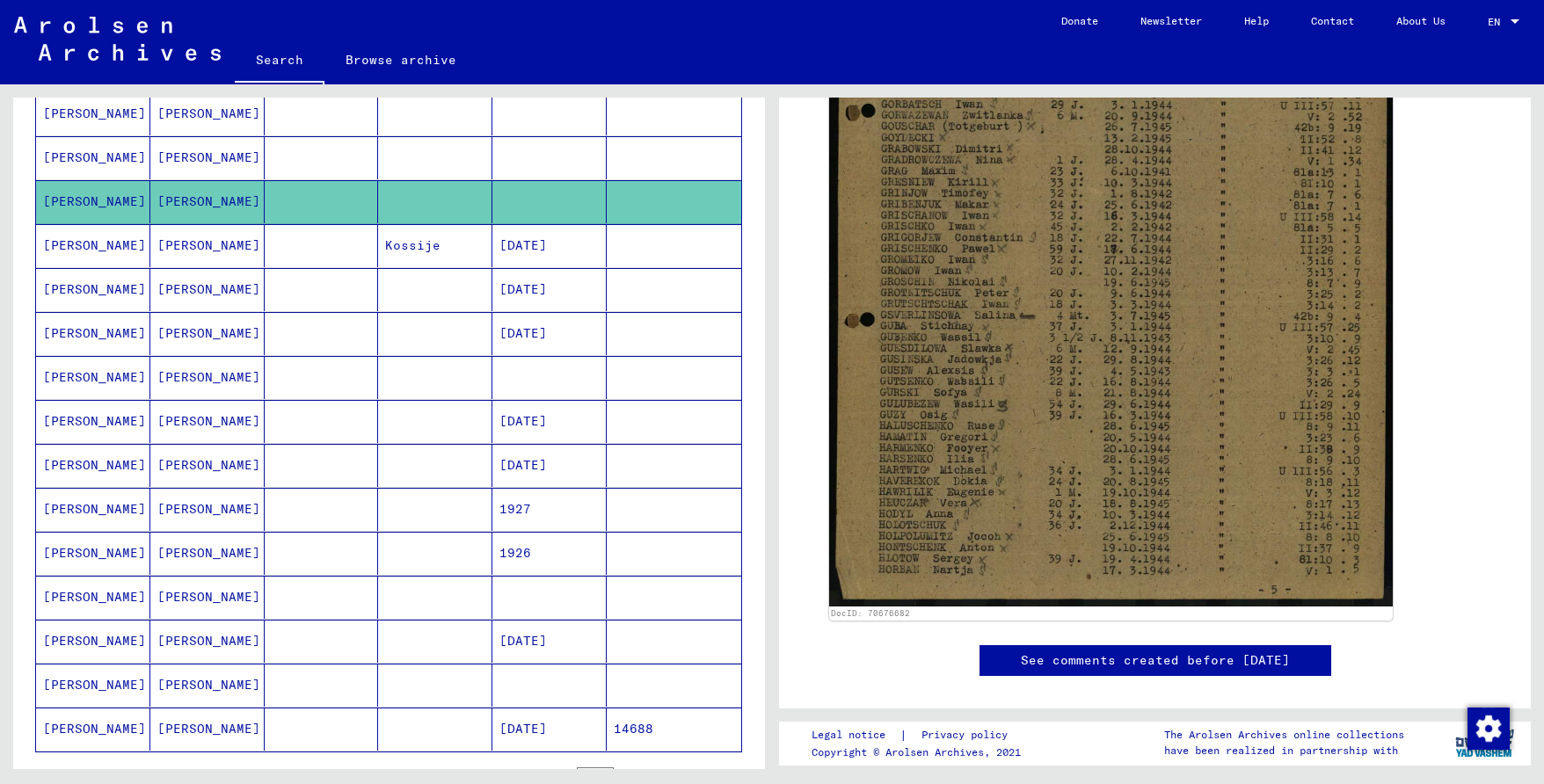
click at [508, 740] on mat-cell "[DATE]" at bounding box center [549, 729] width 114 height 43
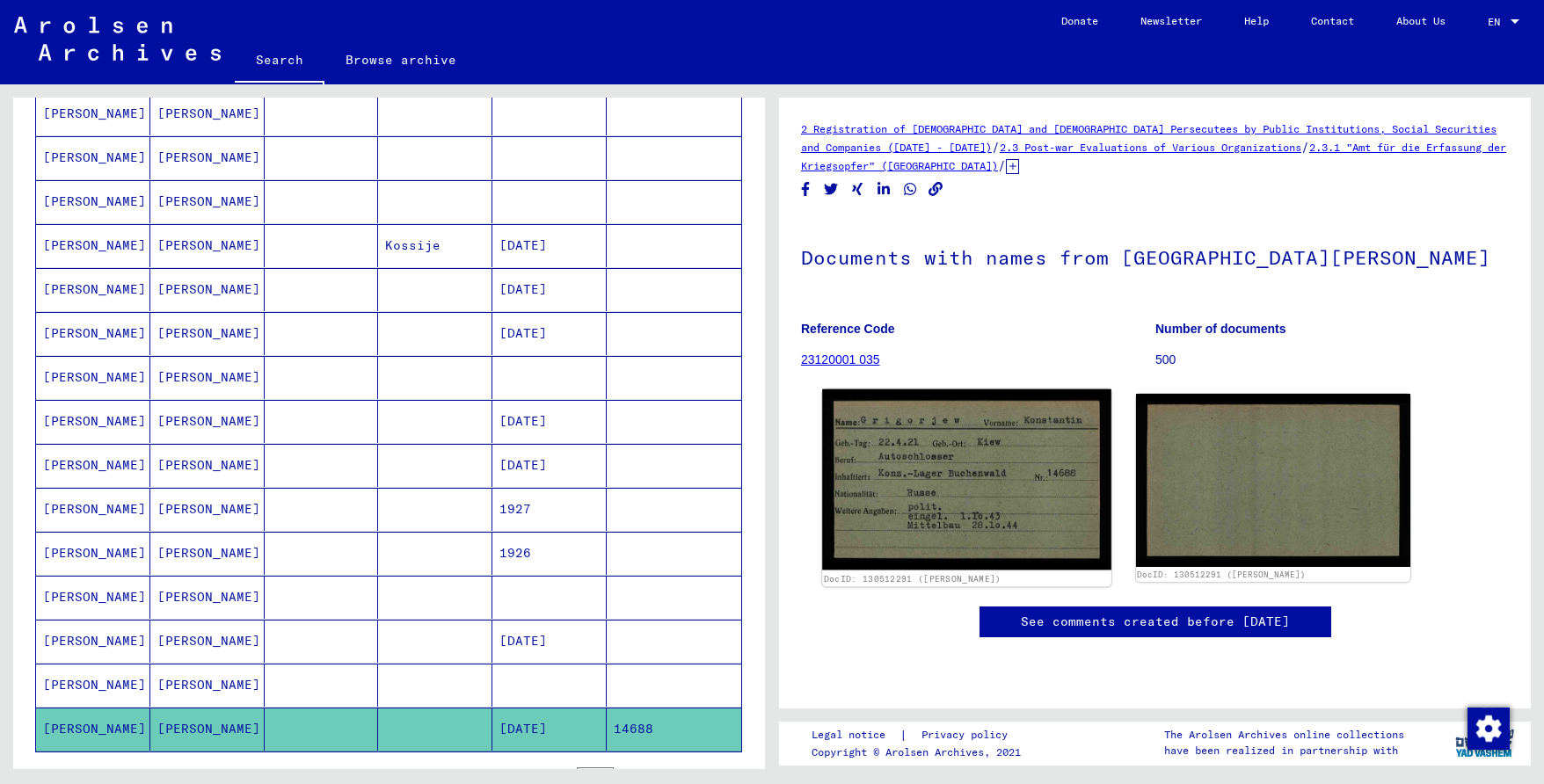
click at [954, 503] on img at bounding box center [965, 479] width 288 height 181
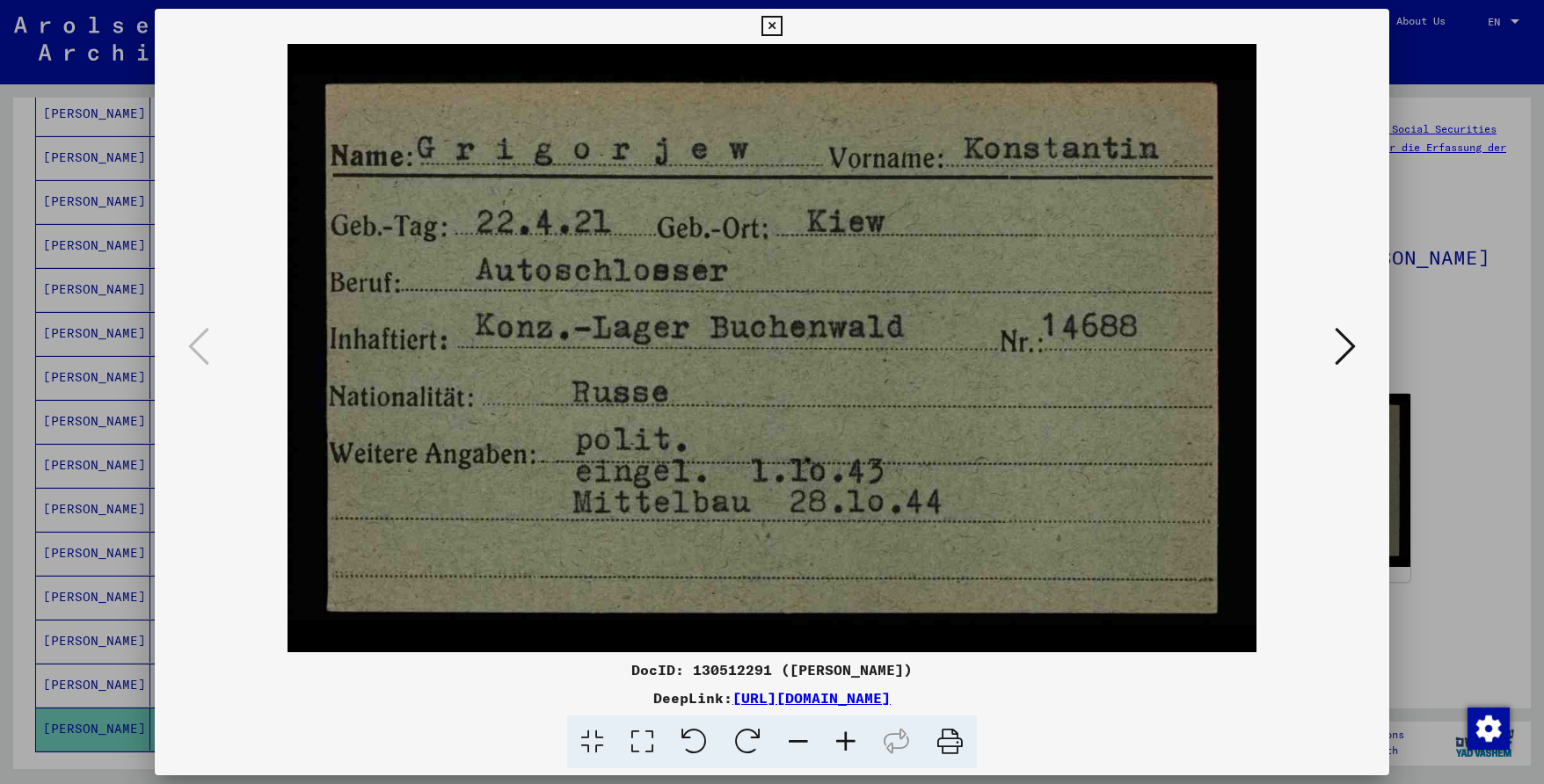
click at [1463, 284] on div at bounding box center [772, 392] width 1544 height 784
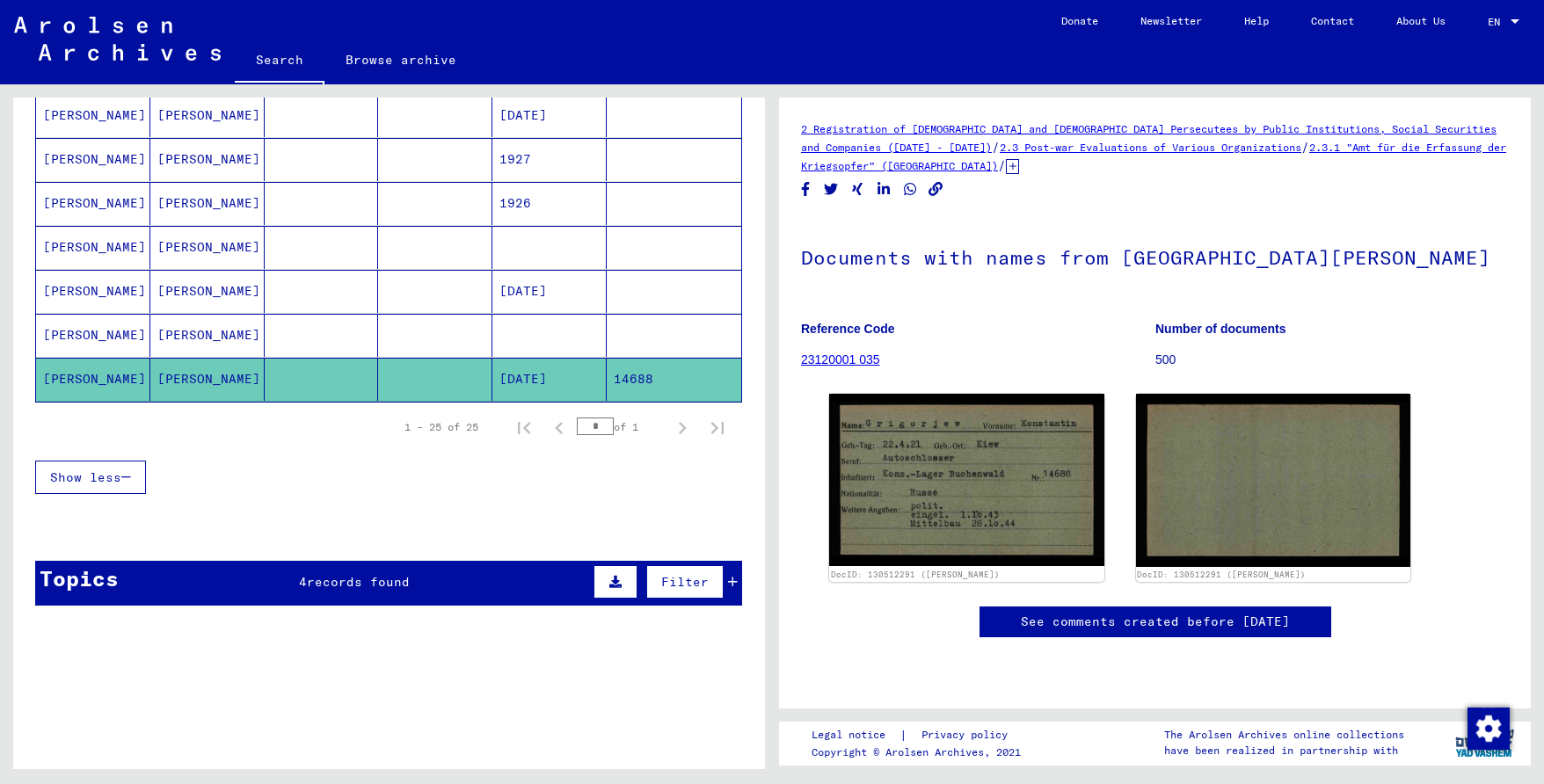
scroll to position [1055, 0]
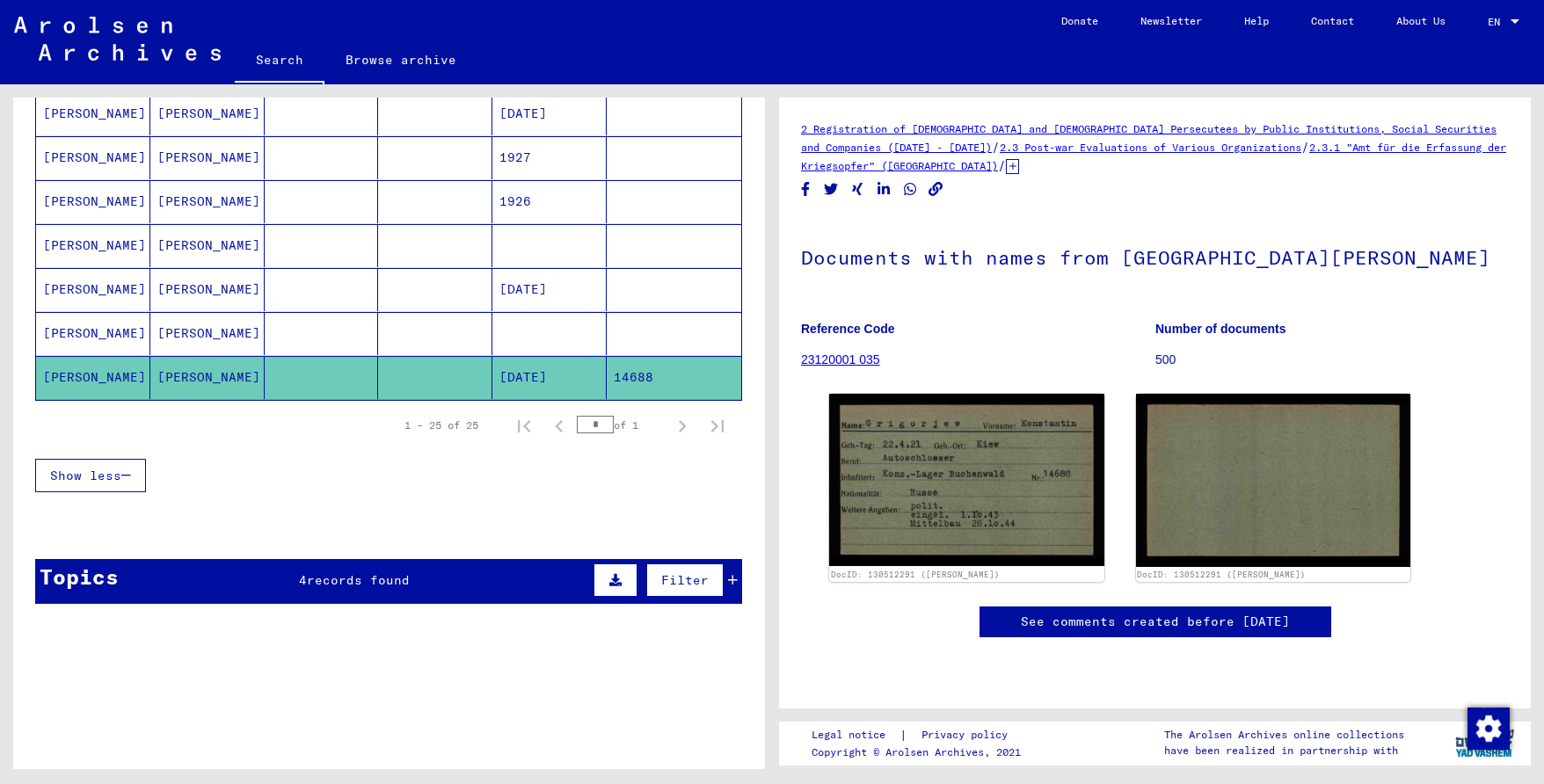
click at [427, 323] on mat-cell at bounding box center [435, 334] width 114 height 43
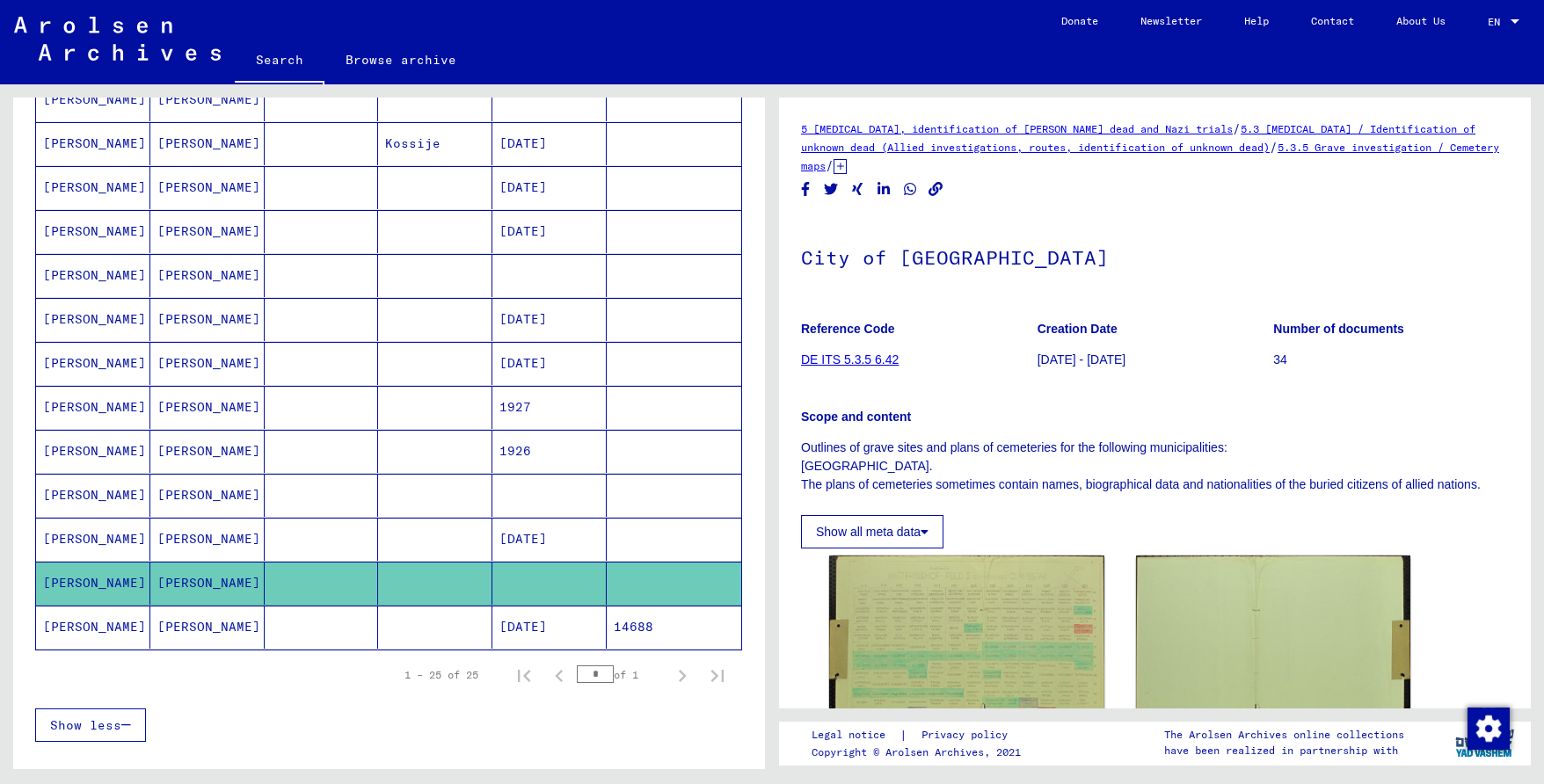
scroll to position [791, 0]
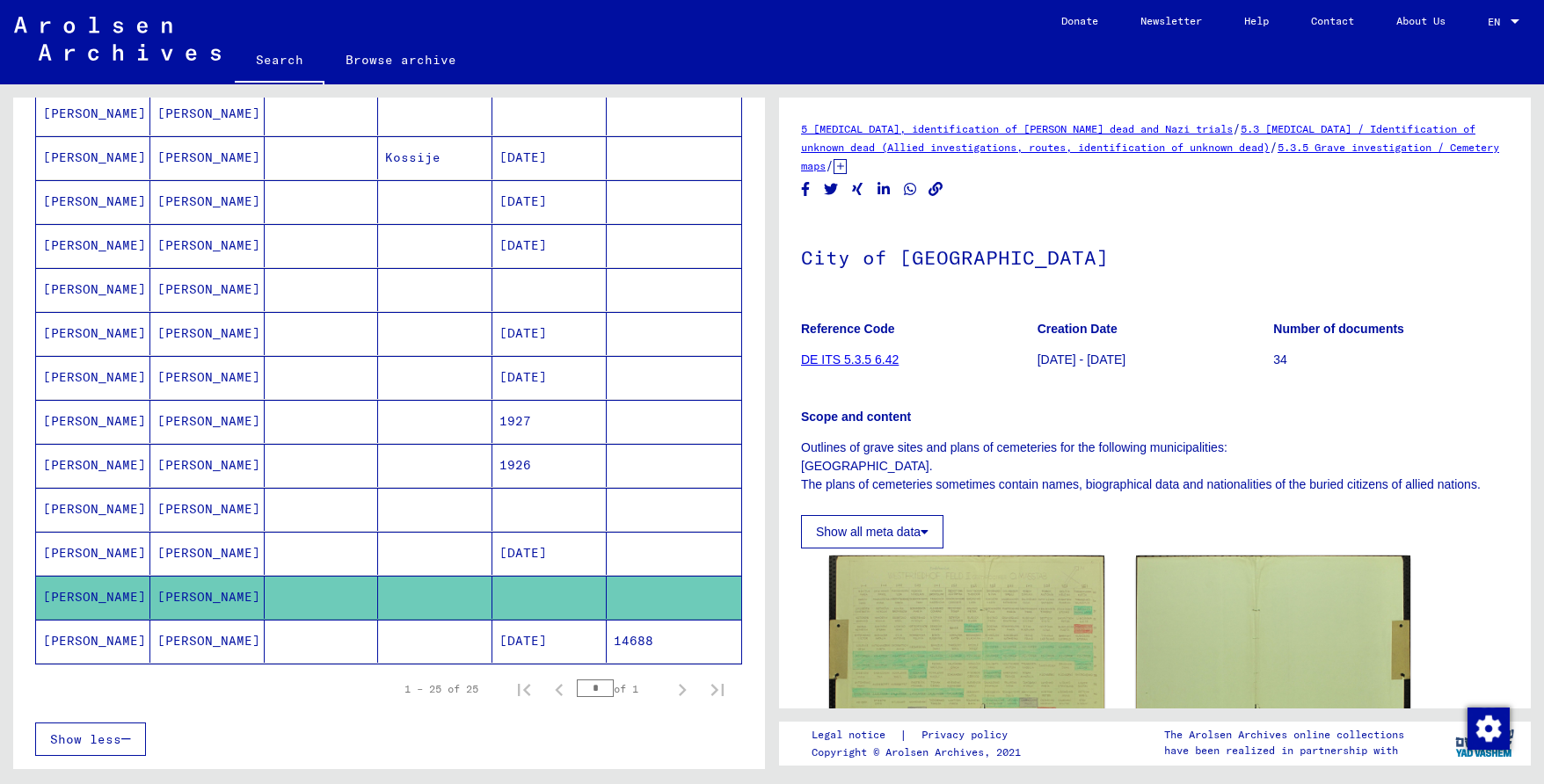
click at [402, 510] on mat-cell at bounding box center [435, 509] width 114 height 43
